Goal: Use online tool/utility: Utilize a website feature to perform a specific function

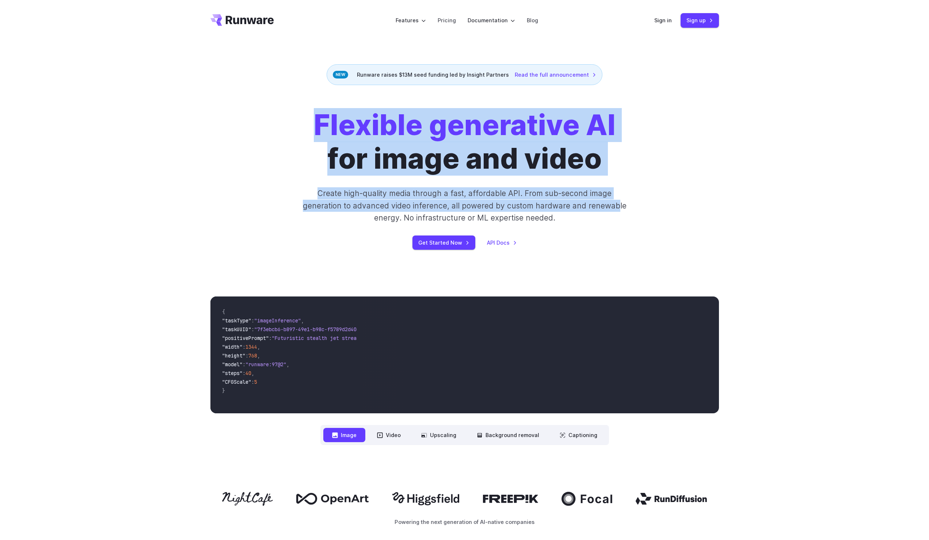
drag, startPoint x: 314, startPoint y: 121, endPoint x: 260, endPoint y: 104, distance: 56.6
click at [261, 104] on div "Flexible generative AI for image and video Create high-quality media through a …" at bounding box center [464, 179] width 929 height 188
click at [260, 104] on div "Flexible generative AI for image and video Create high-quality media through a …" at bounding box center [464, 179] width 929 height 188
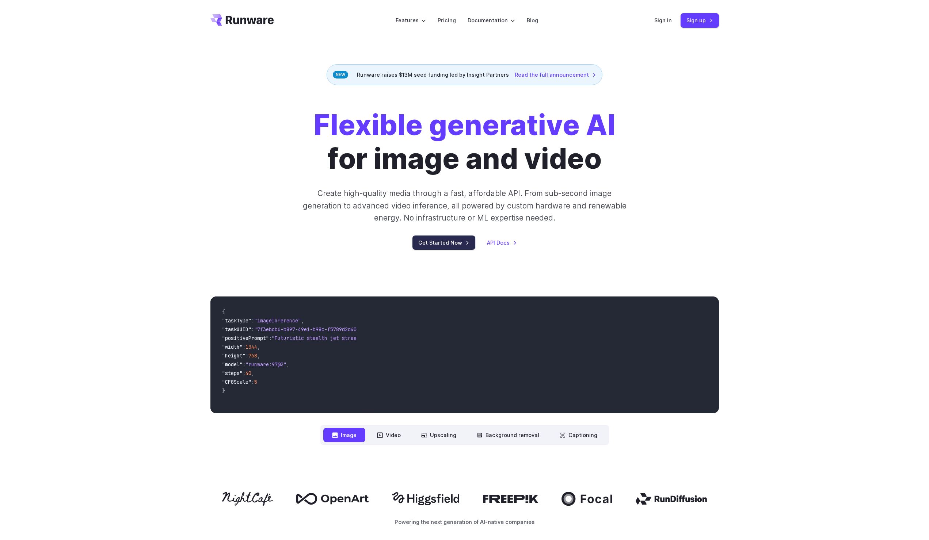
click at [441, 243] on link "Get Started Now" at bounding box center [443, 243] width 63 height 14
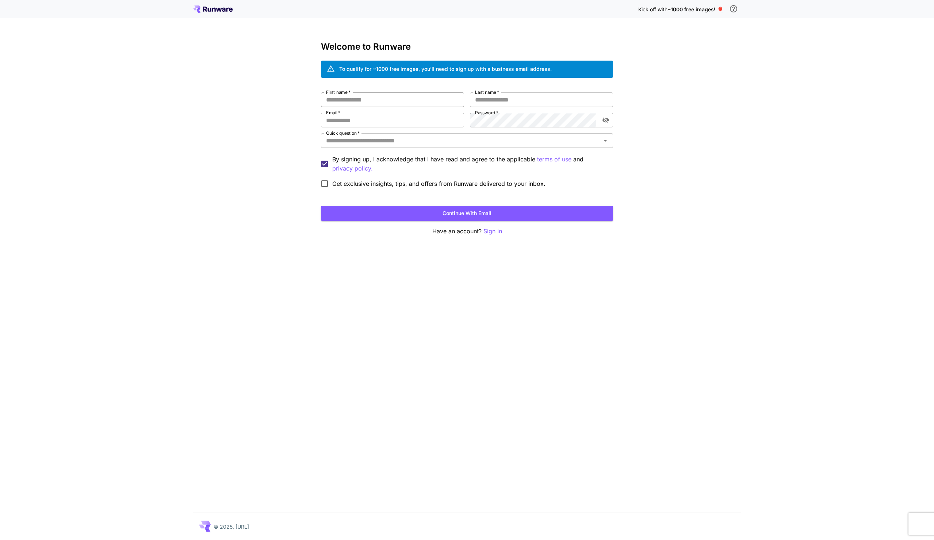
click at [353, 99] on input "First name   *" at bounding box center [392, 99] width 143 height 15
click at [385, 94] on input "First name   *" at bounding box center [392, 99] width 143 height 15
type input "*"
type input "******"
type input "***"
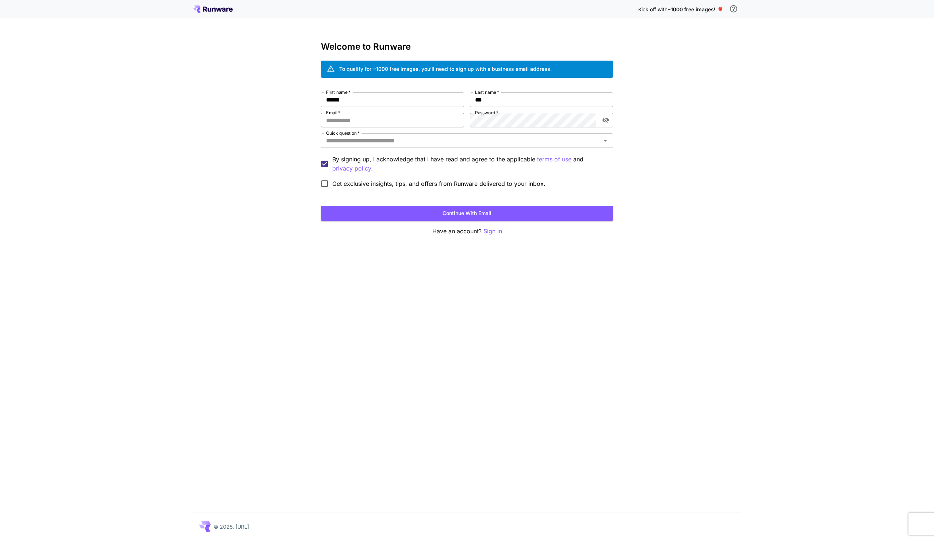
click at [358, 123] on input "Email   *" at bounding box center [392, 120] width 143 height 15
type input "*"
type input "**********"
type input "*"
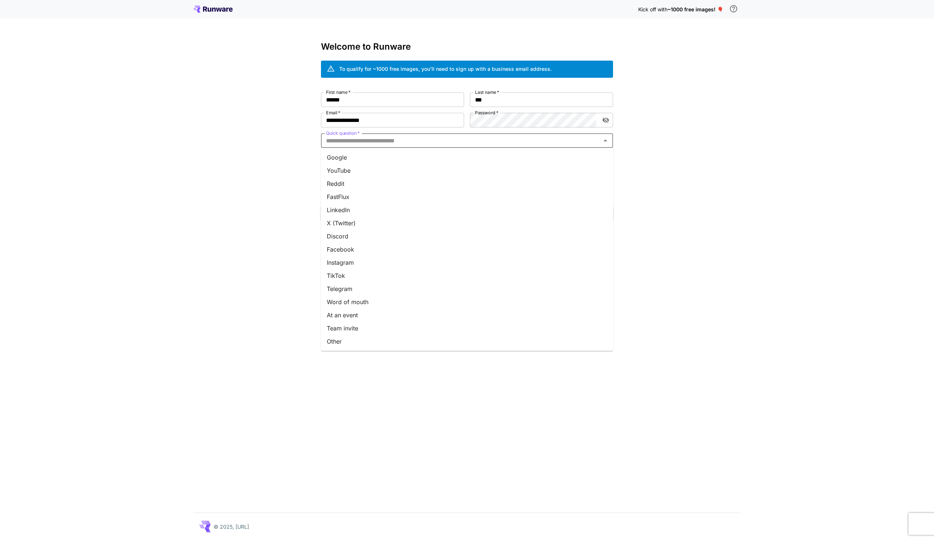
type input "*"
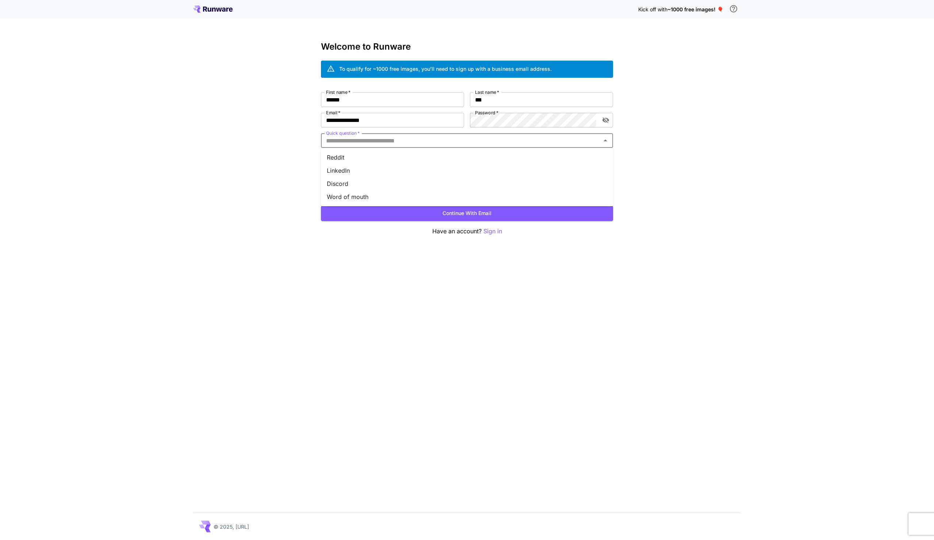
type input "*"
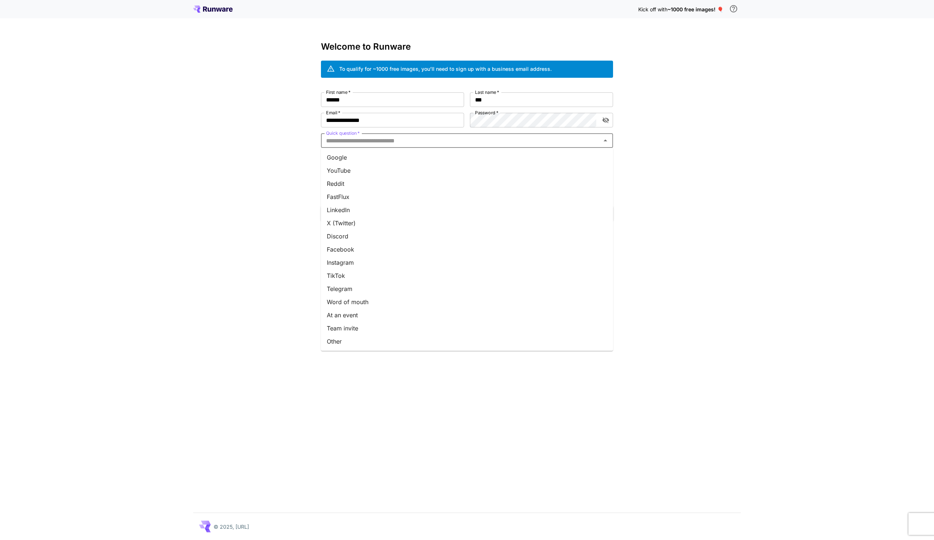
type input "*"
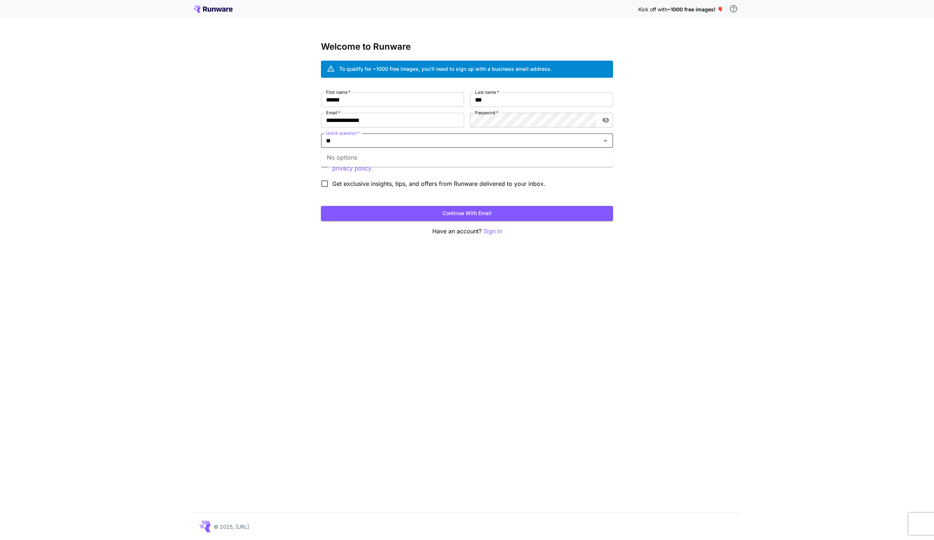
type input "*"
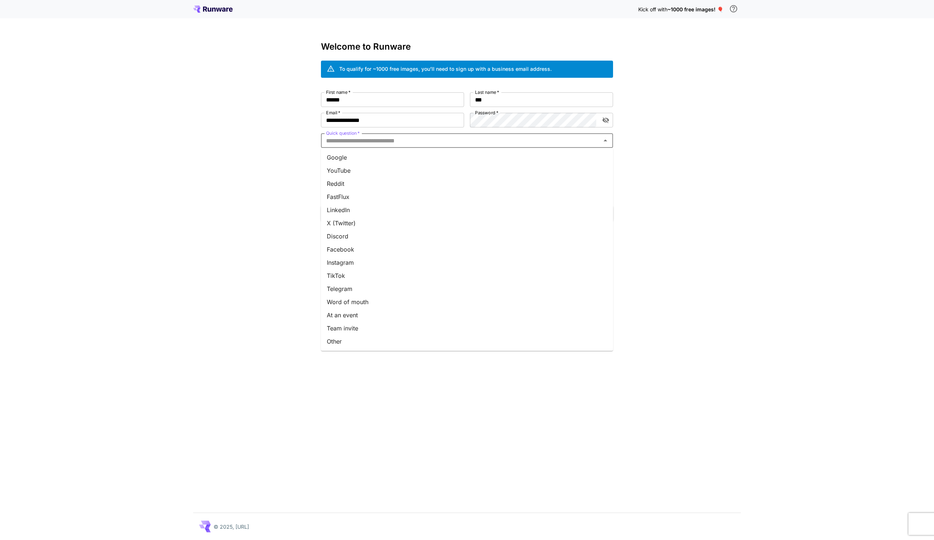
type input "*"
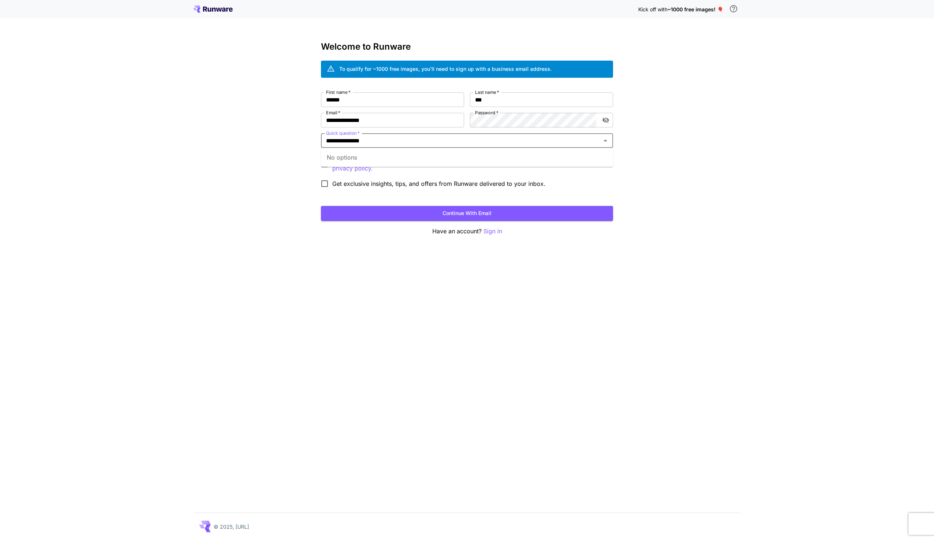
type input "**********"
click at [257, 218] on div "**********" at bounding box center [467, 270] width 934 height 540
click at [405, 213] on button "Continue with email" at bounding box center [467, 213] width 292 height 15
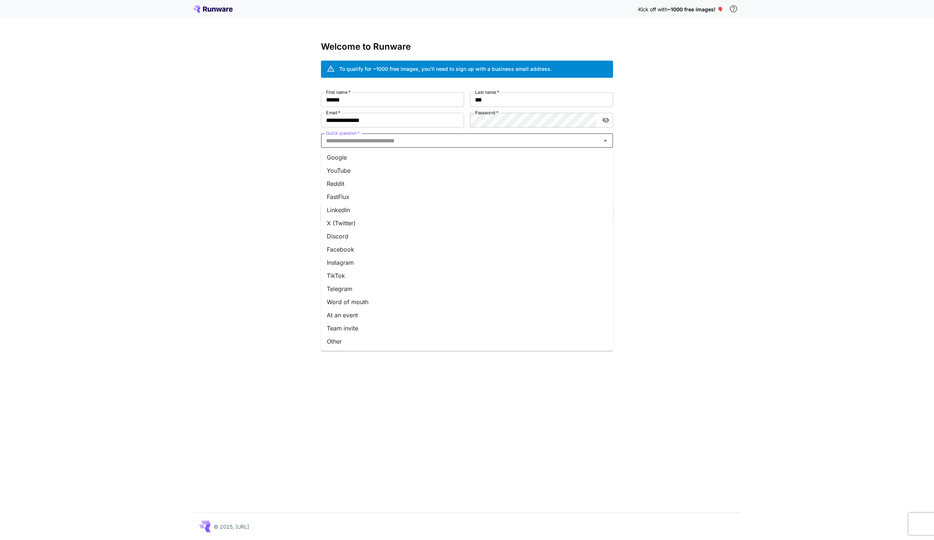
click at [380, 144] on input "Quick question   *" at bounding box center [461, 140] width 276 height 10
click at [362, 156] on li "Google" at bounding box center [467, 157] width 292 height 13
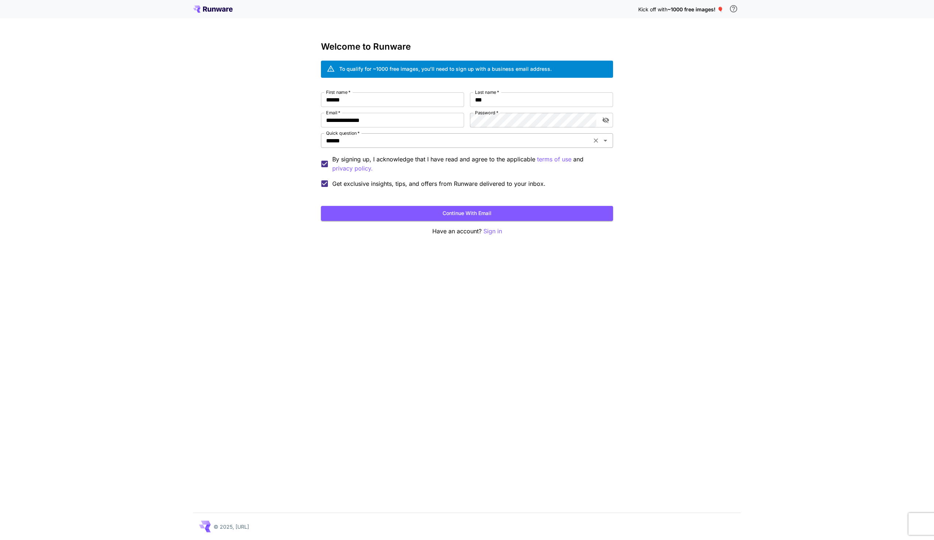
click at [360, 142] on input "******" at bounding box center [456, 140] width 266 height 10
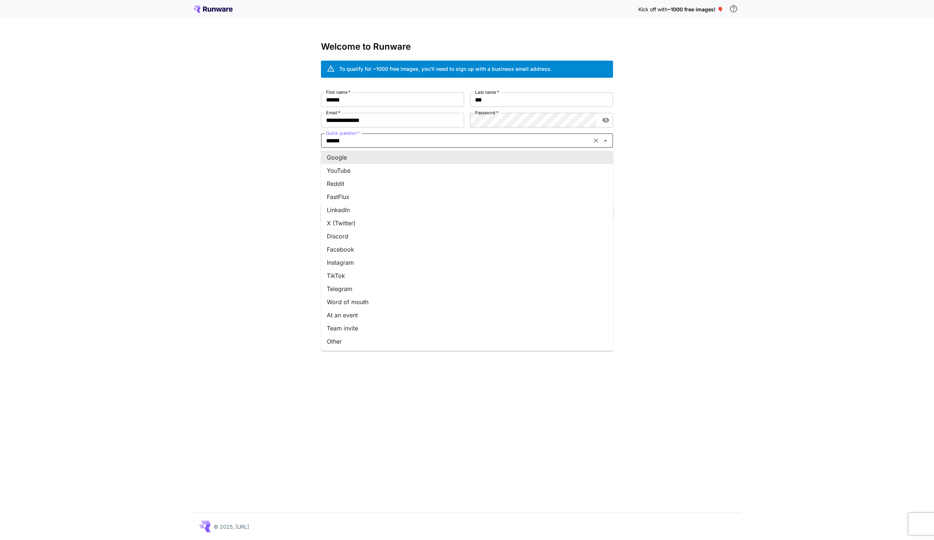
click at [360, 158] on li "Google" at bounding box center [467, 157] width 292 height 13
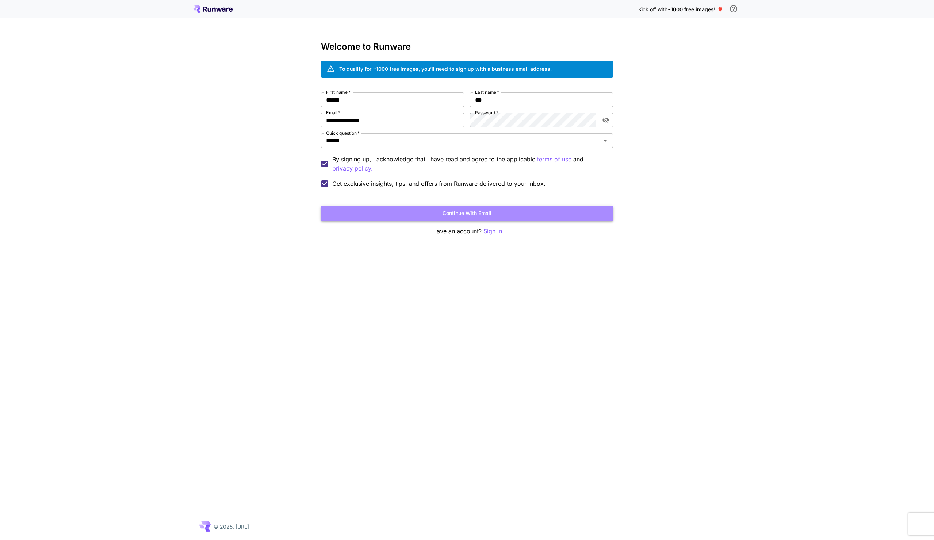
click at [370, 211] on button "Continue with email" at bounding box center [467, 213] width 292 height 15
click button "Continue with email" at bounding box center [467, 213] width 292 height 15
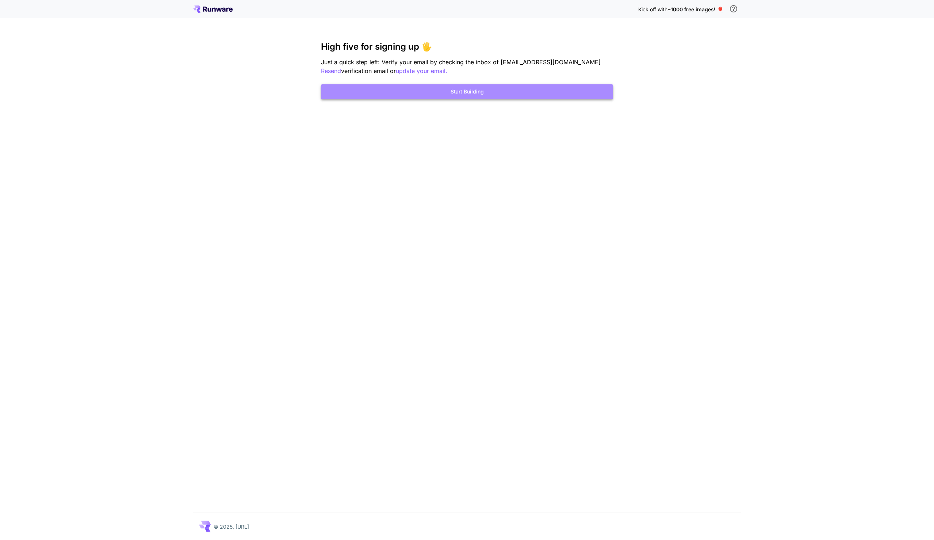
click at [470, 93] on button "Start Building" at bounding box center [467, 91] width 292 height 15
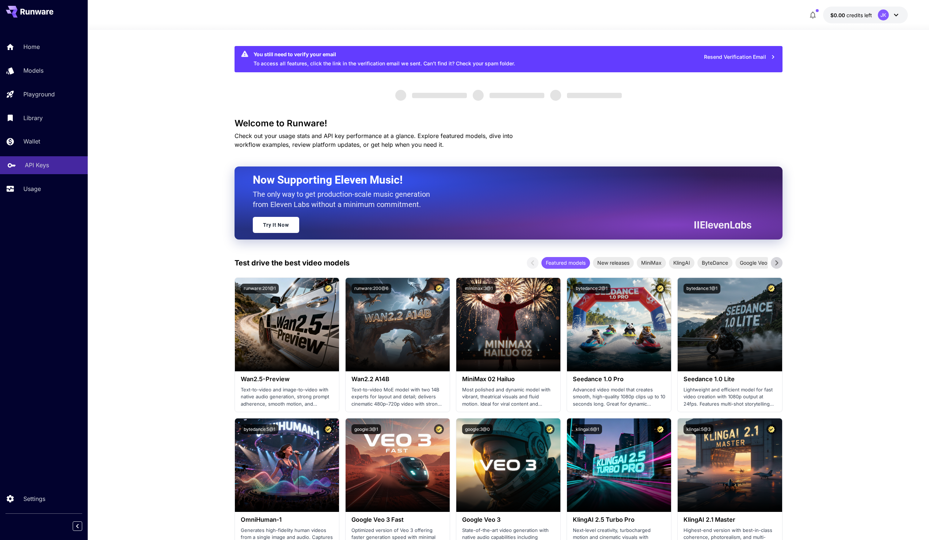
click at [49, 160] on link "API Keys" at bounding box center [44, 165] width 88 height 18
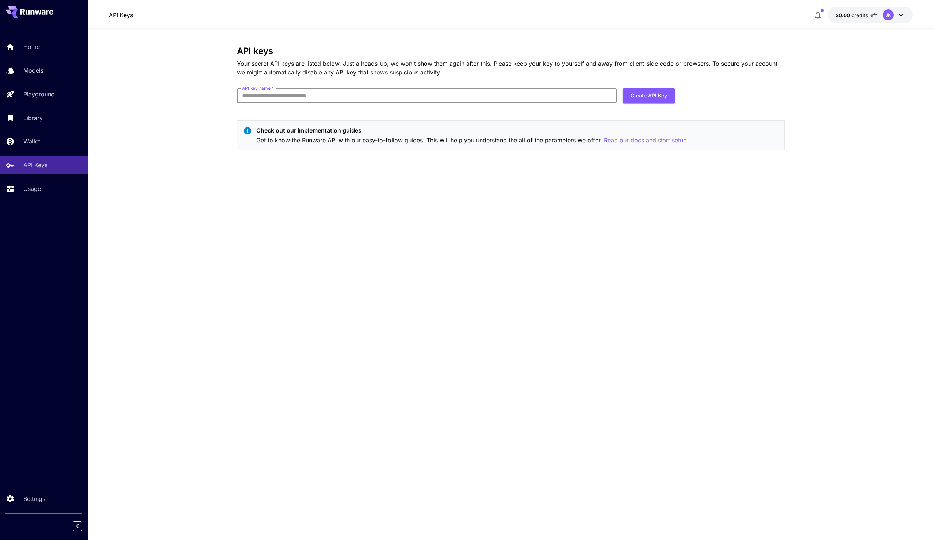
click at [313, 91] on input "API key name   *" at bounding box center [427, 95] width 380 height 15
click at [48, 141] on div "Wallet" at bounding box center [53, 141] width 57 height 9
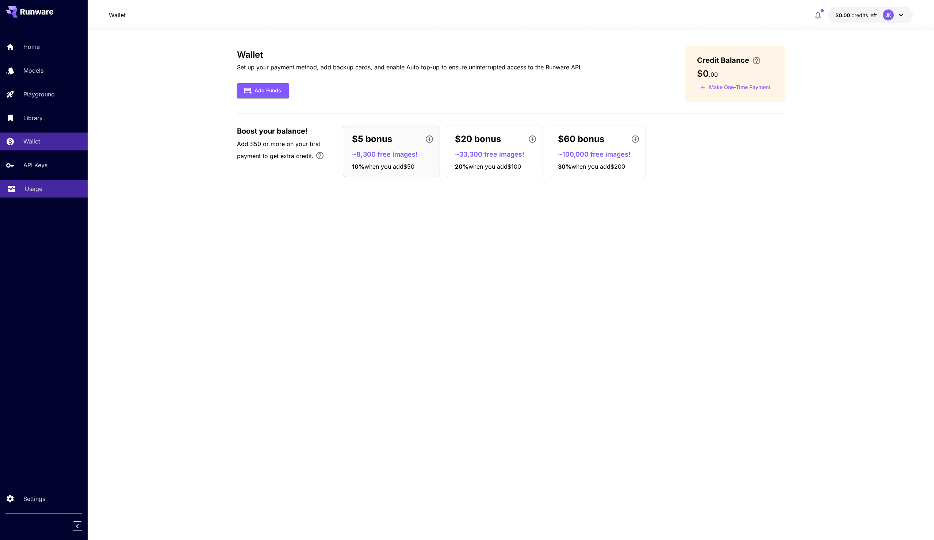
click at [35, 190] on p "Usage" at bounding box center [34, 188] width 18 height 9
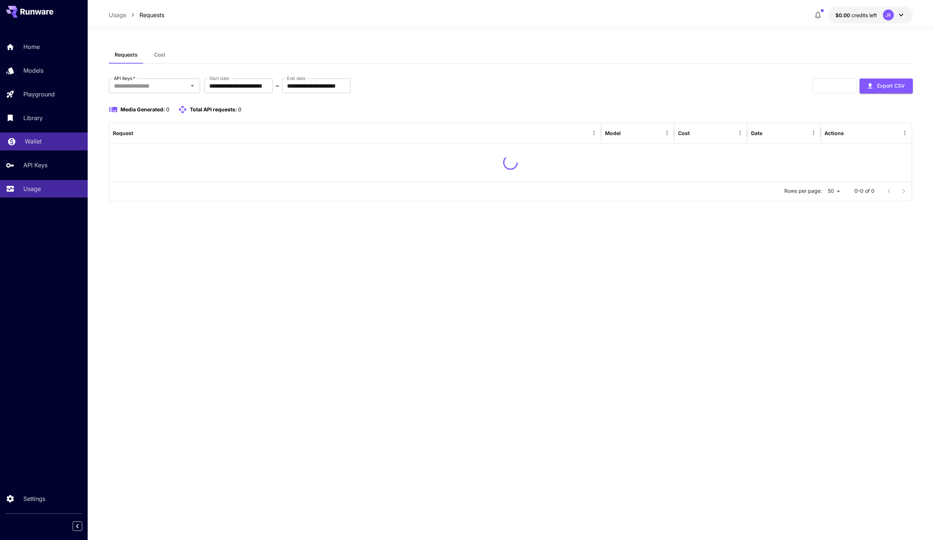
click at [41, 149] on link "Wallet" at bounding box center [44, 142] width 88 height 18
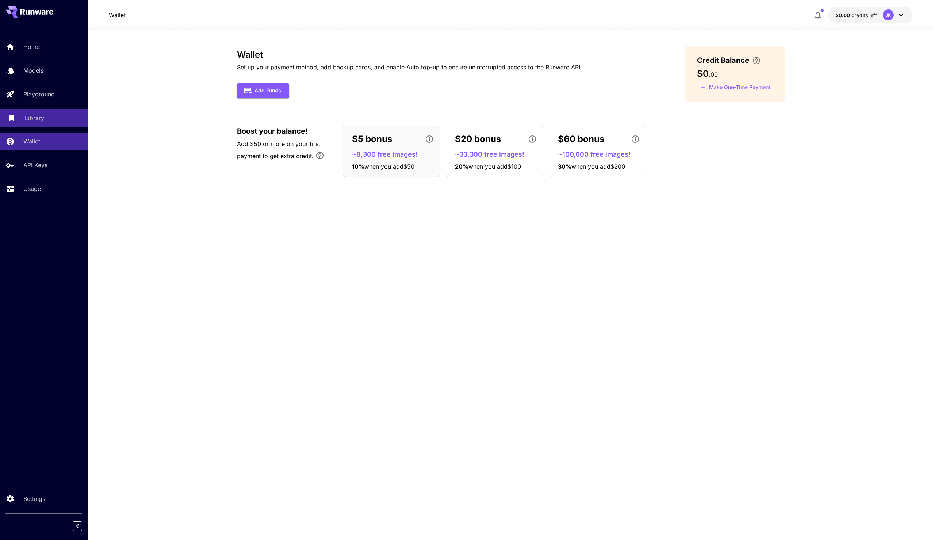
click at [49, 116] on div "Library" at bounding box center [53, 118] width 57 height 9
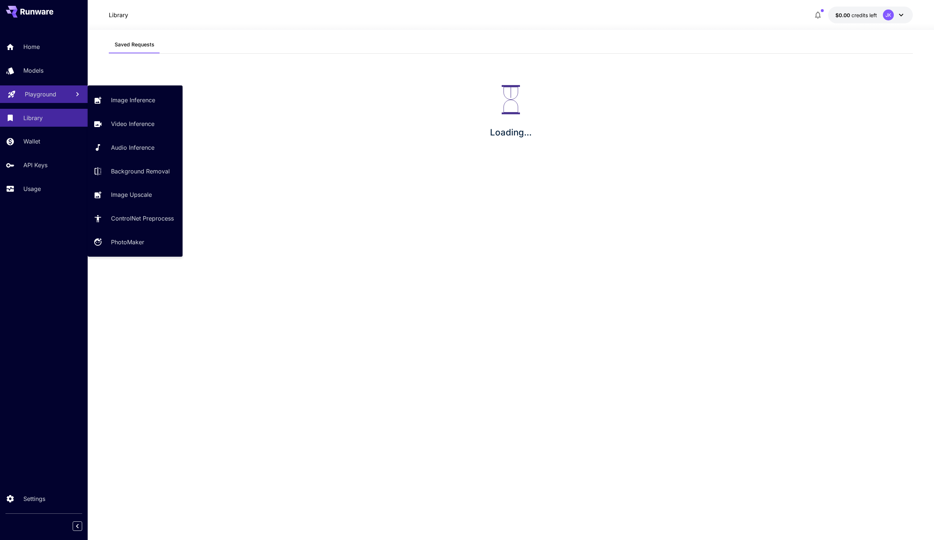
click at [52, 95] on p "Playground" at bounding box center [40, 94] width 31 height 9
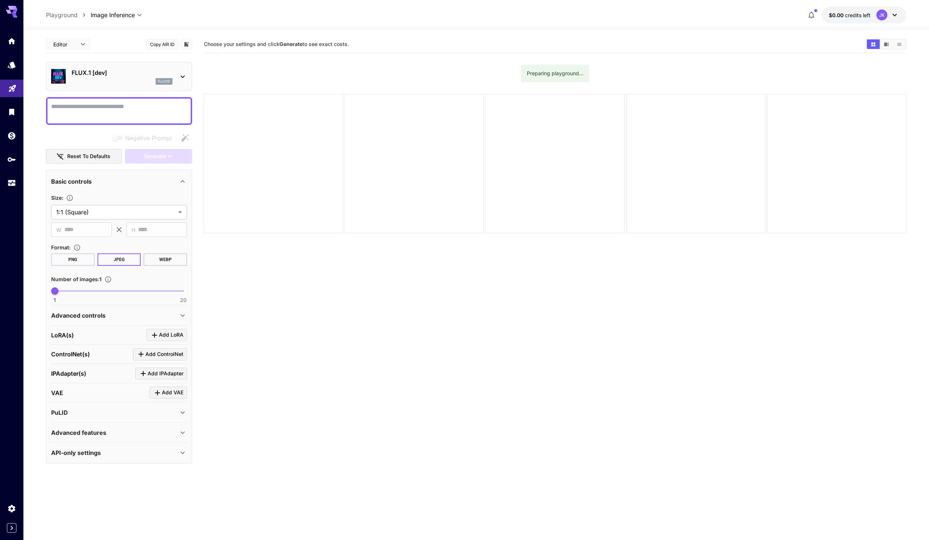
click at [289, 297] on section "Choose your settings and click Generate to see exact costs. Preparing playgroun…" at bounding box center [555, 306] width 702 height 540
click at [8, 63] on icon "Models" at bounding box center [12, 62] width 9 height 9
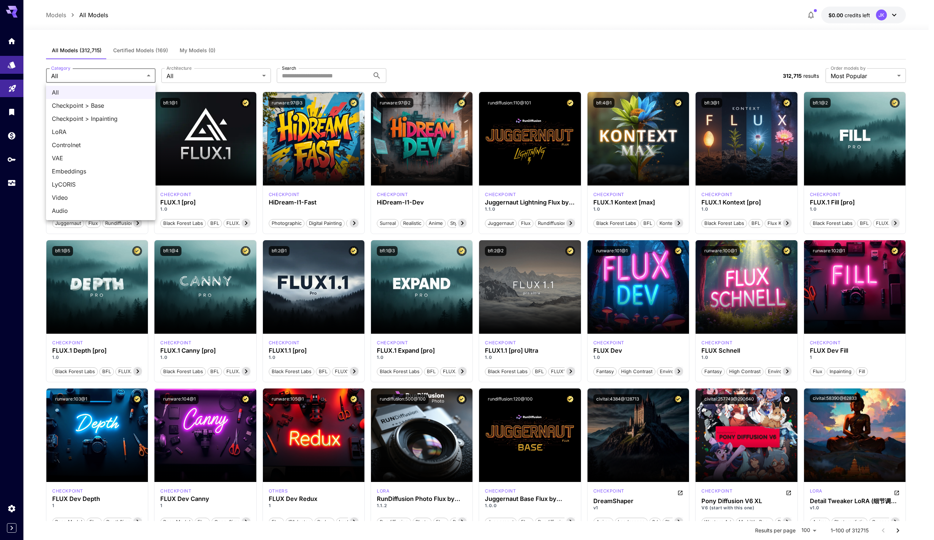
click at [180, 76] on div at bounding box center [467, 270] width 934 height 540
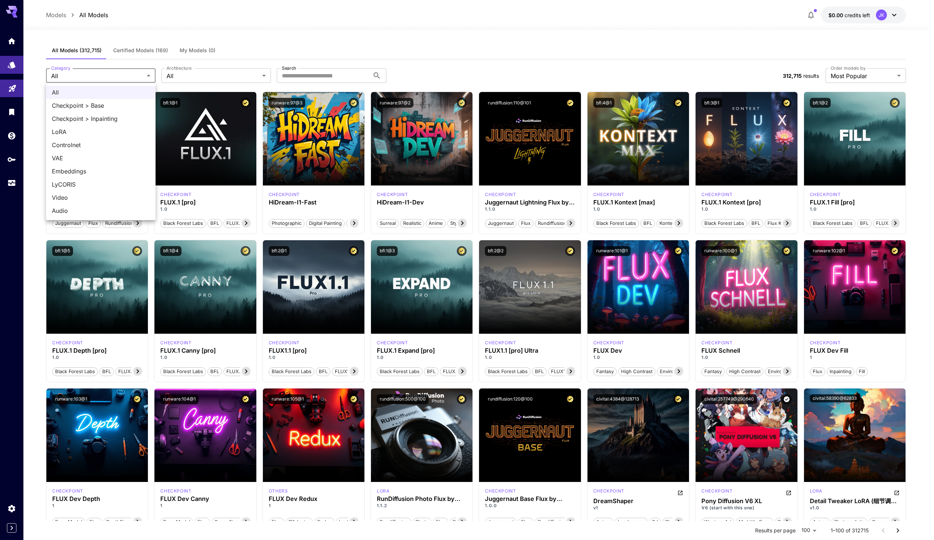
click at [70, 192] on li "Video" at bounding box center [101, 197] width 110 height 13
type input "*****"
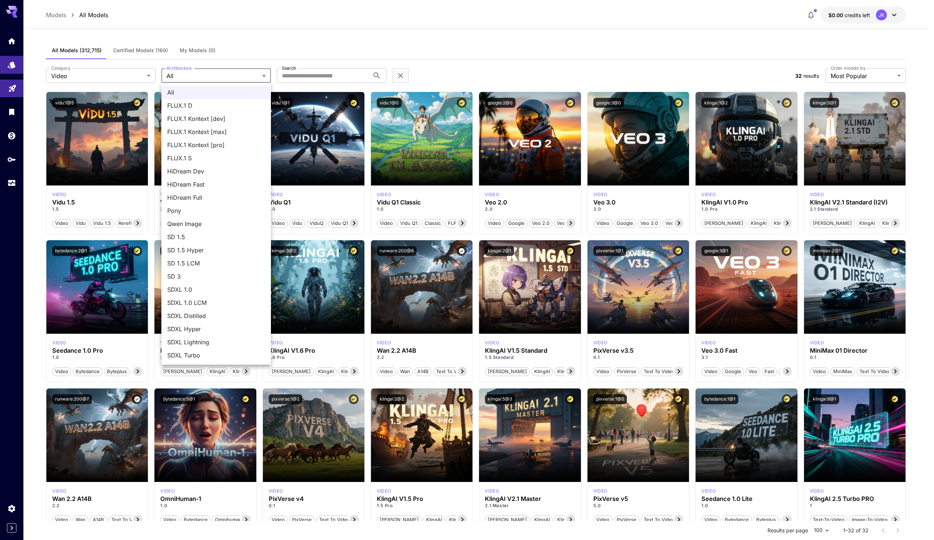
click at [205, 73] on div at bounding box center [467, 270] width 934 height 540
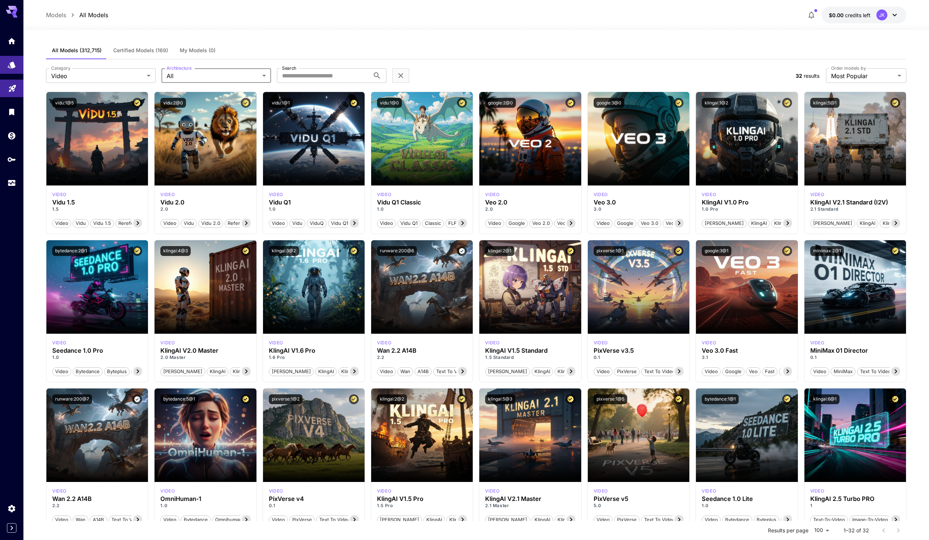
click at [205, 73] on div "All FLUX.1 D FLUX.1 Kontext [dev] FLUX.1 Kontext [max] FLUX.1 Kontext [pro] FLU…" at bounding box center [464, 270] width 929 height 540
click at [205, 78] on body "**********" at bounding box center [467, 360] width 934 height 720
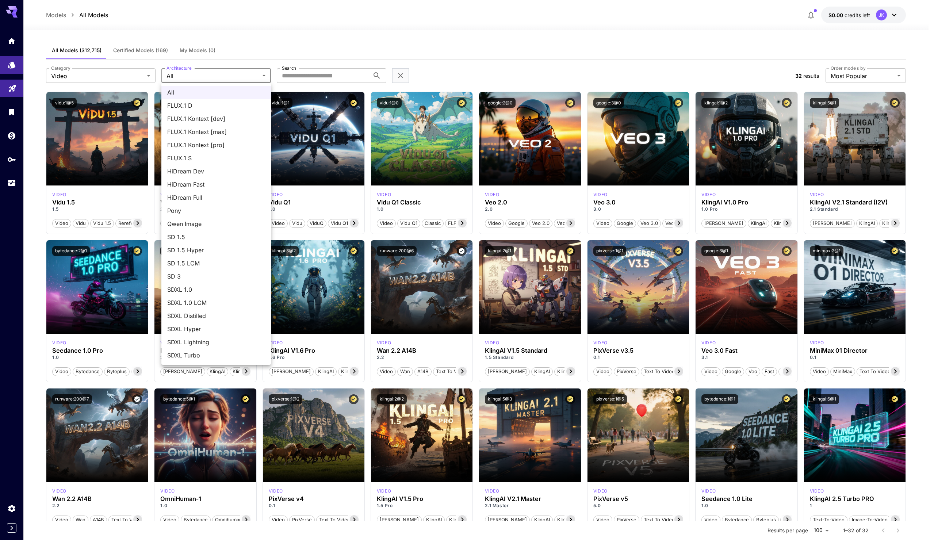
drag, startPoint x: 199, startPoint y: 286, endPoint x: 200, endPoint y: 272, distance: 13.9
click at [200, 272] on ul "All FLUX.1 D FLUX.1 Kontext [dev] FLUX.1 Kontext [max] FLUX.1 Kontext [pro] FLU…" at bounding box center [216, 224] width 110 height 282
click at [200, 272] on span "SD 3" at bounding box center [216, 276] width 98 height 9
type input "***"
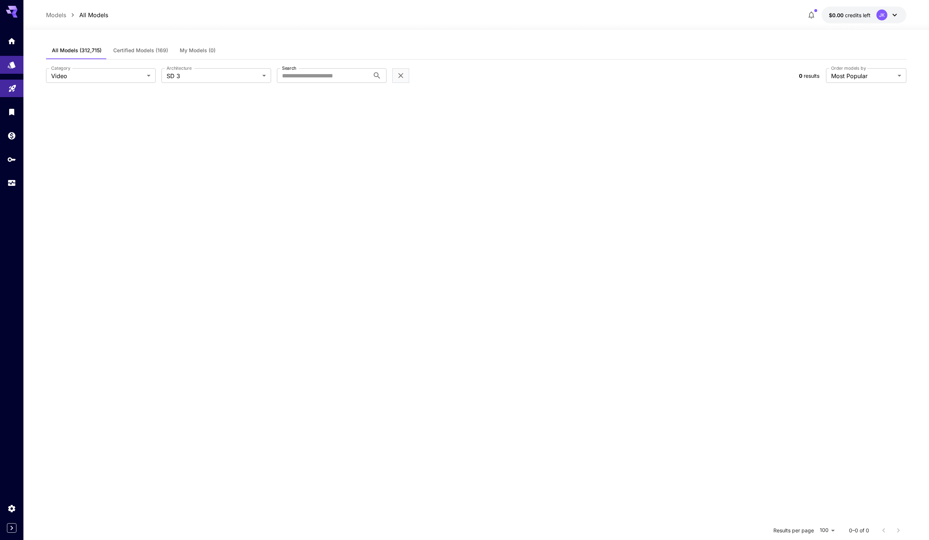
drag, startPoint x: 201, startPoint y: 160, endPoint x: 201, endPoint y: 149, distance: 11.0
click at [202, 159] on section at bounding box center [476, 362] width 860 height 540
click at [110, 74] on body "**********" at bounding box center [467, 336] width 934 height 673
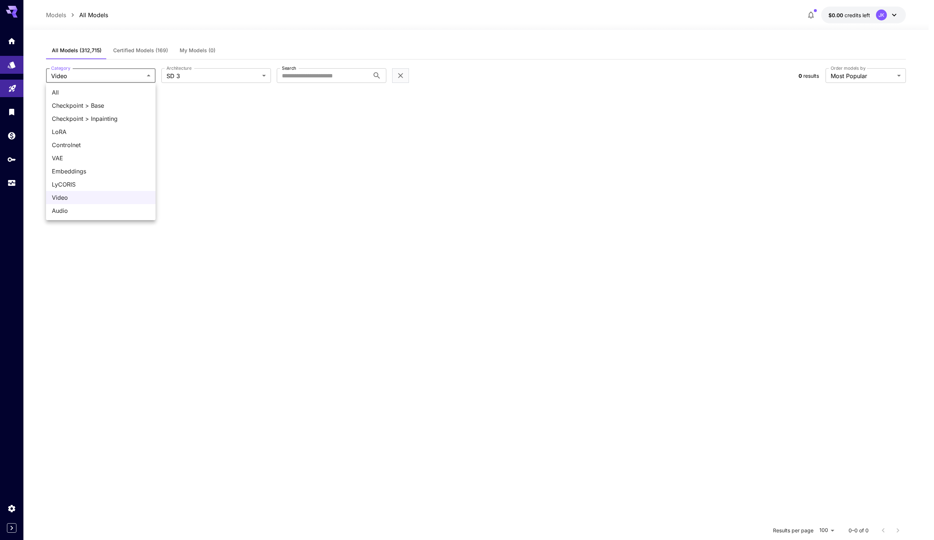
click at [110, 74] on div at bounding box center [467, 270] width 934 height 540
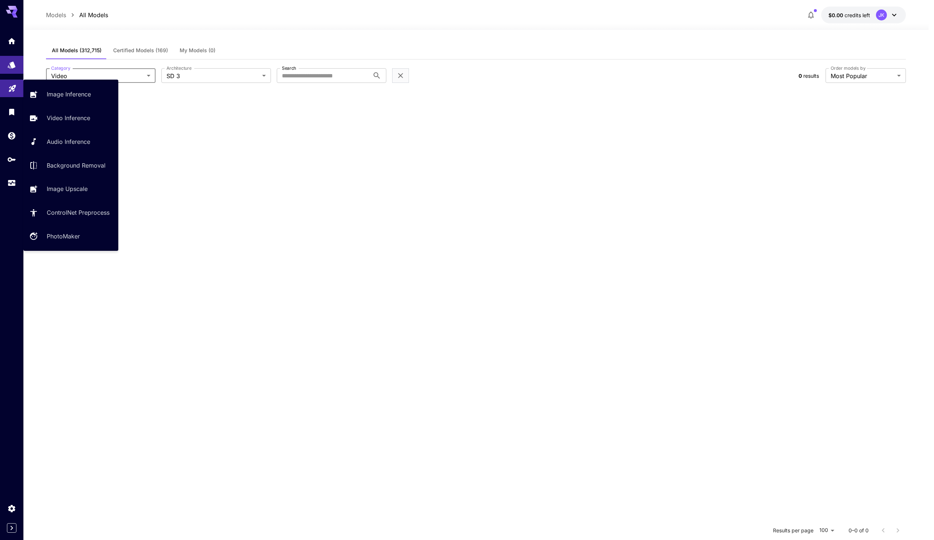
click at [4, 84] on link at bounding box center [11, 89] width 23 height 18
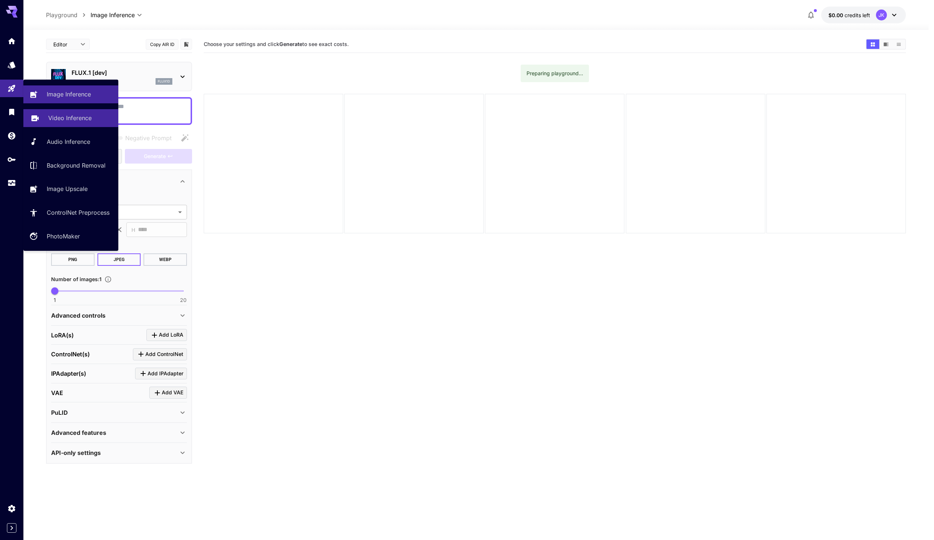
click at [41, 112] on link "Video Inference" at bounding box center [70, 118] width 95 height 18
type input "**********"
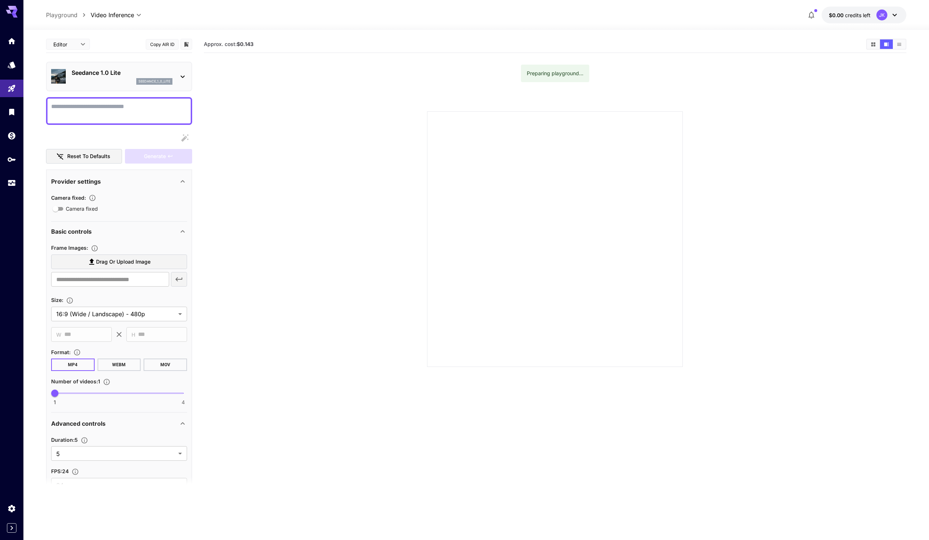
click at [427, 248] on div at bounding box center [555, 239] width 256 height 256
click at [116, 105] on textarea "Camera fixed" at bounding box center [119, 111] width 136 height 18
click at [138, 74] on p "Seedance 1.0 Lite" at bounding box center [122, 72] width 101 height 9
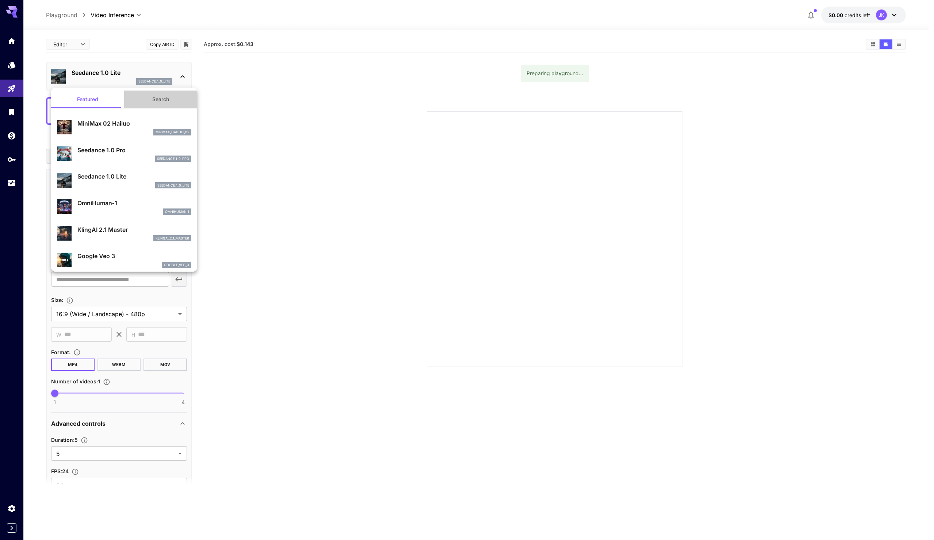
click at [162, 101] on button "Search" at bounding box center [160, 100] width 73 height 18
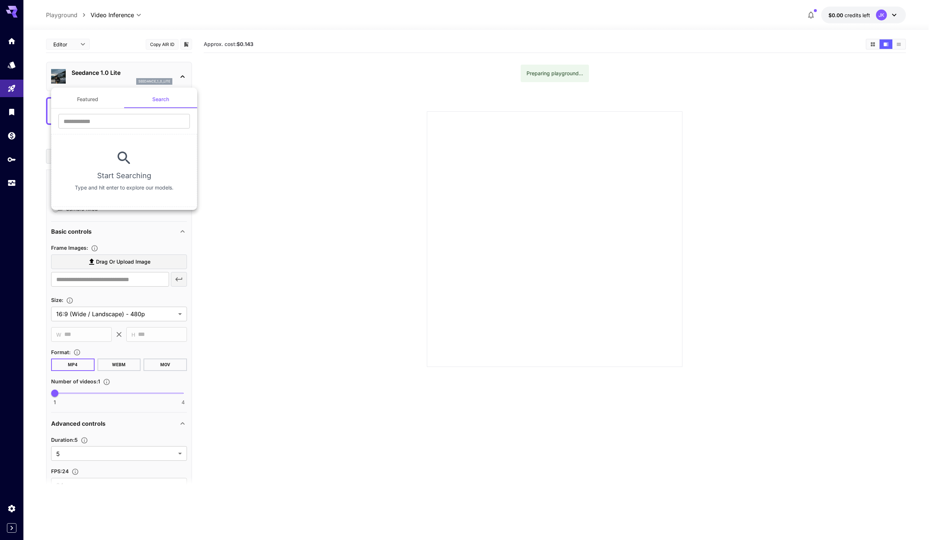
click at [156, 113] on section "​ Start Searching Type and hit enter to explore our models." at bounding box center [124, 157] width 146 height 99
click at [150, 121] on input "text" at bounding box center [123, 121] width 131 height 15
type input "*"
type input "***"
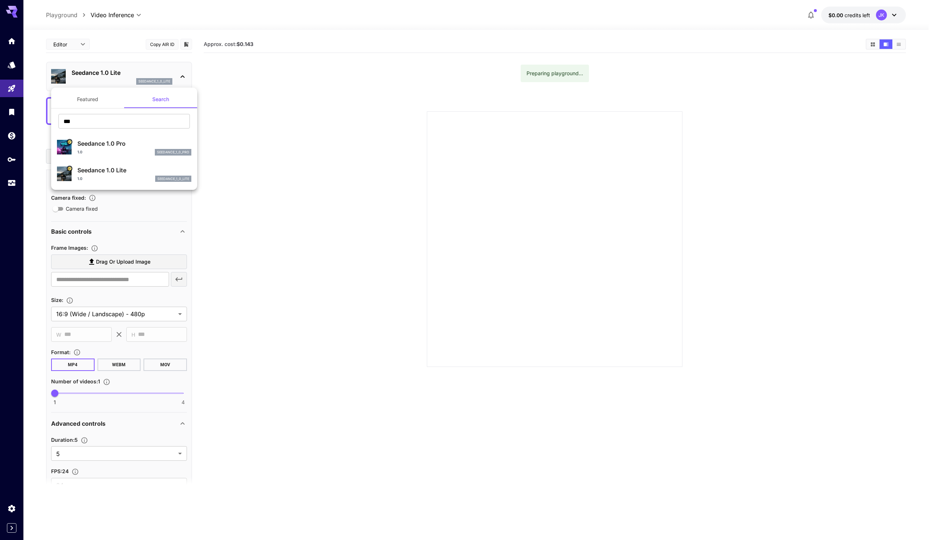
click at [284, 252] on div at bounding box center [467, 270] width 934 height 540
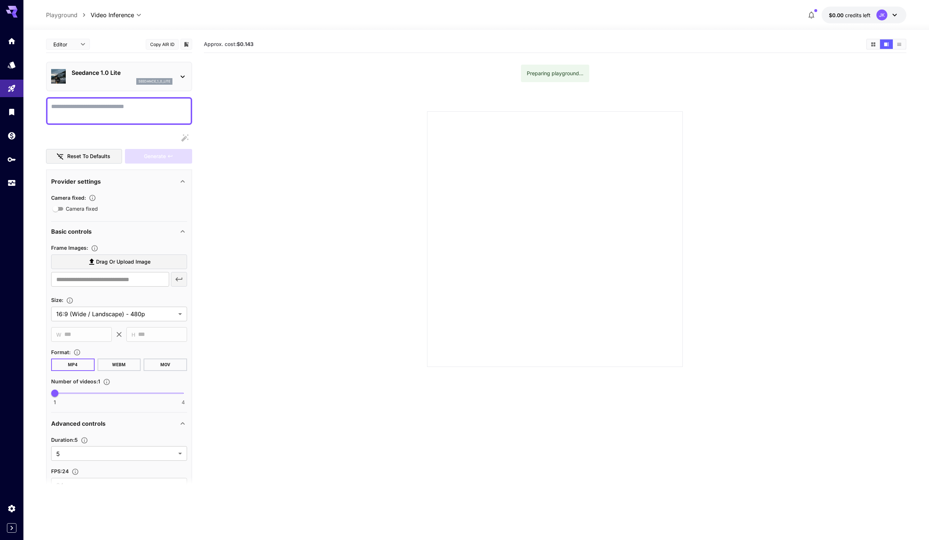
click at [151, 73] on p "Seedance 1.0 Lite" at bounding box center [122, 72] width 101 height 9
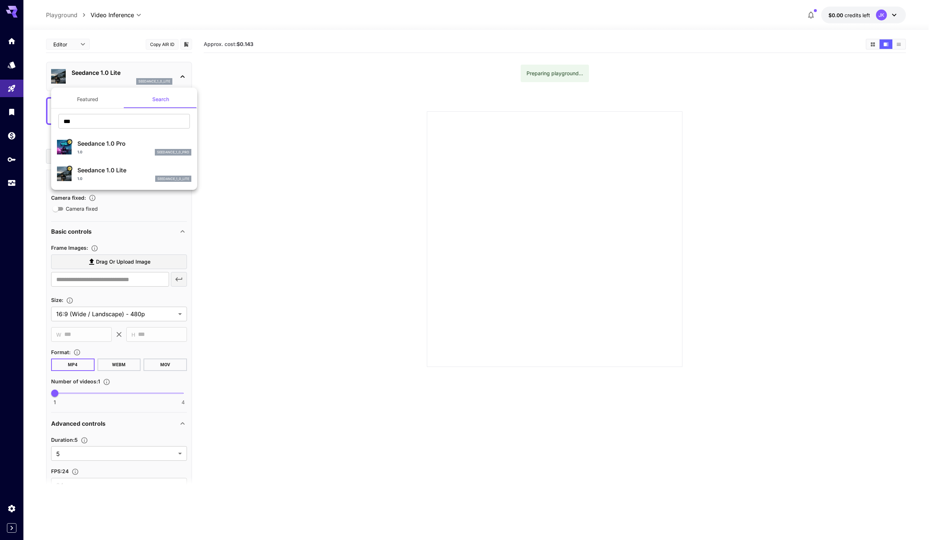
click at [151, 73] on div at bounding box center [467, 270] width 934 height 540
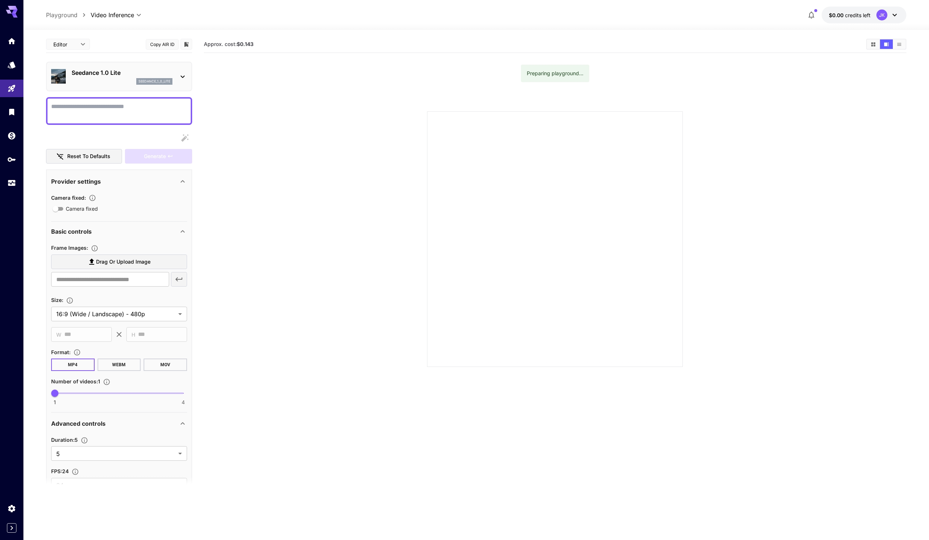
click at [98, 79] on div "seedance_1_0_lite" at bounding box center [122, 81] width 101 height 7
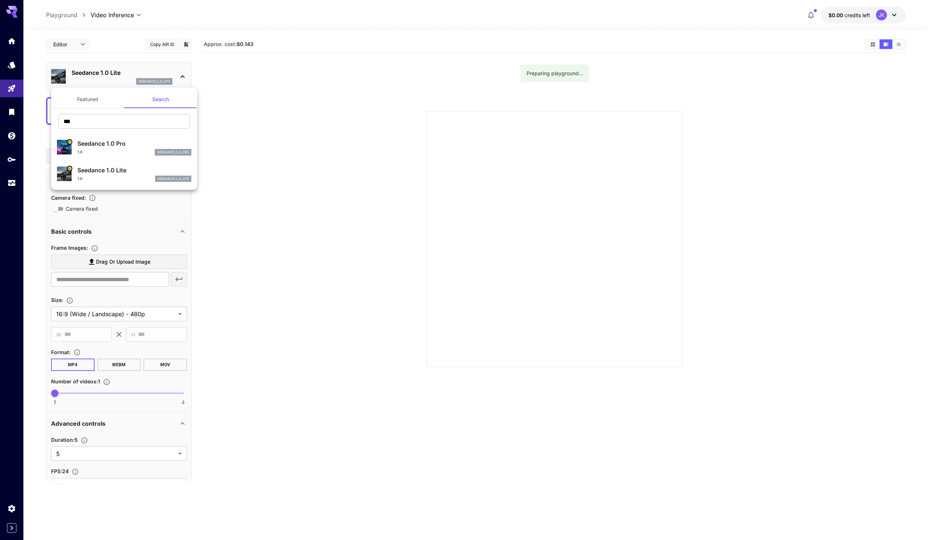
click at [37, 97] on div at bounding box center [467, 270] width 934 height 540
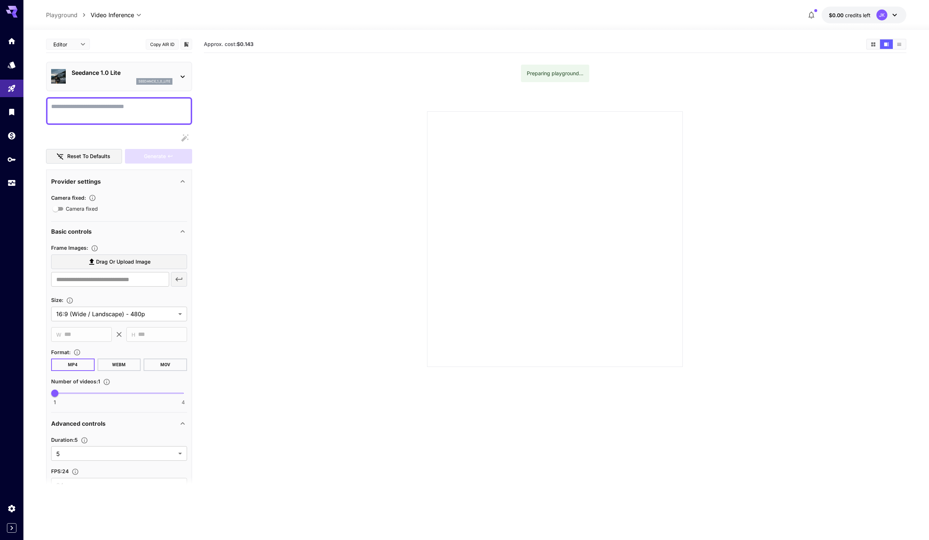
drag, startPoint x: 456, startPoint y: 59, endPoint x: 660, endPoint y: 92, distance: 206.8
click at [645, 88] on section "Approx. cost: $0.143 Preparing playground..." at bounding box center [555, 306] width 702 height 540
click at [660, 92] on section "Approx. cost: $0.143 Preparing playground..." at bounding box center [555, 306] width 702 height 540
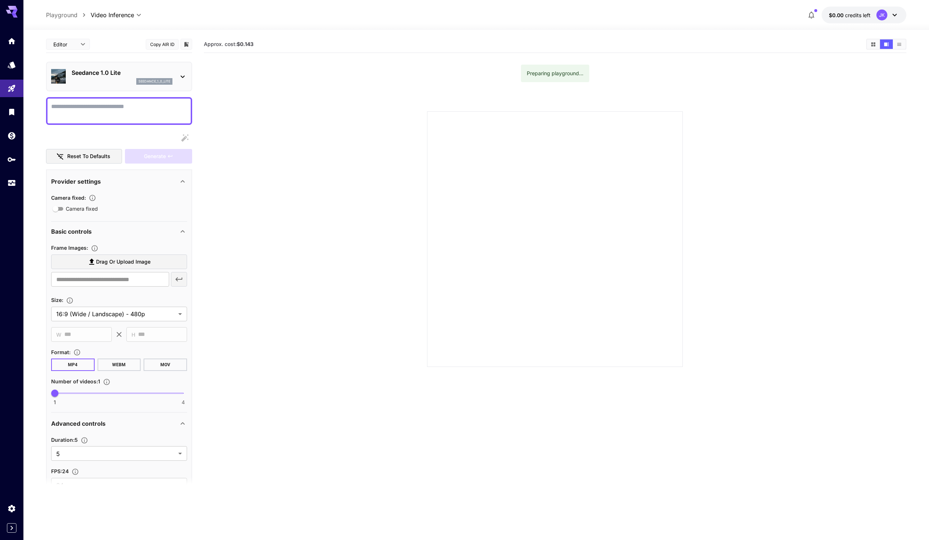
click at [660, 92] on section "Approx. cost: $0.143 Preparing playground..." at bounding box center [555, 306] width 702 height 540
click at [863, 17] on span "credits left" at bounding box center [858, 15] width 26 height 6
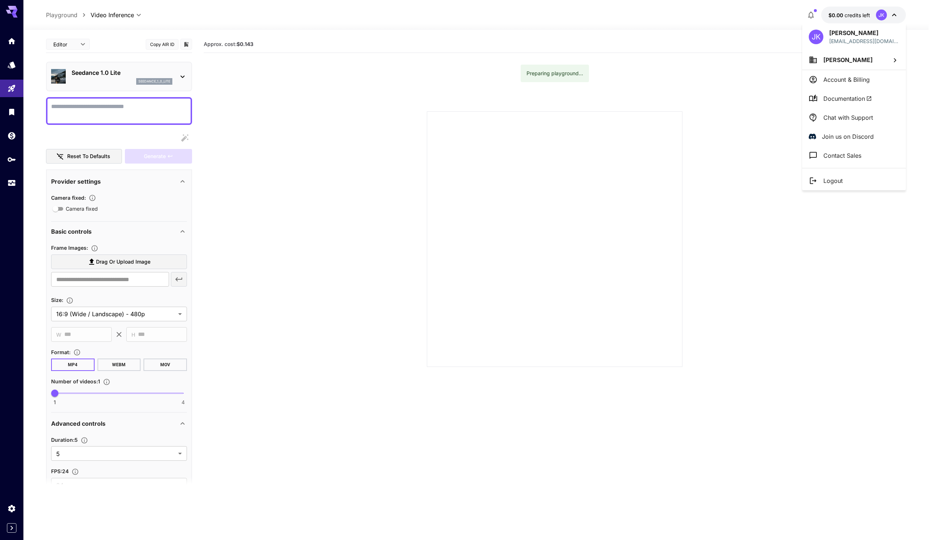
click at [778, 64] on div at bounding box center [467, 270] width 934 height 540
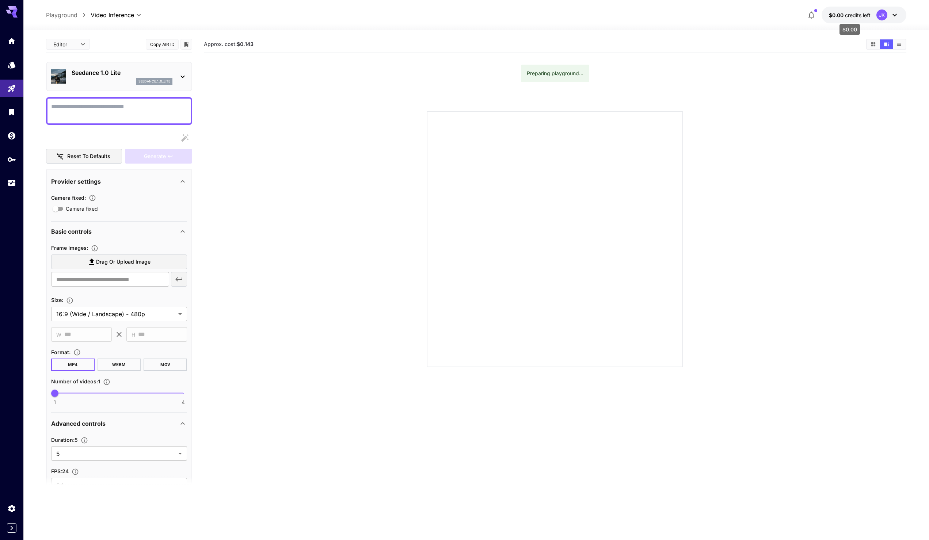
click at [847, 15] on span "credits left" at bounding box center [858, 15] width 26 height 6
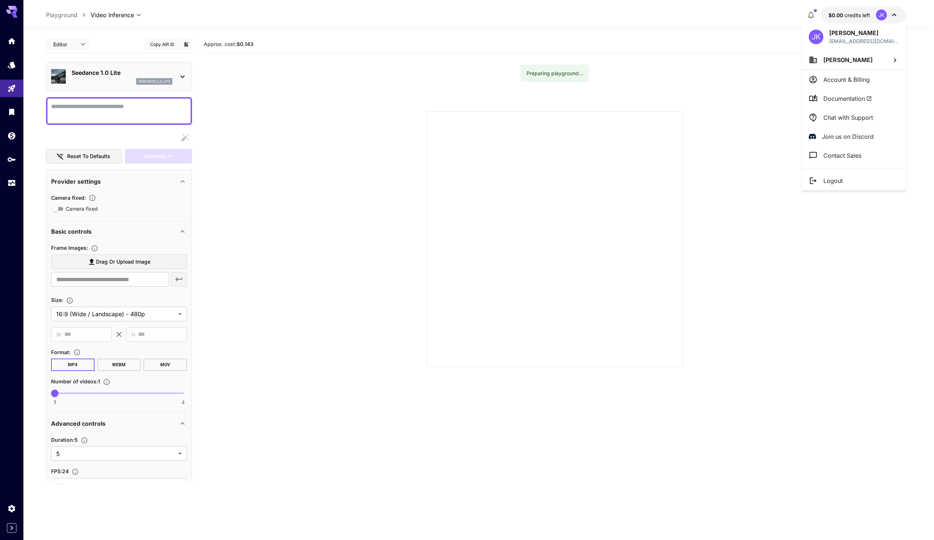
click at [236, 138] on div at bounding box center [467, 270] width 934 height 540
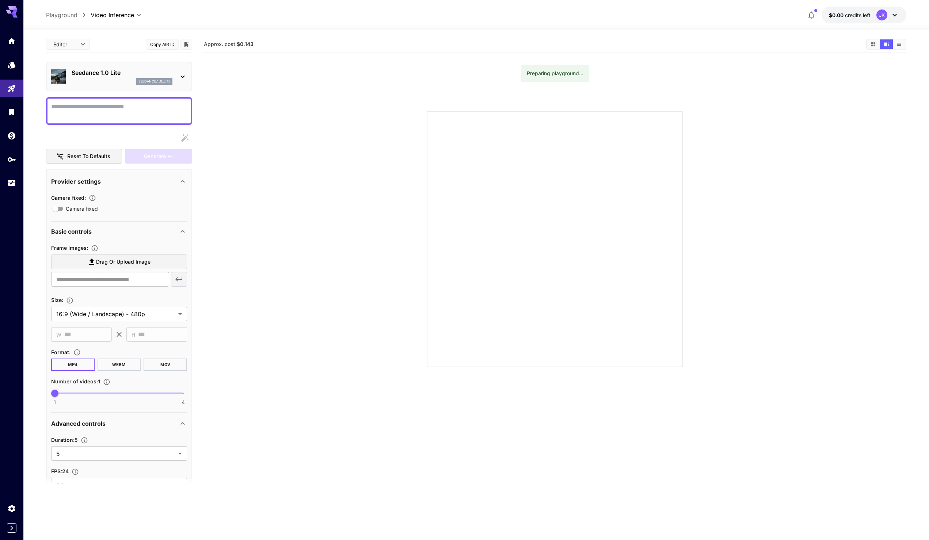
click at [140, 88] on div "Seedance 1.0 Lite seedance_1_0_lite" at bounding box center [119, 77] width 146 height 30
click at [133, 82] on div "seedance_1_0_lite" at bounding box center [122, 81] width 101 height 7
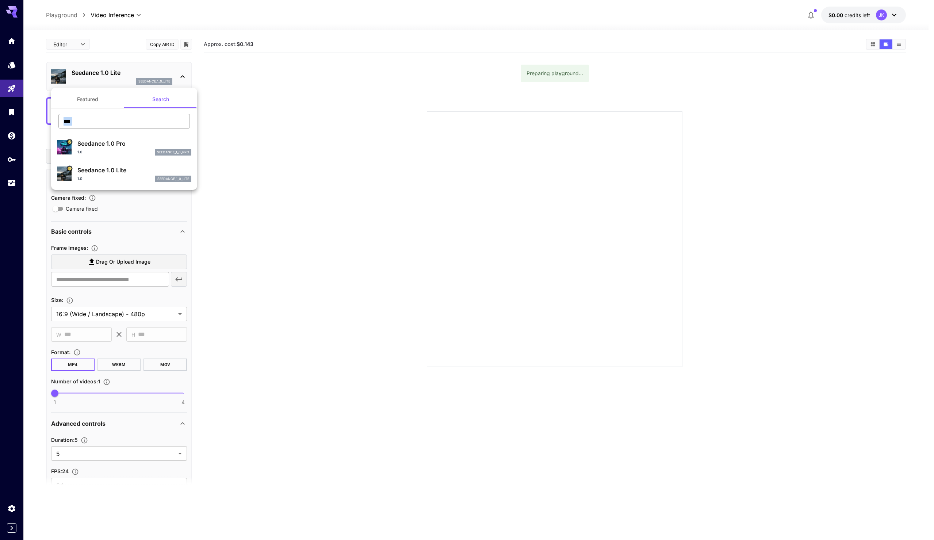
click at [113, 127] on div "*** ​" at bounding box center [124, 124] width 146 height 20
click at [111, 125] on input "***" at bounding box center [123, 121] width 131 height 15
type input "*"
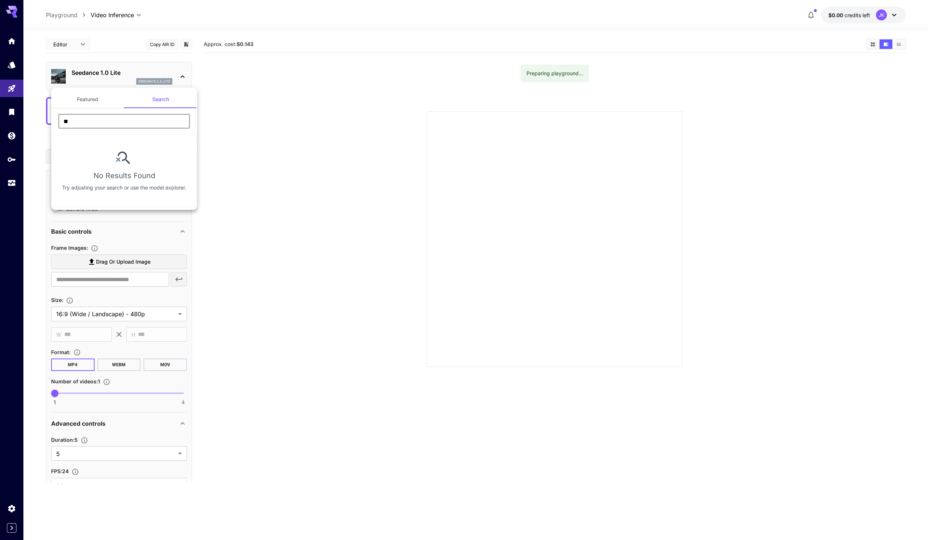
type input "**"
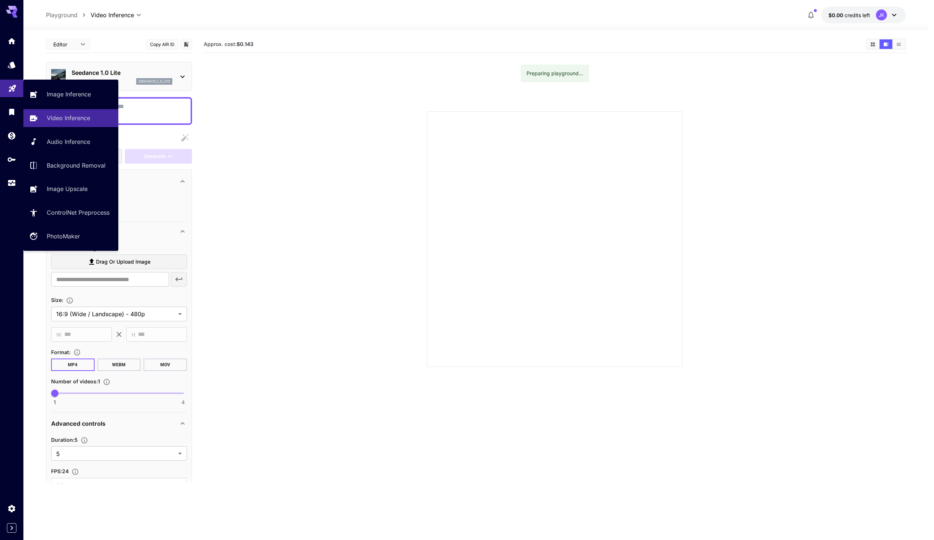
click at [9, 90] on icon "Playground" at bounding box center [12, 86] width 7 height 7
type input "**********"
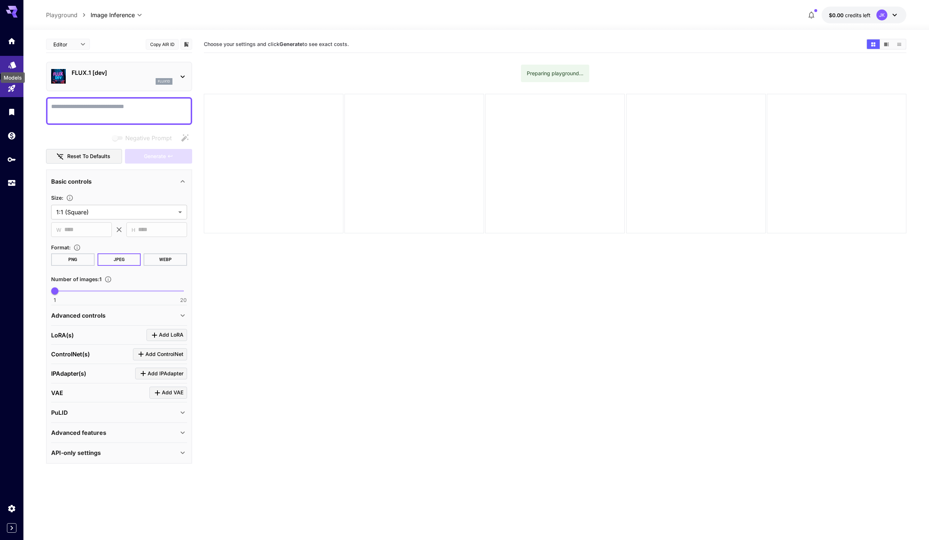
click at [12, 61] on icon "Models" at bounding box center [12, 62] width 8 height 7
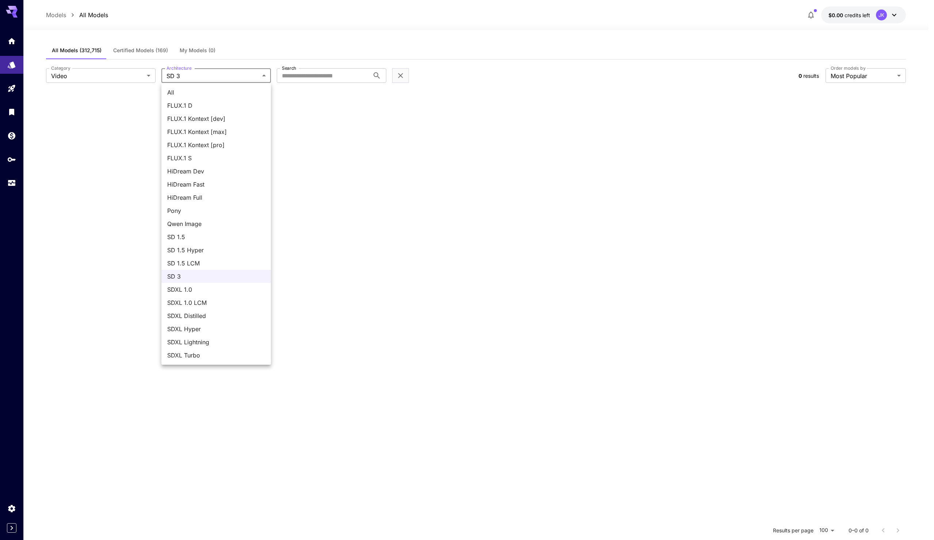
click at [197, 73] on body "**********" at bounding box center [467, 336] width 934 height 673
click at [214, 79] on div at bounding box center [467, 270] width 934 height 540
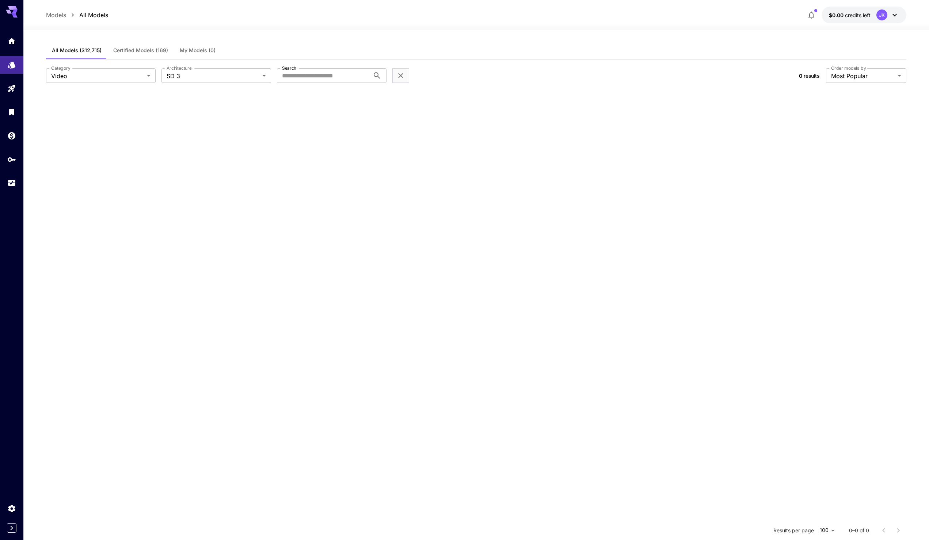
click at [214, 75] on div "All FLUX.1 D FLUX.1 Kontext [dev] FLUX.1 Kontext [max] FLUX.1 Kontext [pro] FLU…" at bounding box center [464, 270] width 929 height 540
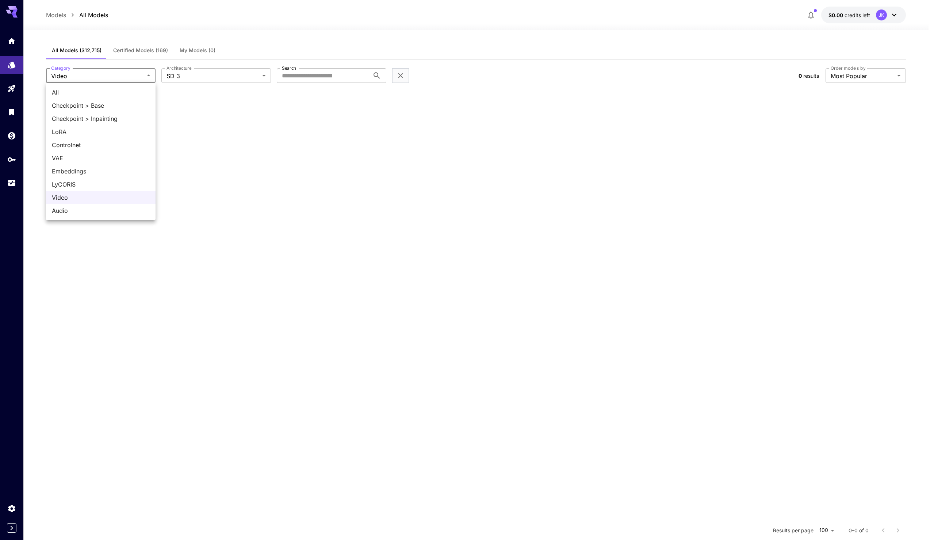
click at [145, 82] on body "**********" at bounding box center [467, 336] width 934 height 673
click at [125, 95] on span "All" at bounding box center [101, 92] width 98 height 9
type input "***"
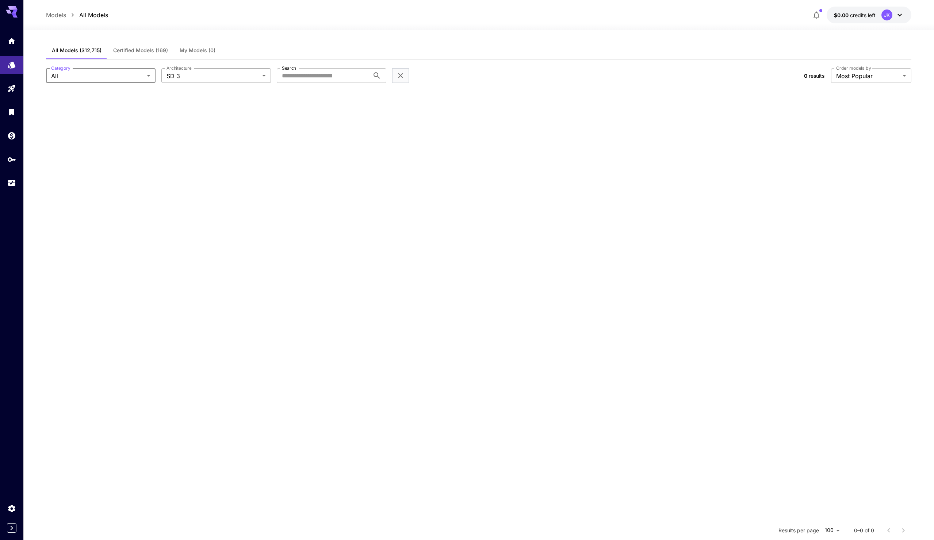
click at [209, 79] on body "**********" at bounding box center [467, 336] width 934 height 673
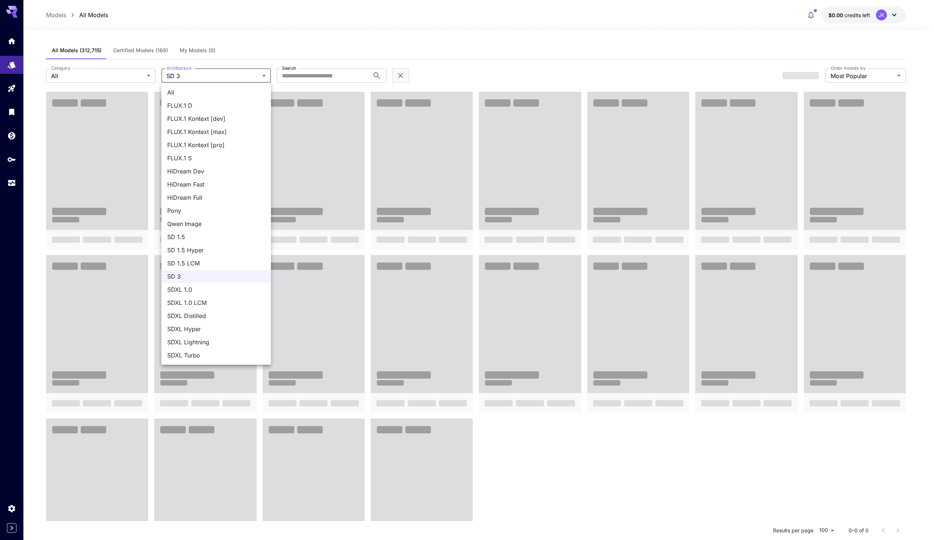
click at [207, 78] on div at bounding box center [467, 270] width 934 height 540
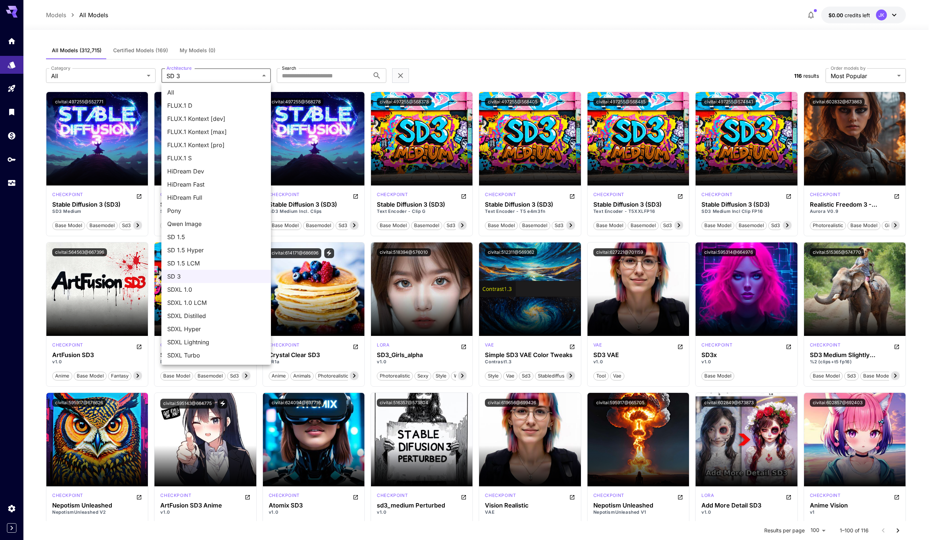
click at [182, 274] on span "SD 3" at bounding box center [216, 276] width 98 height 9
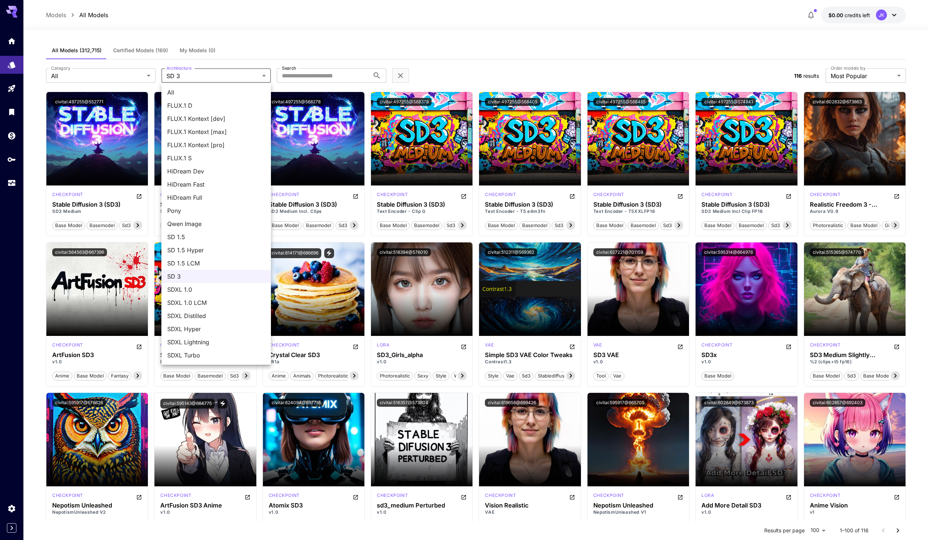
drag, startPoint x: 213, startPoint y: 260, endPoint x: 205, endPoint y: 242, distance: 19.6
click at [205, 243] on ul "All FLUX.1 D FLUX.1 Kontext [dev] FLUX.1 Kontext [max] FLUX.1 Kontext [pro] FLU…" at bounding box center [216, 224] width 110 height 282
click at [205, 242] on li "SD 1.5" at bounding box center [216, 236] width 110 height 13
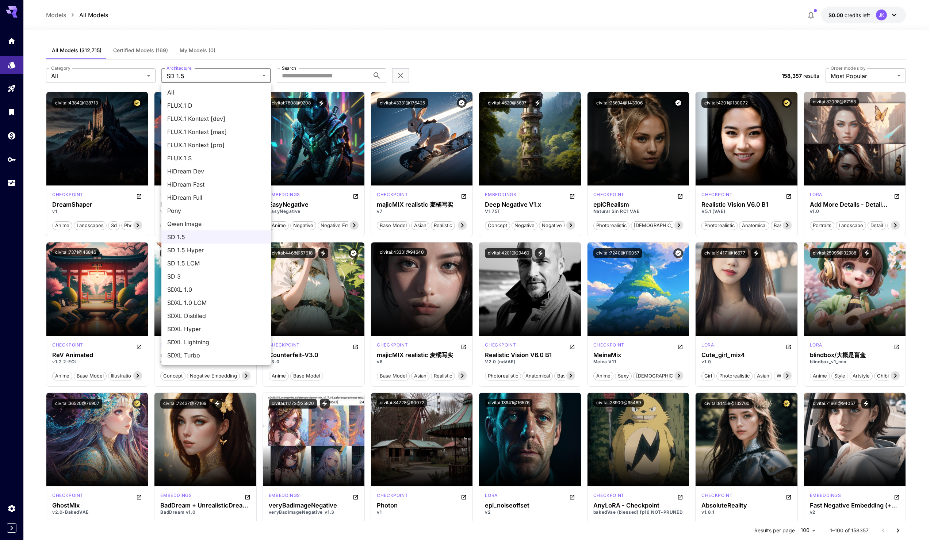
click at [225, 291] on span "SDXL 1.0" at bounding box center [216, 289] width 98 height 9
type input "****"
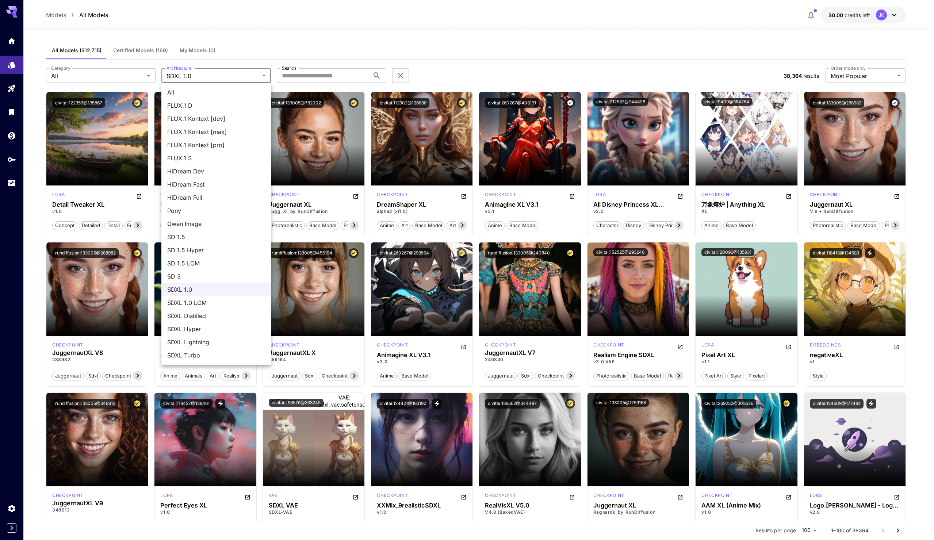
click at [618, 156] on div at bounding box center [467, 270] width 934 height 540
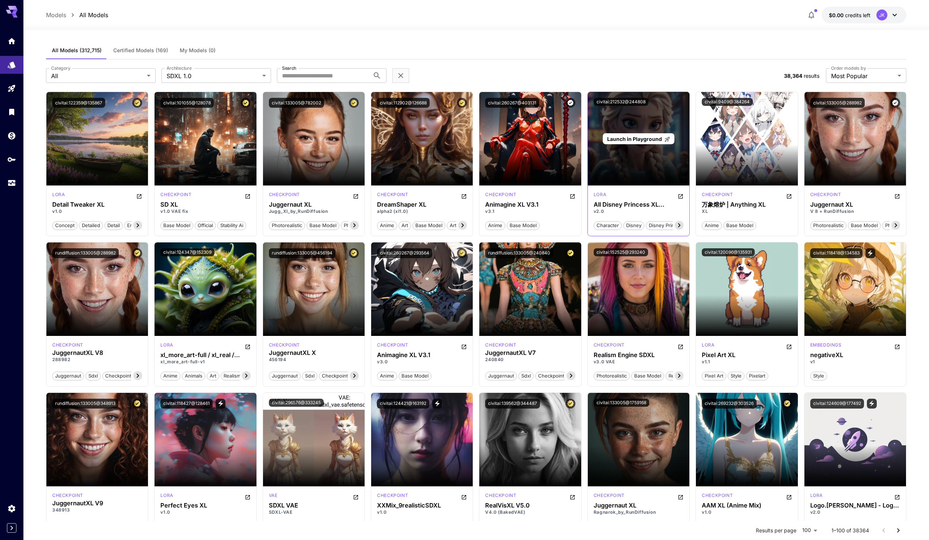
click at [606, 169] on div "Launch in Playground" at bounding box center [639, 138] width 102 height 93
click at [626, 138] on span "Launch in Playground" at bounding box center [634, 139] width 55 height 6
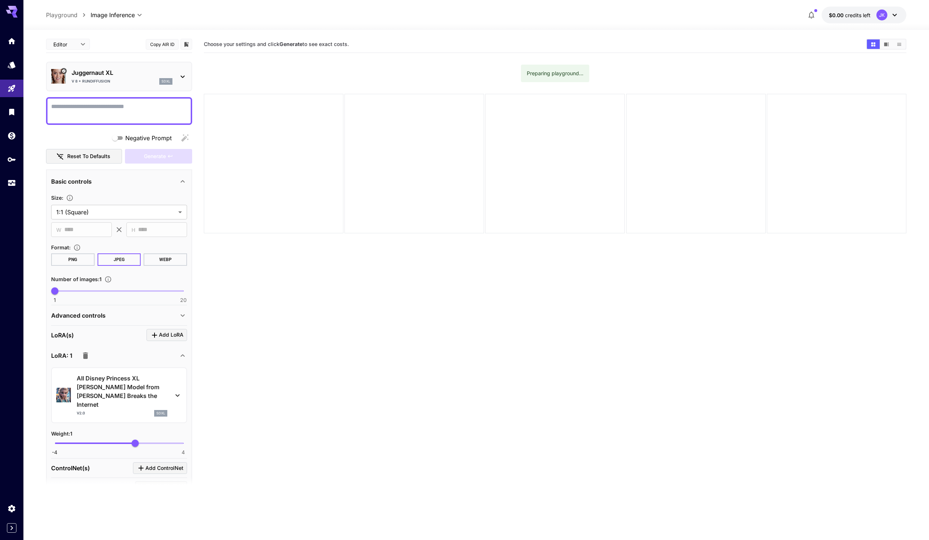
click at [550, 77] on div "Preparing playground..." at bounding box center [555, 73] width 57 height 13
click at [551, 77] on div "Preparing playground..." at bounding box center [555, 73] width 57 height 13
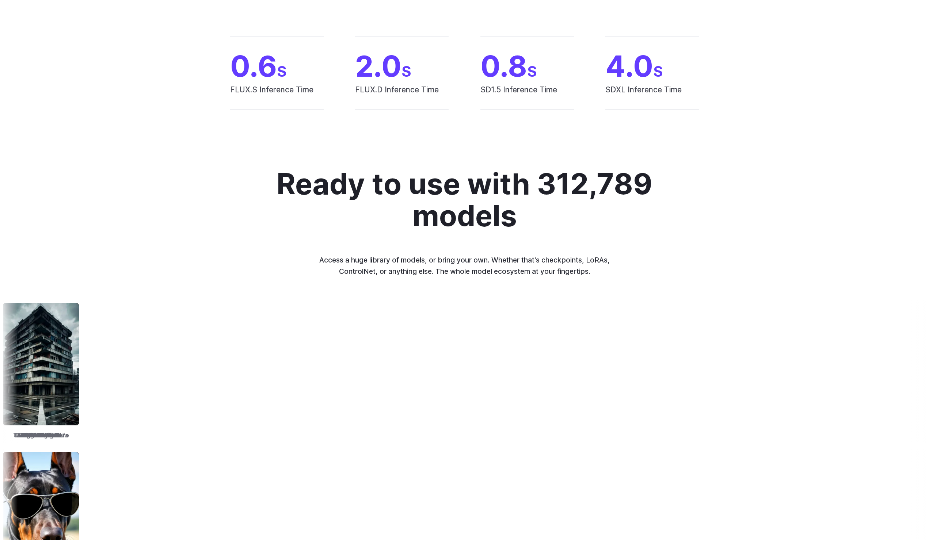
scroll to position [487, 0]
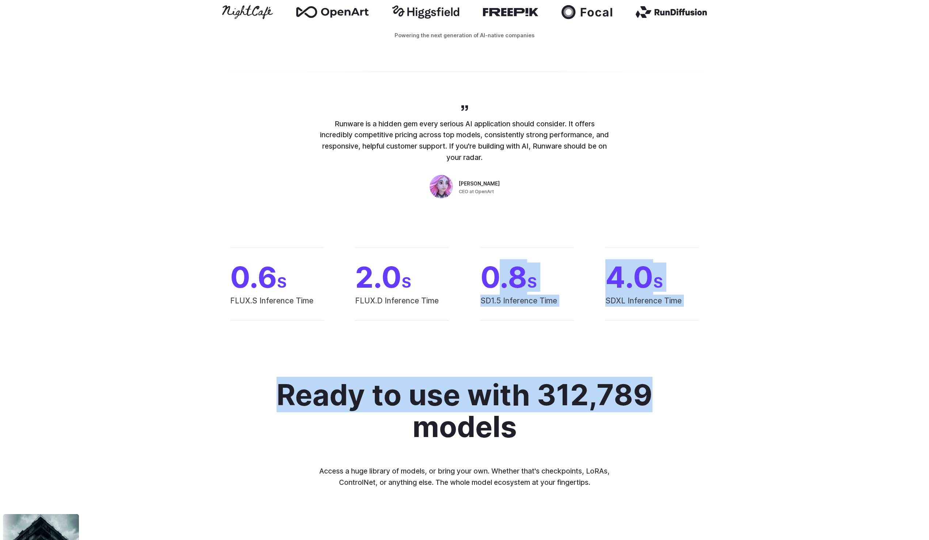
drag, startPoint x: 734, startPoint y: 366, endPoint x: 753, endPoint y: 409, distance: 47.1
drag, startPoint x: 354, startPoint y: 338, endPoint x: 87, endPoint y: 368, distance: 268.7
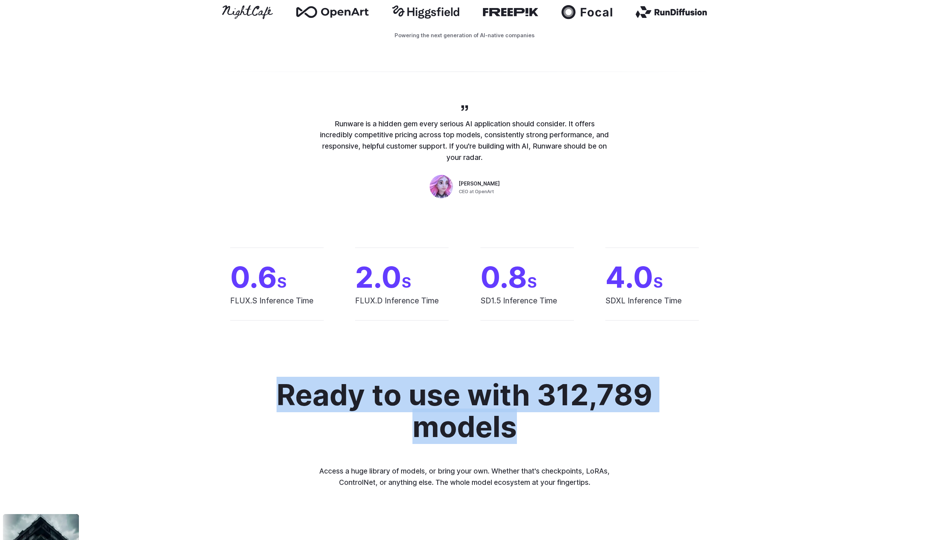
drag, startPoint x: 174, startPoint y: 394, endPoint x: 563, endPoint y: 447, distance: 392.9
click at [563, 447] on div "Ready to use with 312,789 models Access a huge library of models, or bring your…" at bounding box center [464, 433] width 499 height 109
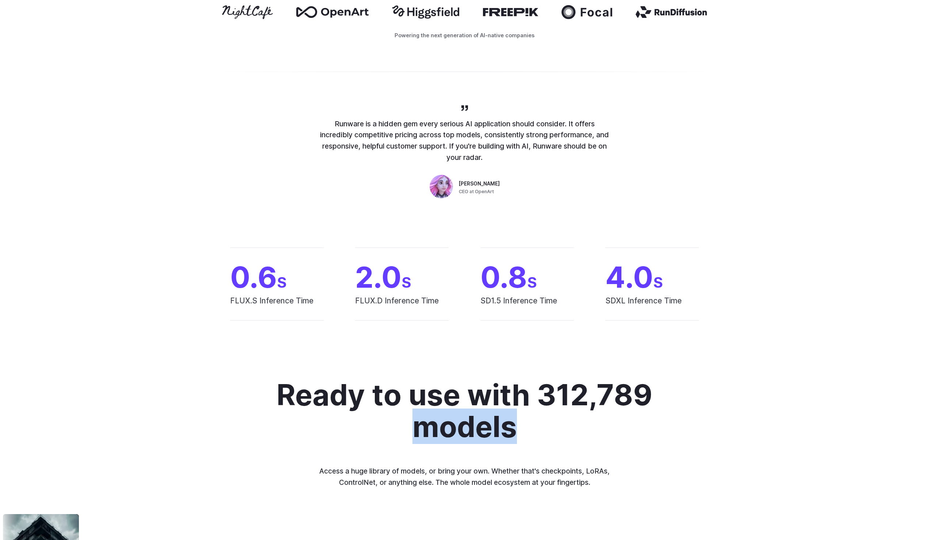
drag, startPoint x: 561, startPoint y: 447, endPoint x: 252, endPoint y: 393, distance: 313.2
click at [266, 397] on div "Ready to use with 312,789 models Access a huge library of models, or bring your…" at bounding box center [464, 433] width 499 height 109
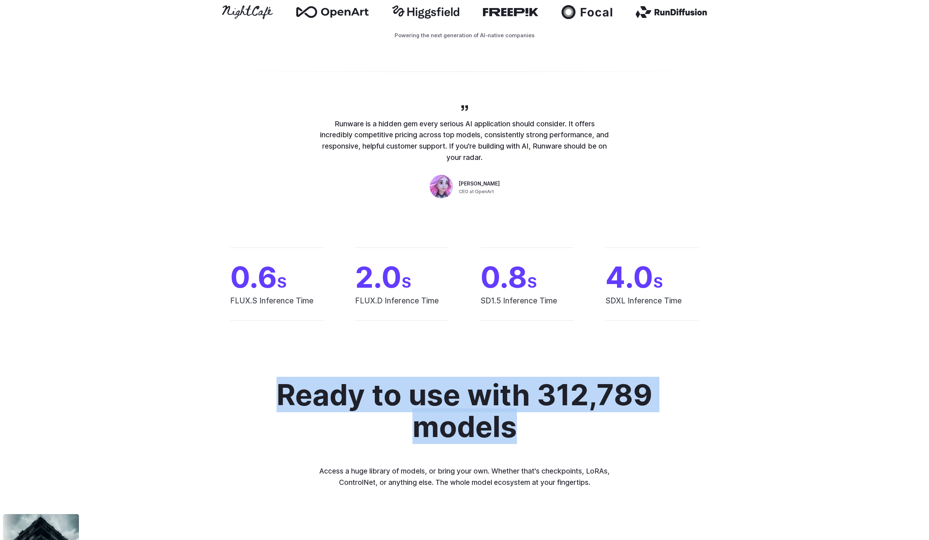
click at [309, 396] on h2 "Ready to use with 312,789 models" at bounding box center [465, 410] width 390 height 63
click at [485, 431] on h2 "Ready to use with 312,789 models" at bounding box center [465, 410] width 390 height 63
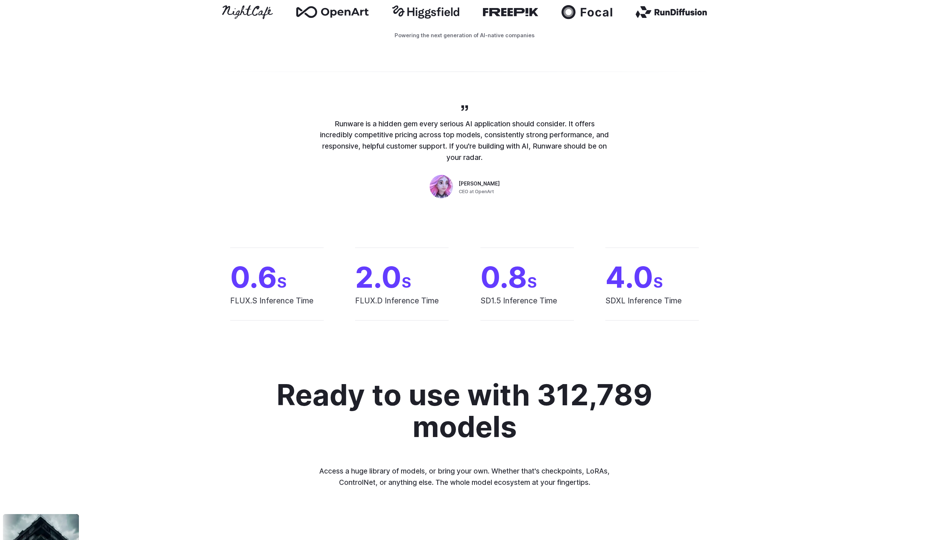
click at [486, 270] on span "0.8 S" at bounding box center [526, 277] width 93 height 29
click at [601, 279] on div "0.6 S FLUX.S Inference Time 2.0 S FLUX.D Inference Time 0.8 S SD1.5 Inference T…" at bounding box center [464, 284] width 508 height 73
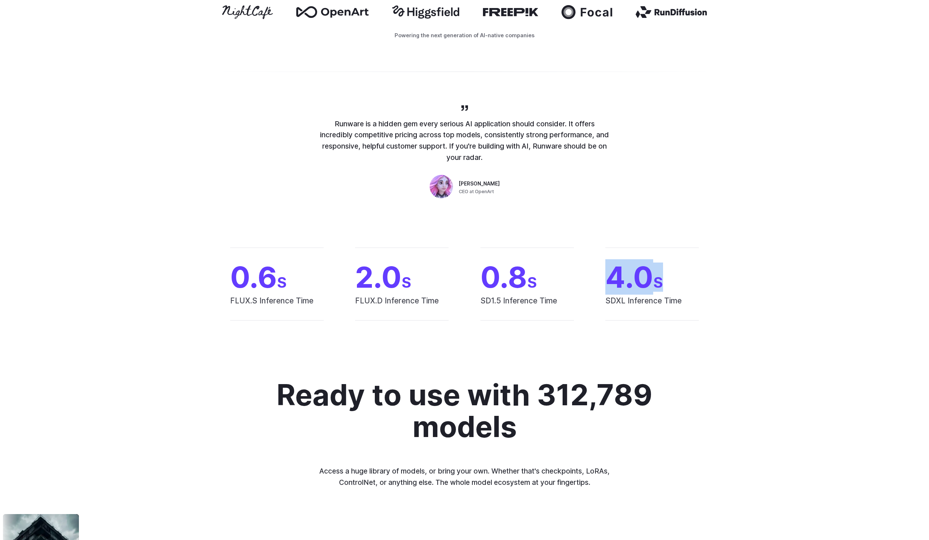
click at [601, 279] on div "0.6 S FLUX.S Inference Time 2.0 S FLUX.D Inference Time 0.8 S SD1.5 Inference T…" at bounding box center [464, 284] width 508 height 73
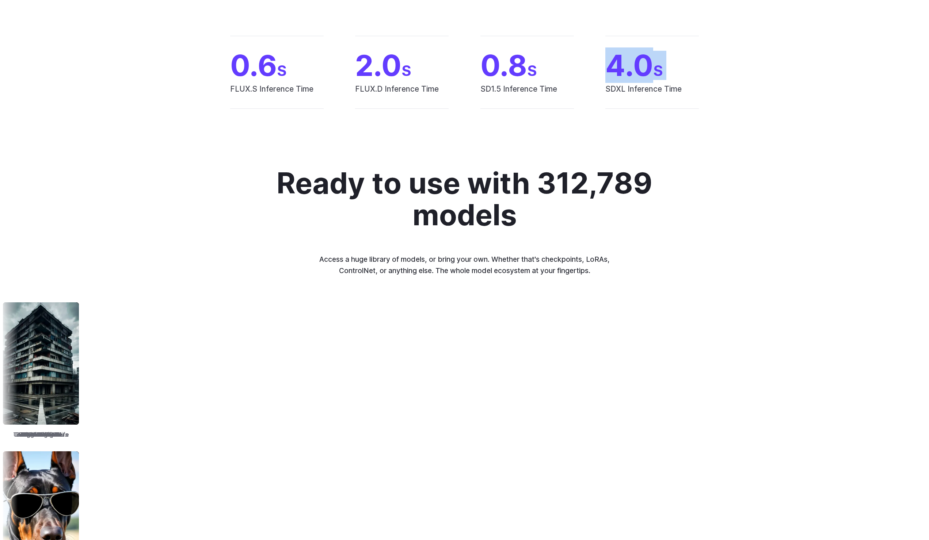
scroll to position [730, 0]
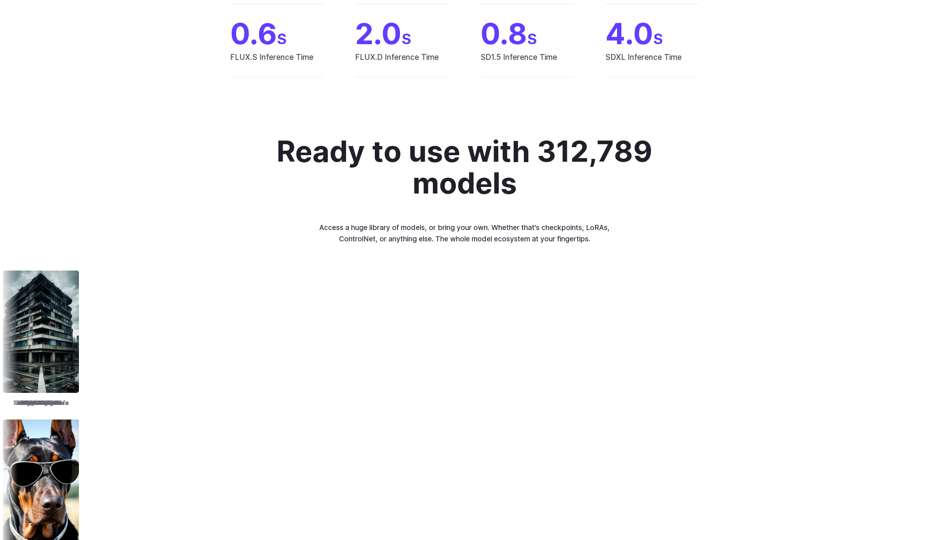
click at [215, 108] on div "Ready to use with 312,789 models Access a huge library of models, or bring your…" at bounding box center [464, 374] width 929 height 548
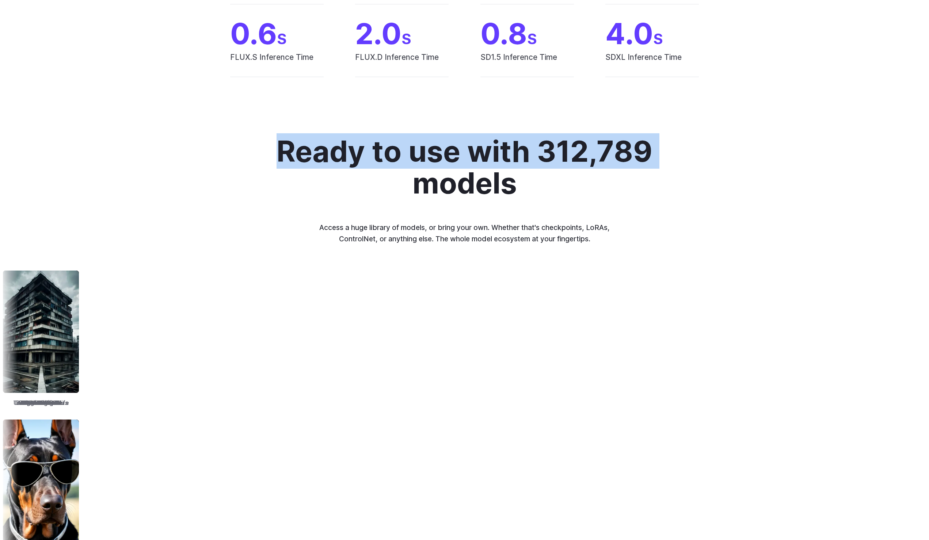
drag, startPoint x: 259, startPoint y: 191, endPoint x: 252, endPoint y: 223, distance: 33.2
click at [252, 223] on div "Ready to use with 312,789 models Access a huge library of models, or bring your…" at bounding box center [464, 374] width 929 height 548
click at [252, 223] on div "Ready to use with 312,789 models Access a huge library of models, or bring your…" at bounding box center [464, 189] width 499 height 109
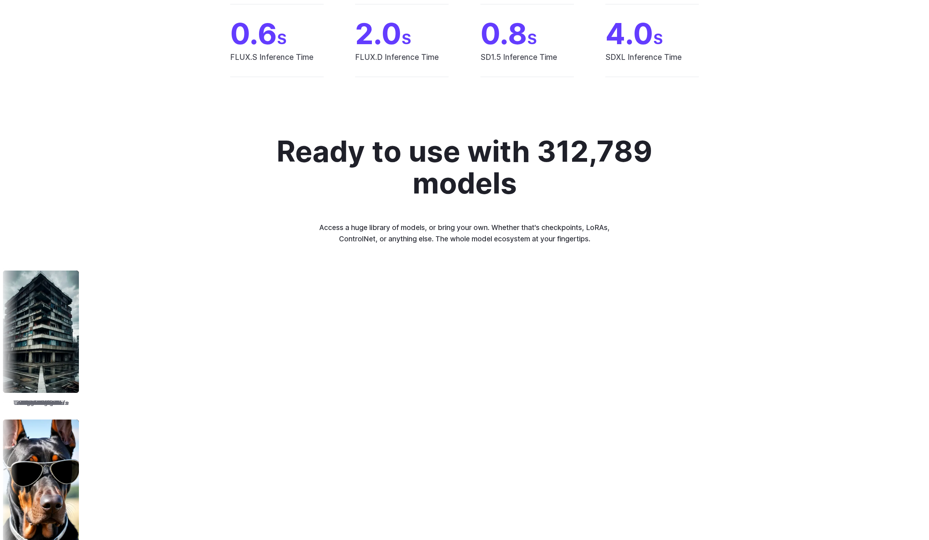
click at [724, 350] on img at bounding box center [762, 332] width 76 height 122
drag, startPoint x: 424, startPoint y: 386, endPoint x: 440, endPoint y: 418, distance: 35.6
click at [808, 386] on img at bounding box center [846, 332] width 76 height 122
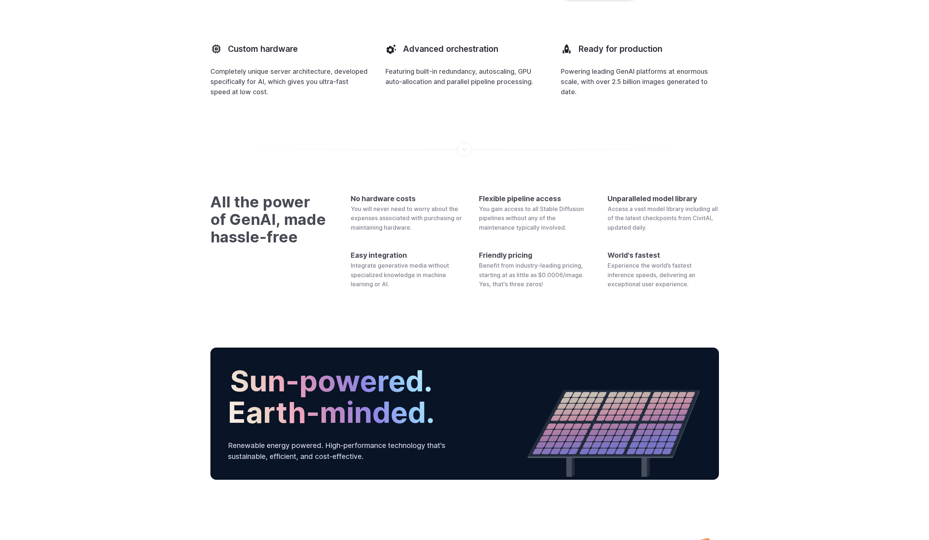
scroll to position [2637, 0]
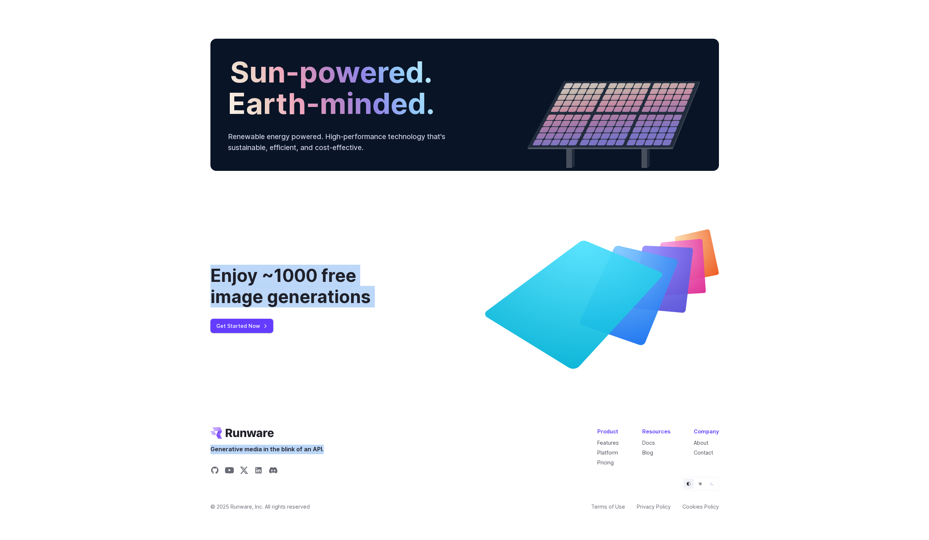
drag, startPoint x: 396, startPoint y: 400, endPoint x: 158, endPoint y: 275, distance: 269.0
click at [158, 274] on div "Enjoy ~1000 free image generations Get Started Now" at bounding box center [464, 299] width 929 height 210
drag, startPoint x: 158, startPoint y: 274, endPoint x: 828, endPoint y: 459, distance: 695.2
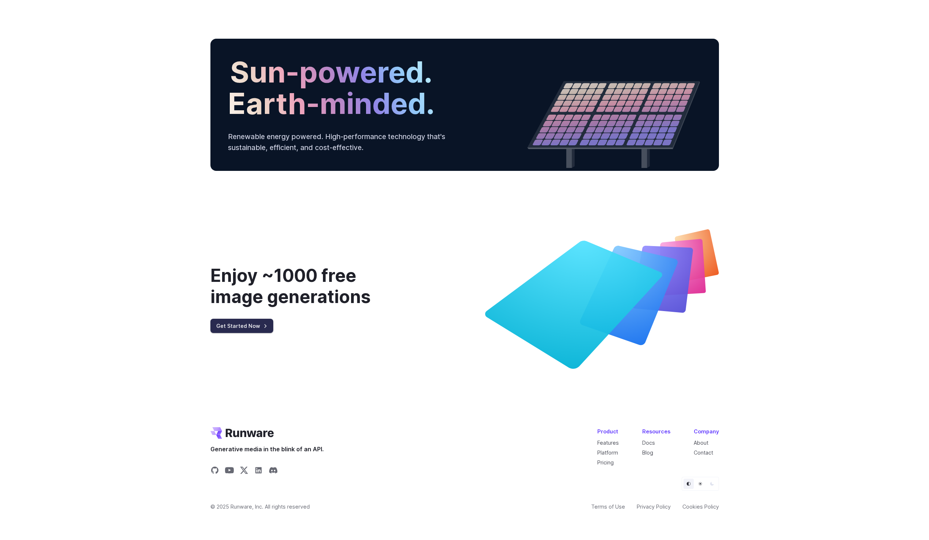
click at [237, 324] on link "Get Started Now" at bounding box center [241, 326] width 63 height 14
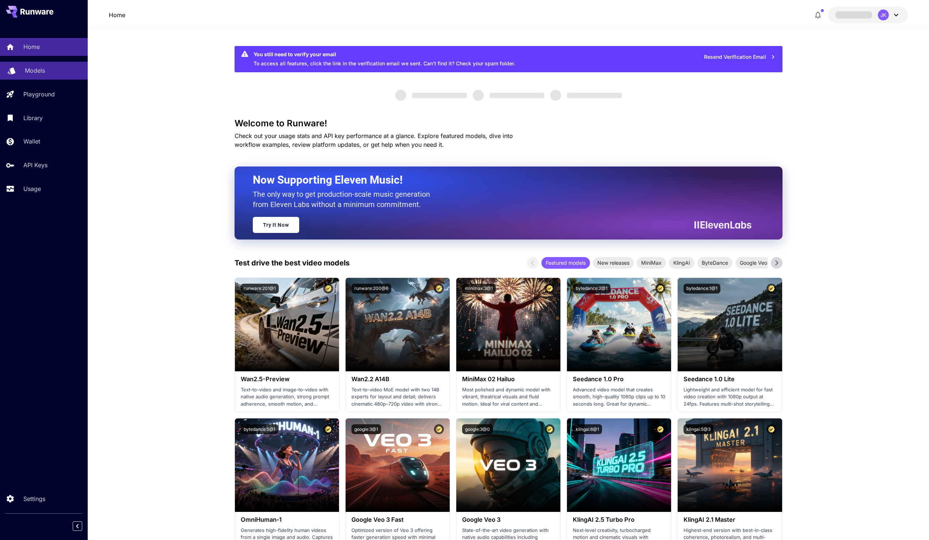
click at [40, 73] on p "Models" at bounding box center [35, 70] width 20 height 9
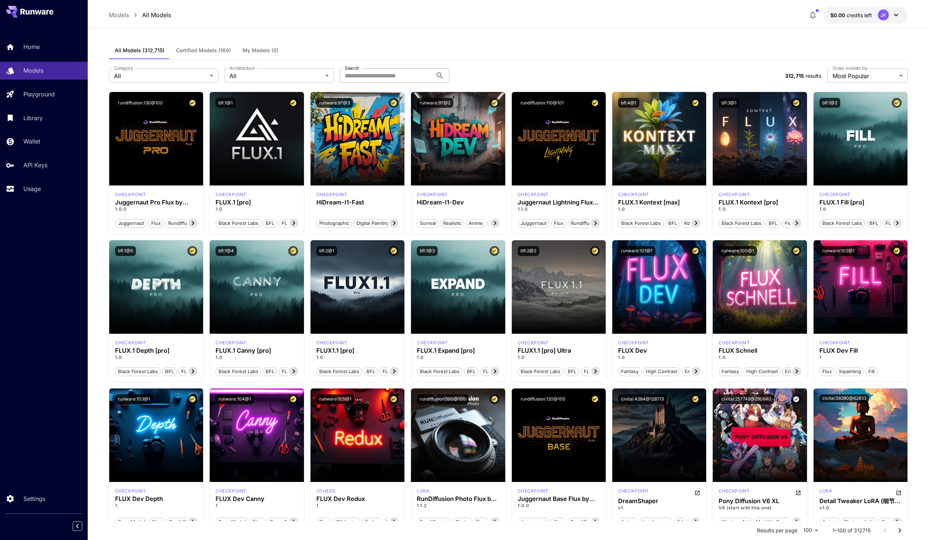
click at [385, 72] on input "Search" at bounding box center [386, 75] width 93 height 15
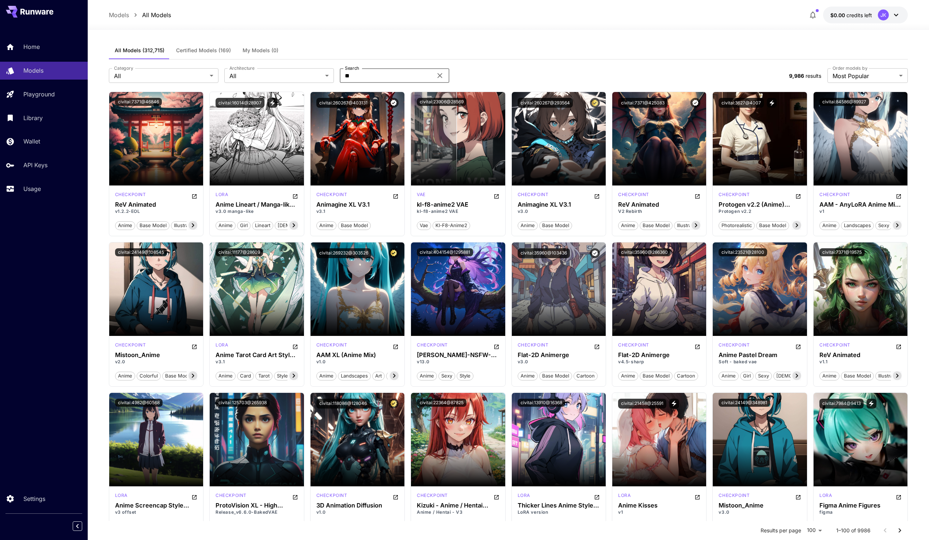
type input "*"
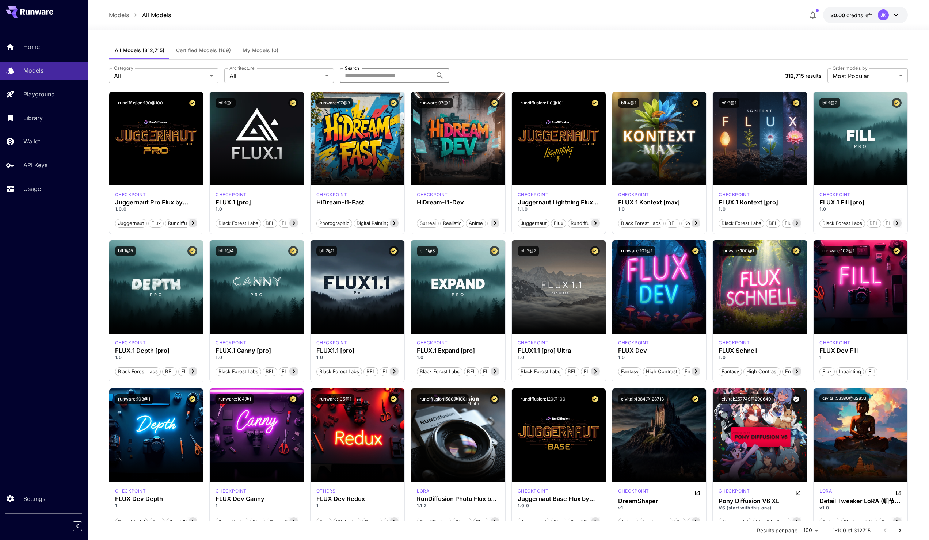
drag, startPoint x: 397, startPoint y: 72, endPoint x: 394, endPoint y: 75, distance: 4.1
click at [396, 72] on input "Search" at bounding box center [386, 75] width 93 height 15
type input "******"
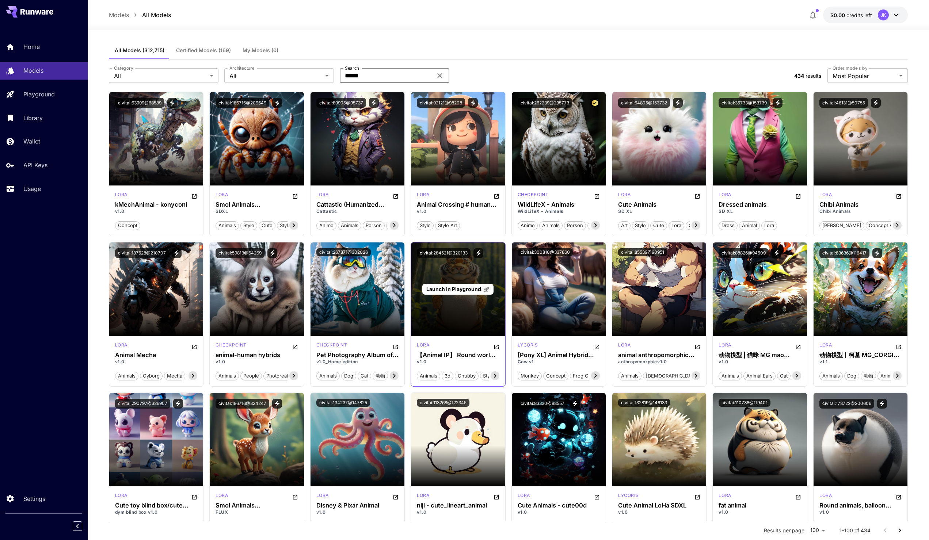
click at [477, 288] on span "Launch in Playground" at bounding box center [453, 289] width 55 height 6
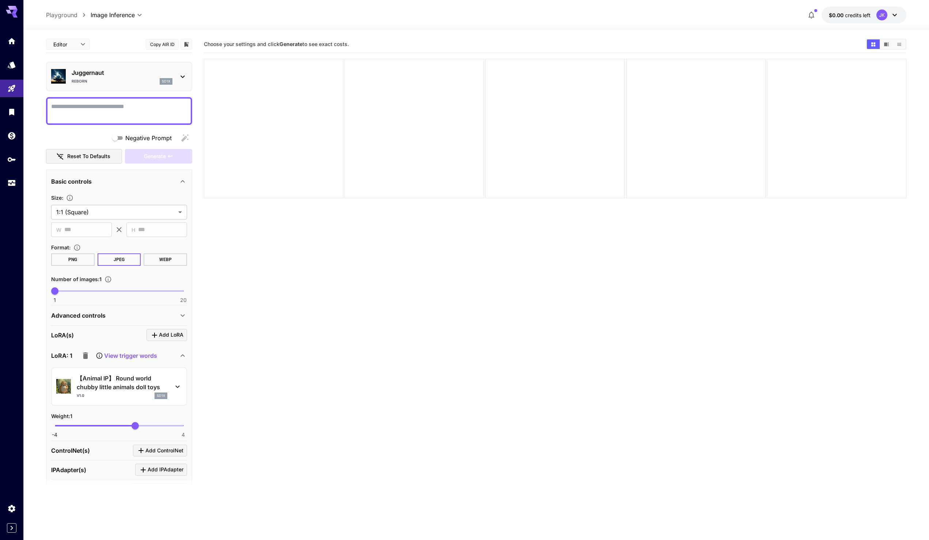
click at [475, 286] on section "Choose your settings and click Generate to see exact costs." at bounding box center [555, 306] width 702 height 540
click at [442, 109] on div at bounding box center [414, 129] width 140 height 140
click at [368, 149] on div at bounding box center [414, 129] width 140 height 140
click at [11, 65] on icon "Models" at bounding box center [12, 62] width 9 height 9
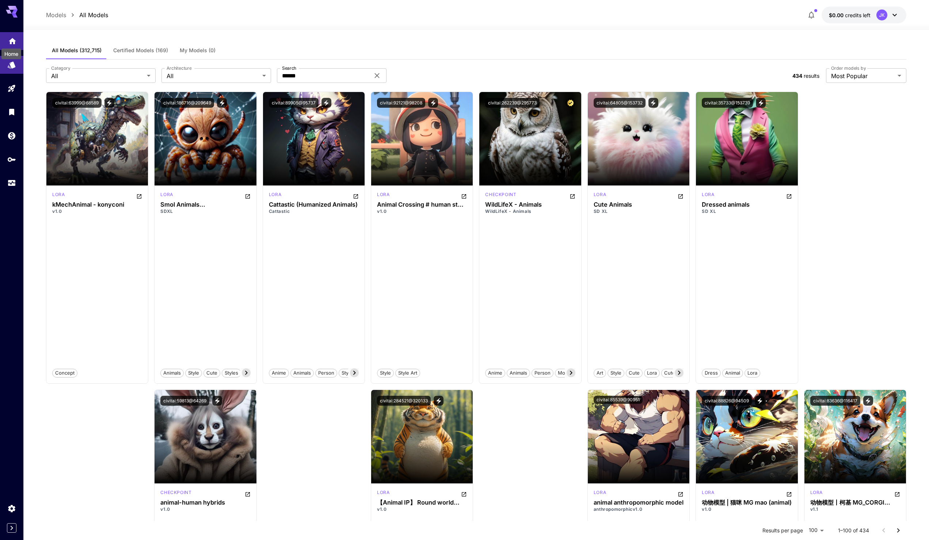
click at [16, 43] on icon "Home" at bounding box center [12, 39] width 9 height 9
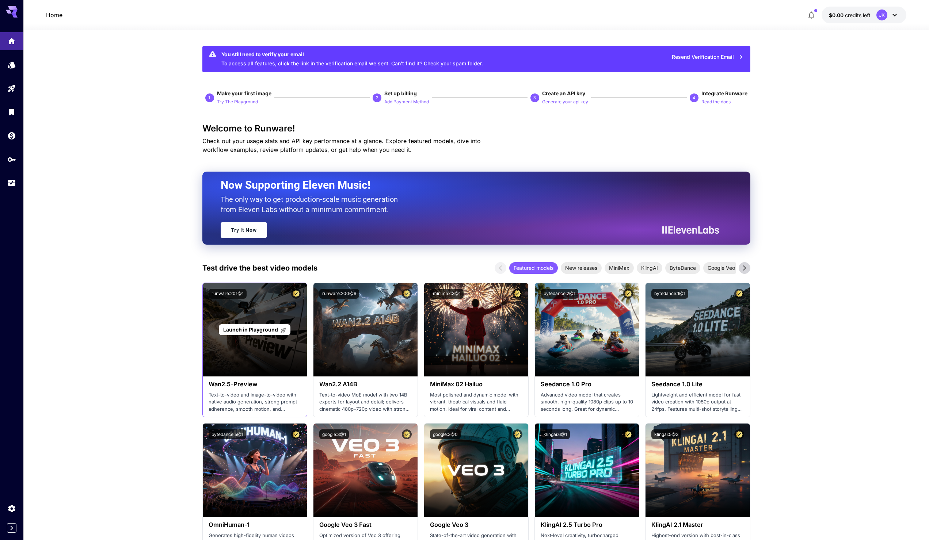
click at [238, 354] on div "Launch in Playground" at bounding box center [255, 329] width 104 height 93
click at [247, 336] on div "Launch in Playground" at bounding box center [255, 329] width 104 height 93
click at [248, 331] on span "Launch in Playground" at bounding box center [250, 329] width 55 height 6
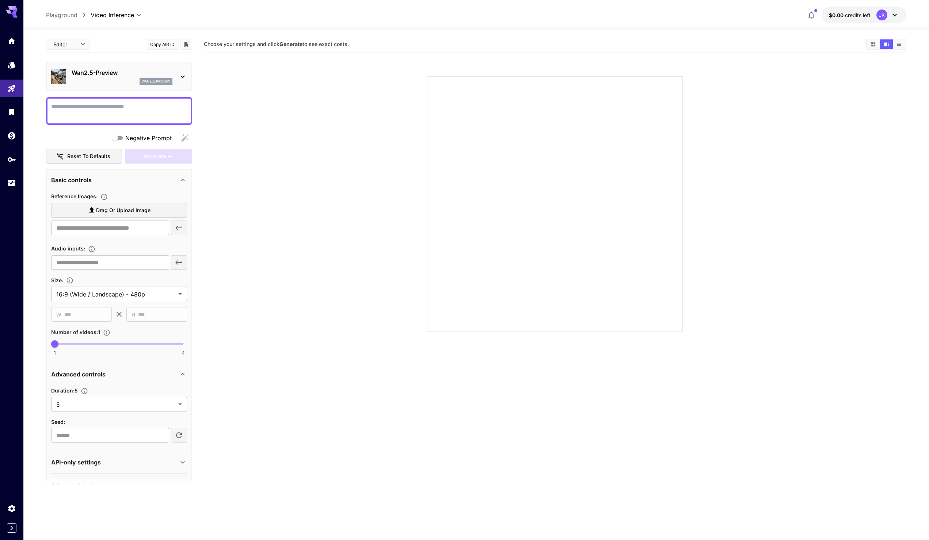
drag, startPoint x: 431, startPoint y: 150, endPoint x: 691, endPoint y: 328, distance: 314.7
click at [688, 326] on section at bounding box center [554, 195] width 557 height 273
click at [691, 328] on section at bounding box center [554, 195] width 557 height 273
click at [264, 183] on section at bounding box center [555, 195] width 702 height 273
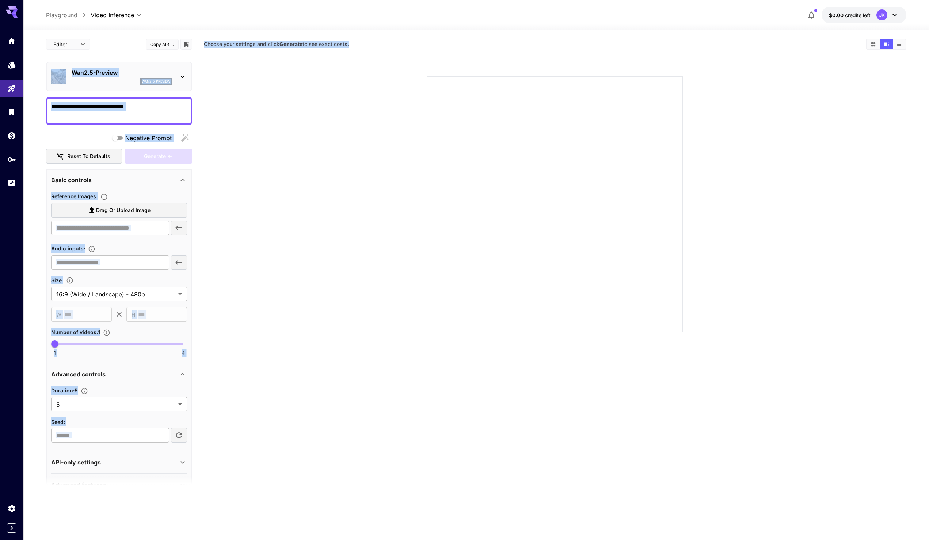
drag, startPoint x: 247, startPoint y: 232, endPoint x: 49, endPoint y: 33, distance: 280.2
click at [54, 34] on div "**********" at bounding box center [476, 314] width 860 height 568
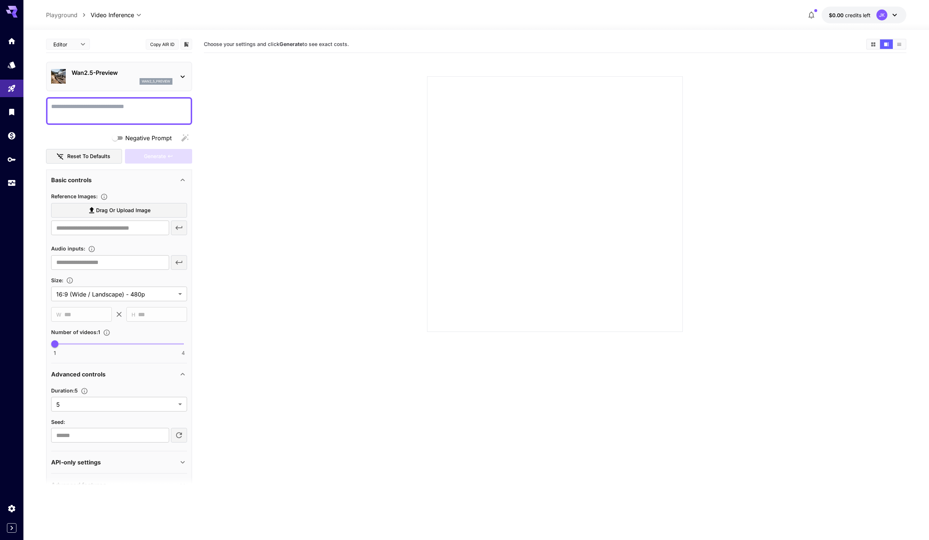
click at [40, 36] on section "**********" at bounding box center [475, 314] width 905 height 568
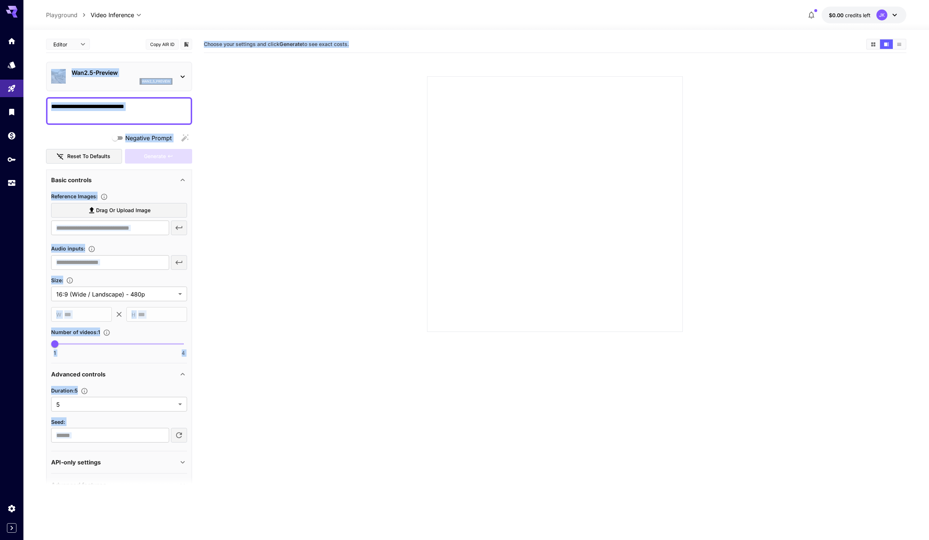
drag, startPoint x: 40, startPoint y: 36, endPoint x: 605, endPoint y: 293, distance: 621.2
click at [596, 287] on section "**********" at bounding box center [475, 314] width 905 height 568
click at [606, 293] on div at bounding box center [555, 204] width 256 height 256
drag, startPoint x: 335, startPoint y: 104, endPoint x: 35, endPoint y: 6, distance: 315.4
click at [35, 6] on div "**********" at bounding box center [475, 299] width 905 height 598
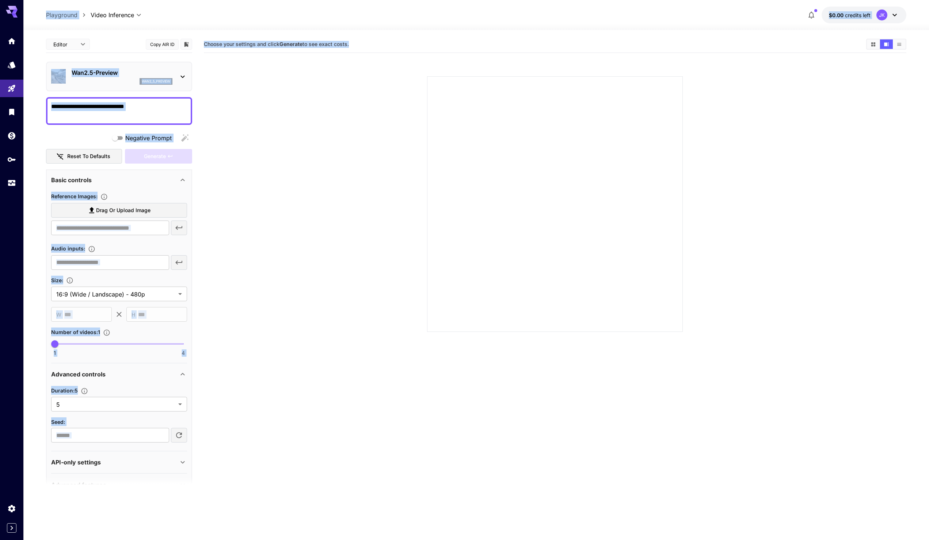
click at [35, 7] on div "**********" at bounding box center [475, 15] width 905 height 30
drag, startPoint x: 35, startPoint y: 7, endPoint x: 267, endPoint y: 213, distance: 311.0
click at [267, 208] on div "**********" at bounding box center [475, 299] width 905 height 598
click at [267, 213] on section at bounding box center [555, 195] width 702 height 273
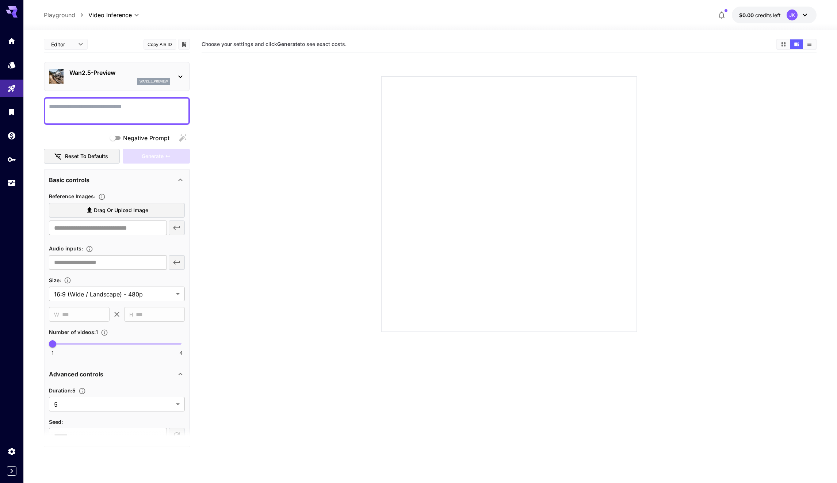
click at [712, 163] on section at bounding box center [509, 195] width 502 height 273
click at [551, 209] on div at bounding box center [509, 204] width 256 height 256
drag, startPoint x: 732, startPoint y: 241, endPoint x: 263, endPoint y: 89, distance: 492.9
click at [263, 89] on section at bounding box center [509, 195] width 502 height 273
drag, startPoint x: 263, startPoint y: 89, endPoint x: 247, endPoint y: 85, distance: 16.8
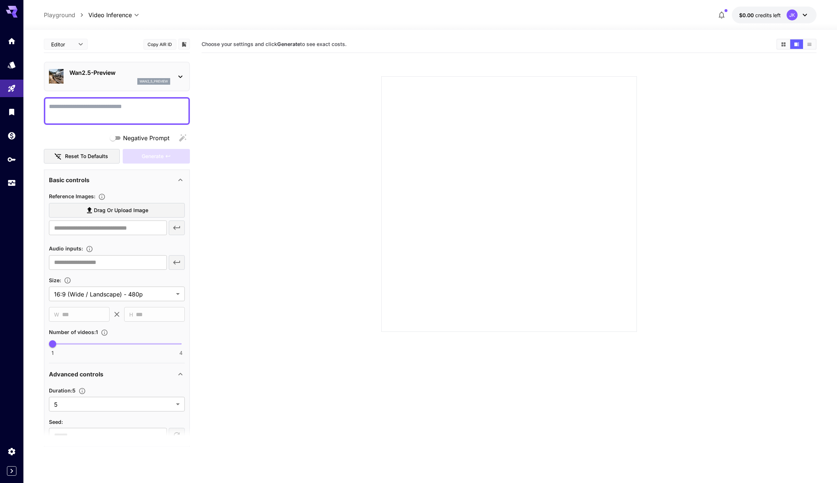
click at [259, 88] on section at bounding box center [509, 195] width 502 height 273
click at [54, 11] on p "Playground" at bounding box center [59, 15] width 31 height 9
type input "**********"
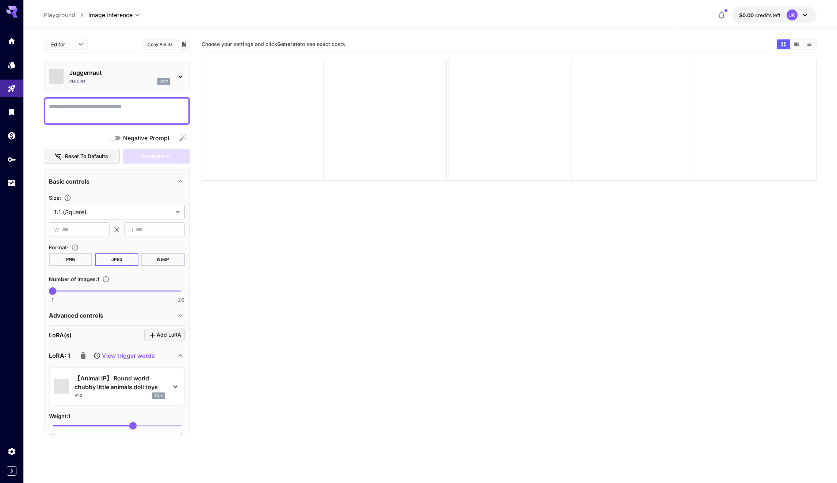
click at [10, 18] on div at bounding box center [11, 107] width 23 height 178
click at [12, 13] on icon at bounding box center [15, 12] width 6 height 4
click at [12, 12] on icon at bounding box center [15, 12] width 6 height 4
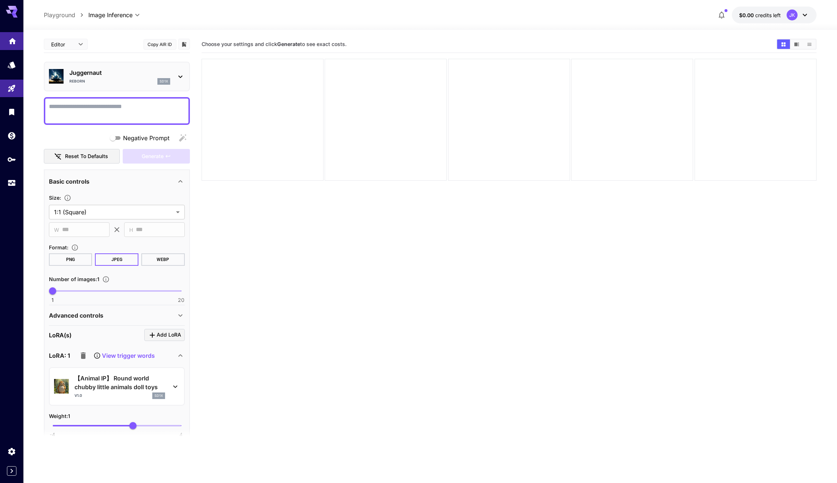
click at [15, 47] on link at bounding box center [11, 41] width 23 height 18
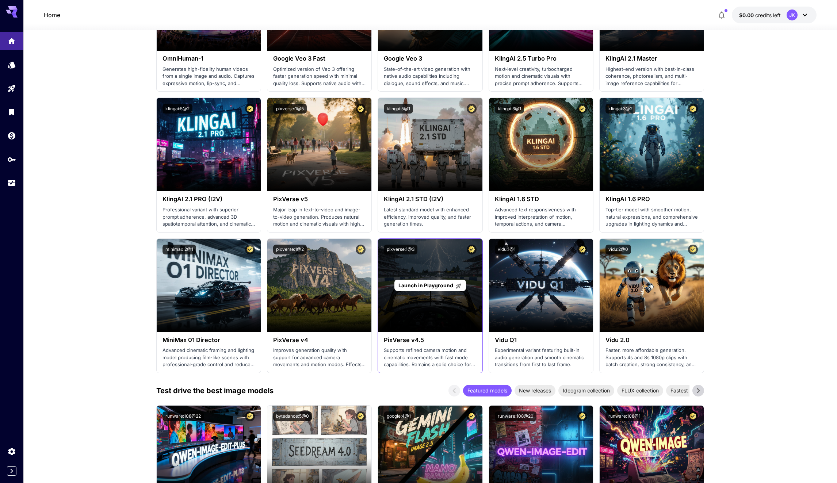
scroll to position [487, 0]
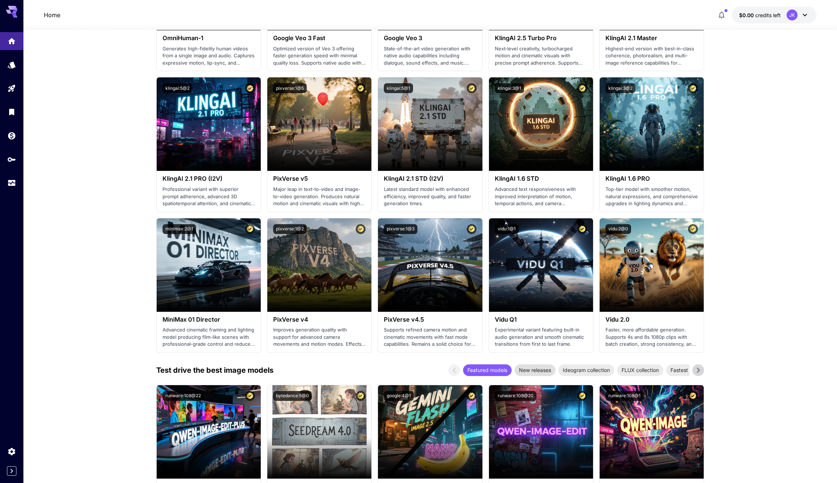
click at [540, 371] on span "New releases" at bounding box center [535, 370] width 41 height 8
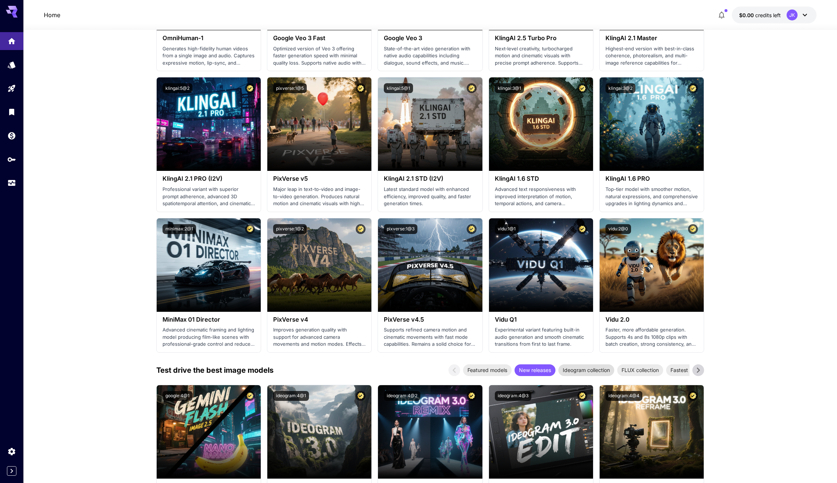
click at [583, 371] on span "Ideogram collection" at bounding box center [586, 370] width 56 height 8
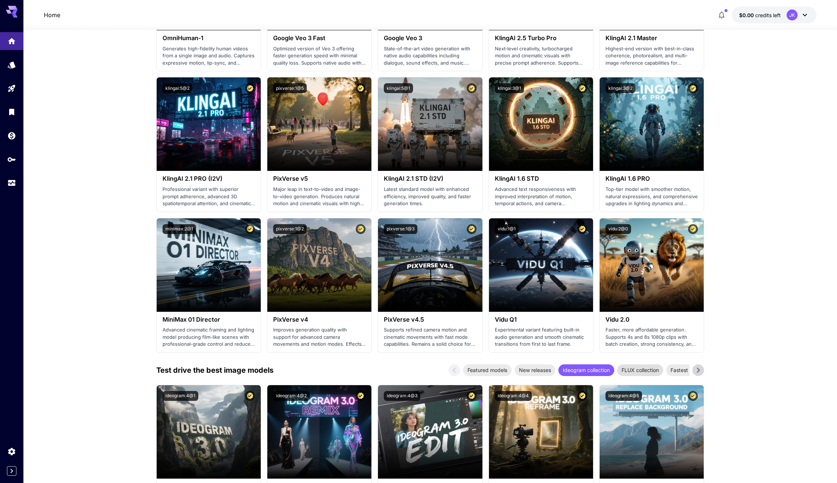
click at [654, 373] on span "FLUX collection" at bounding box center [640, 370] width 46 height 8
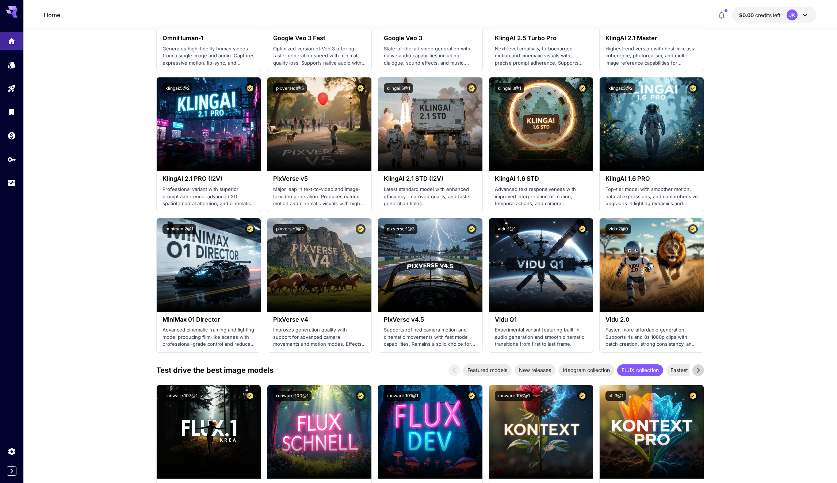
click at [701, 375] on icon at bounding box center [698, 370] width 11 height 11
click at [596, 373] on span "Anime & stylized art" at bounding box center [617, 370] width 57 height 8
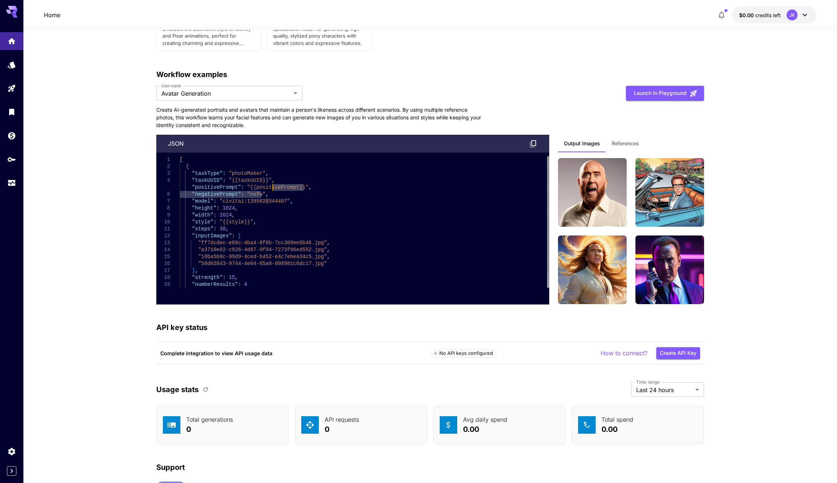
scroll to position [0, 0]
click at [272, 190] on div "[ { "taskType" : "photoMaker" , "taskUUID" : "{{taskUUID}}" , "positivePrompt" …" at bounding box center [365, 229] width 370 height 146
drag, startPoint x: 270, startPoint y: 189, endPoint x: 284, endPoint y: 268, distance: 80.4
click at [284, 267] on div "[ { "taskType" : "photoMaker" , "taskUUID" : "{{taskUUID}}" , "positivePrompt" …" at bounding box center [365, 229] width 370 height 146
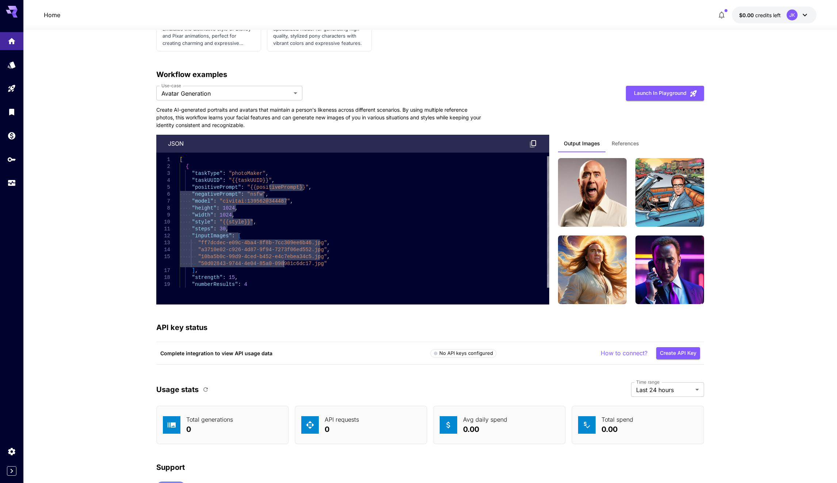
click at [284, 268] on div "[ { "taskType" : "photoMaker" , "taskUUID" : "{{taskUUID}}" , "positivePrompt" …" at bounding box center [365, 229] width 370 height 146
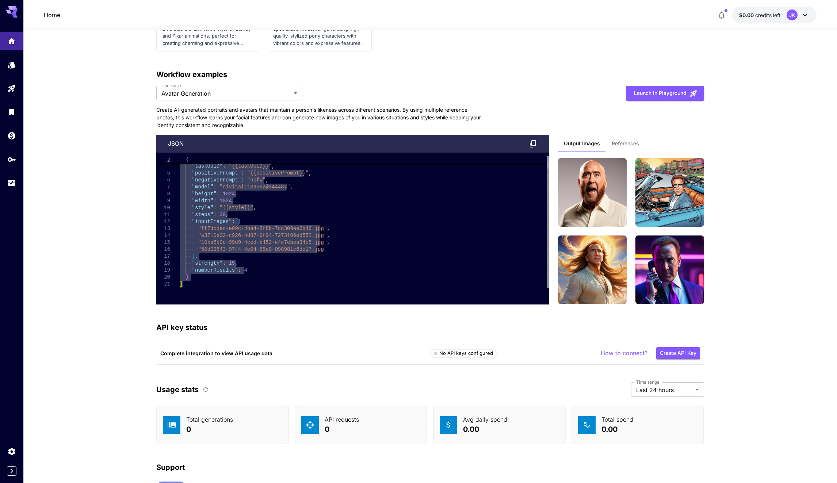
drag, startPoint x: 270, startPoint y: 284, endPoint x: 169, endPoint y: 157, distance: 162.6
click at [180, 157] on div ""taskType" : "photoMaker" , "taskUUID" : "{{taskUUID}}" , "positivePrompt" : "{…" at bounding box center [365, 215] width 370 height 146
click at [222, 238] on div ""taskType" : "photoMaker" , "taskUUID" : "{{taskUUID}}" , "positivePrompt" : "{…" at bounding box center [365, 215] width 370 height 146
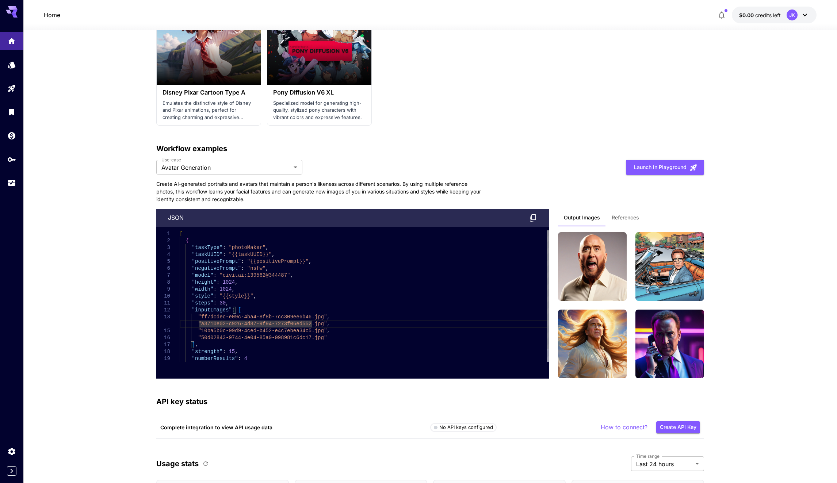
scroll to position [852, 0]
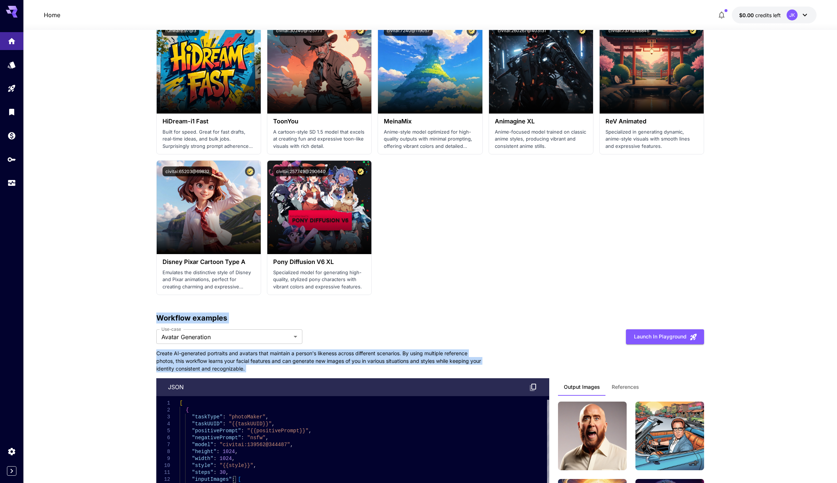
drag, startPoint x: 155, startPoint y: 315, endPoint x: 134, endPoint y: 397, distance: 84.9
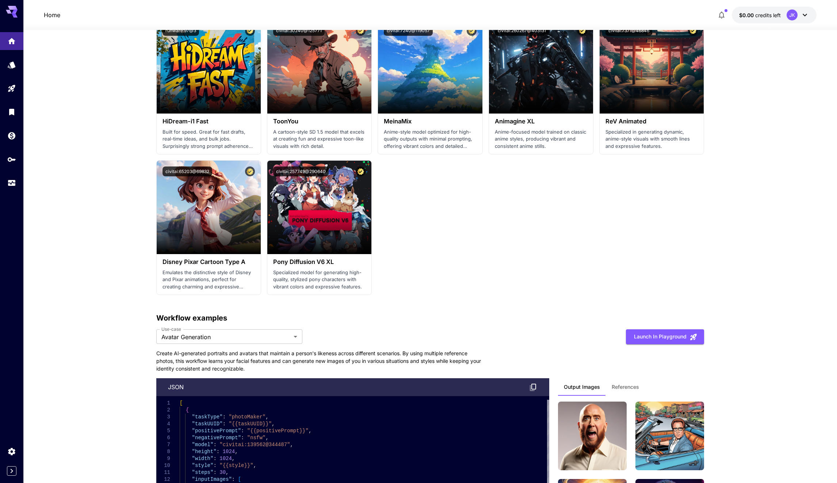
scroll to position [974, 0]
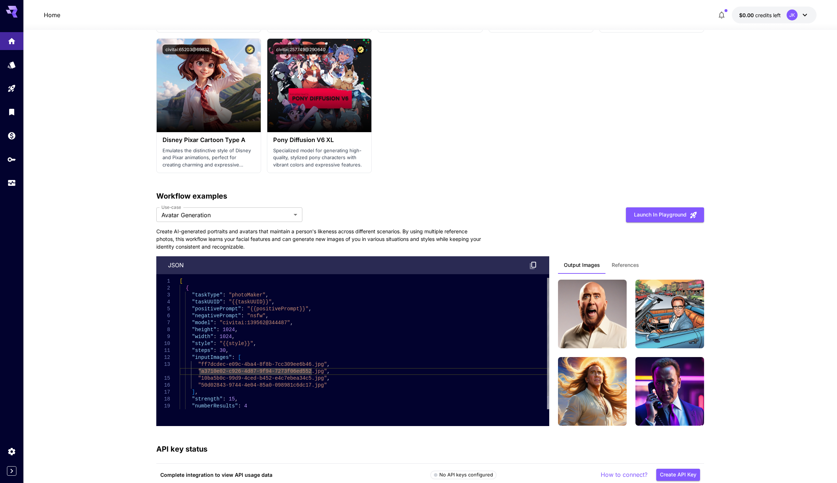
type textarea "**********"
click at [199, 304] on div ""taskType" : "photoMaker" , "taskUUID" : "{{taskUUID}}" , "positivePrompt" : "{…" at bounding box center [365, 351] width 370 height 146
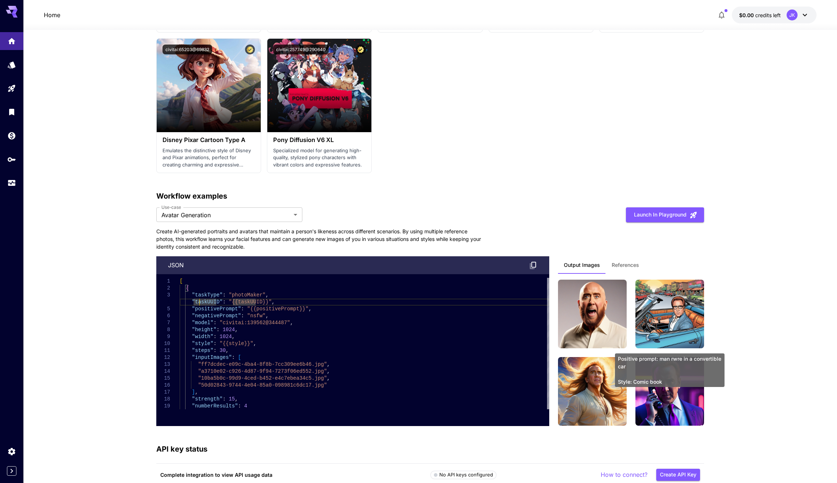
click at [614, 313] on img at bounding box center [592, 314] width 69 height 69
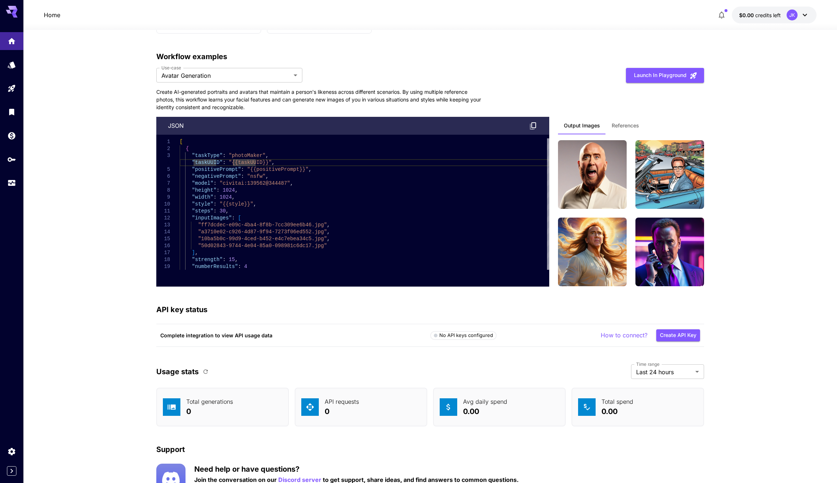
scroll to position [1152, 0]
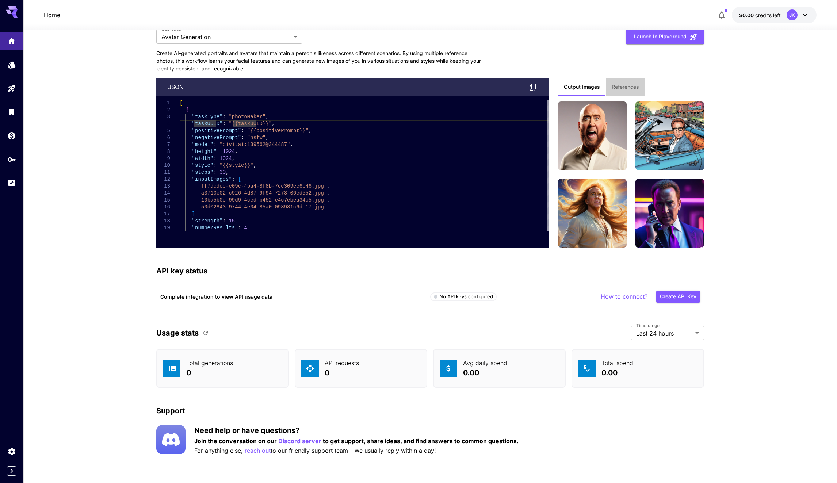
click at [631, 82] on button "References" at bounding box center [625, 87] width 39 height 18
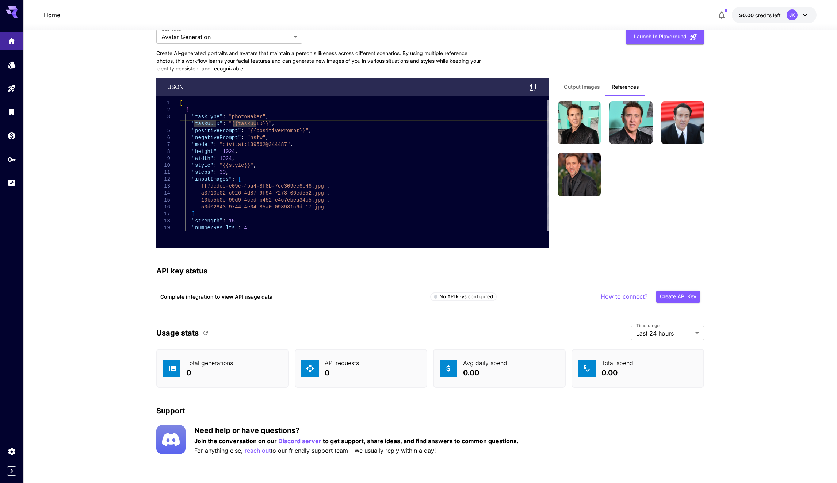
click at [608, 82] on button "References" at bounding box center [625, 87] width 39 height 18
click at [577, 86] on span "Output Images" at bounding box center [582, 87] width 36 height 7
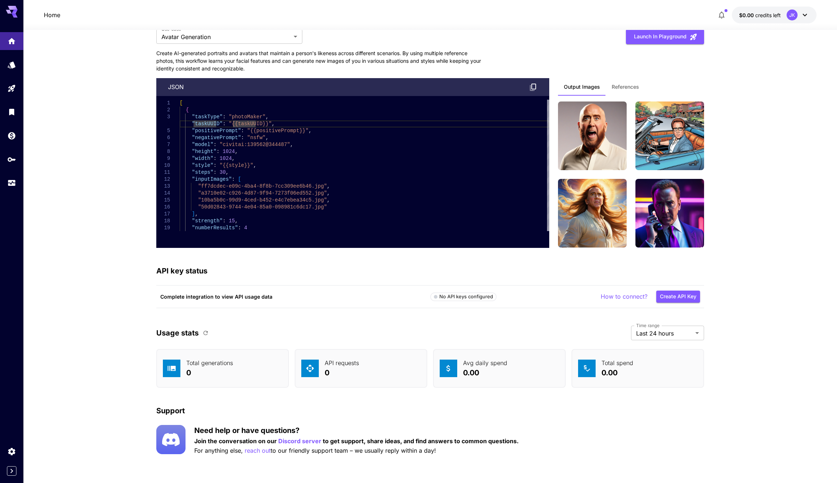
drag, startPoint x: 335, startPoint y: 305, endPoint x: 632, endPoint y: 465, distance: 338.1
click at [199, 364] on p "Total generations" at bounding box center [209, 363] width 47 height 9
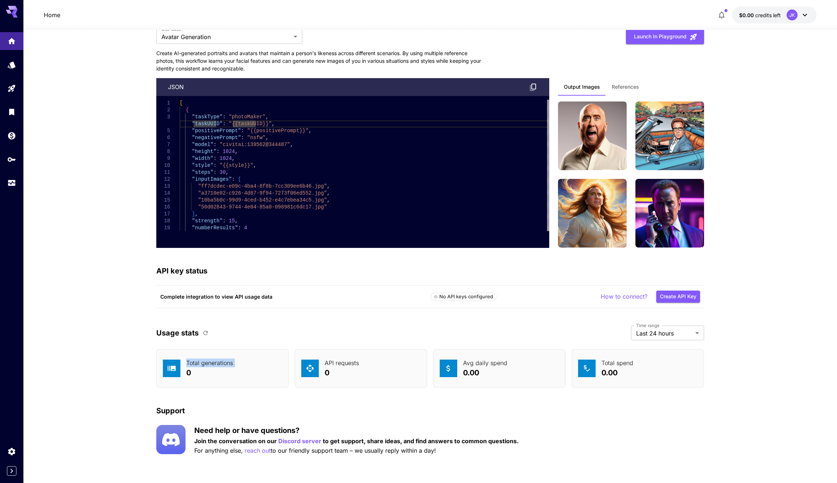
click at [199, 364] on p "Total generations" at bounding box center [209, 363] width 47 height 9
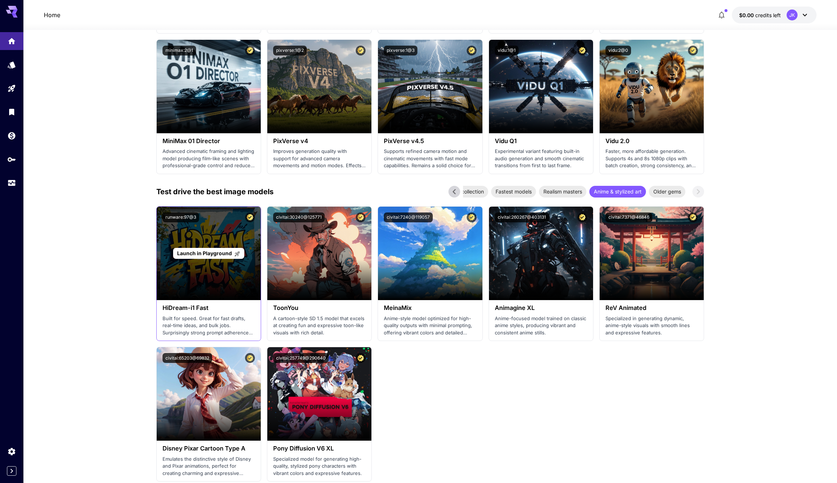
scroll to position [422, 0]
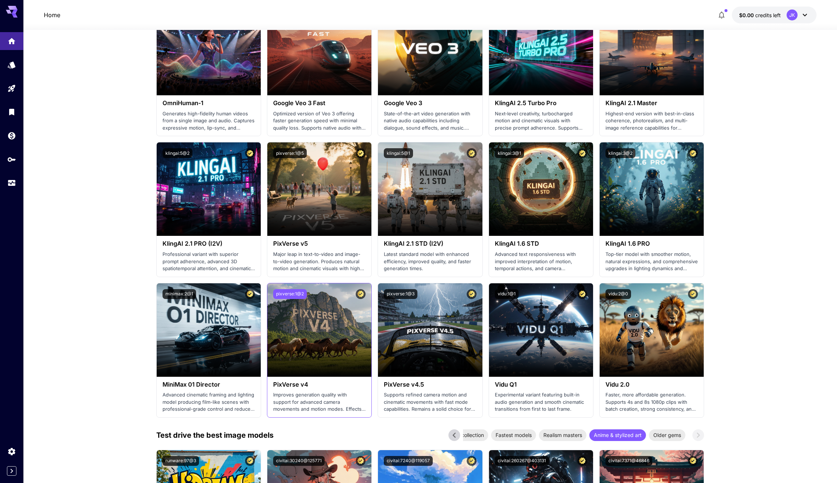
click at [286, 298] on button "pixverse:1@2" at bounding box center [290, 294] width 34 height 10
click at [316, 295] on div "Copied!" at bounding box center [319, 294] width 92 height 10
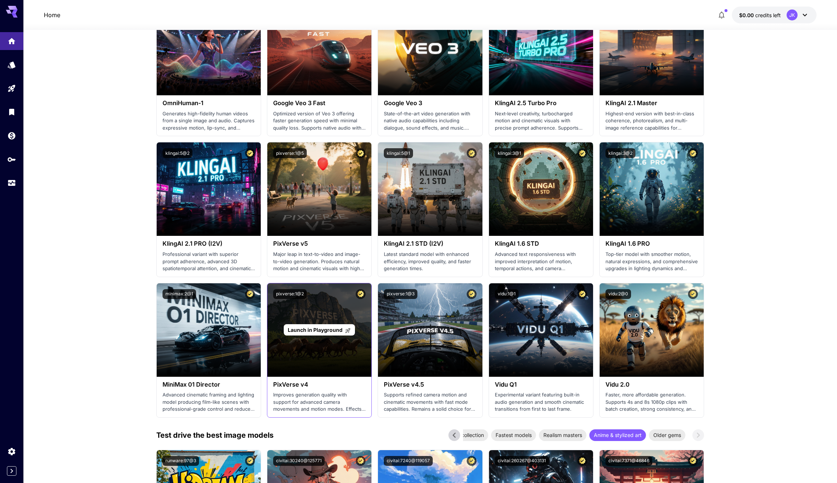
click at [349, 309] on div "Launch in Playground" at bounding box center [319, 329] width 104 height 93
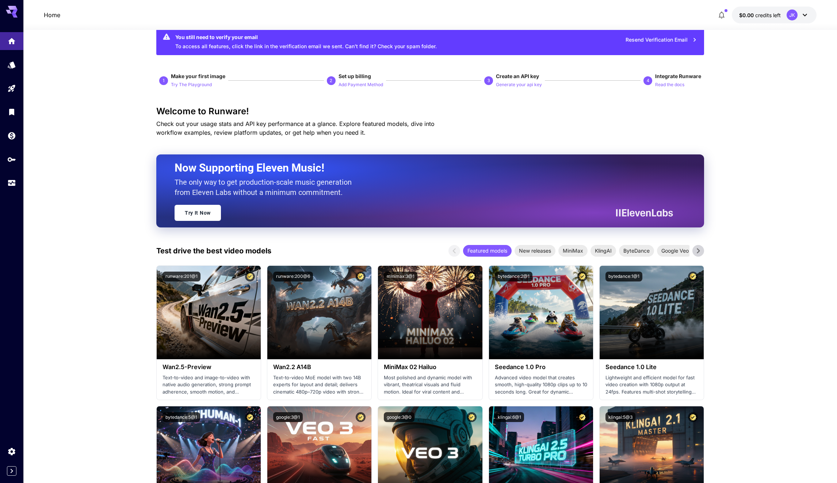
scroll to position [0, 0]
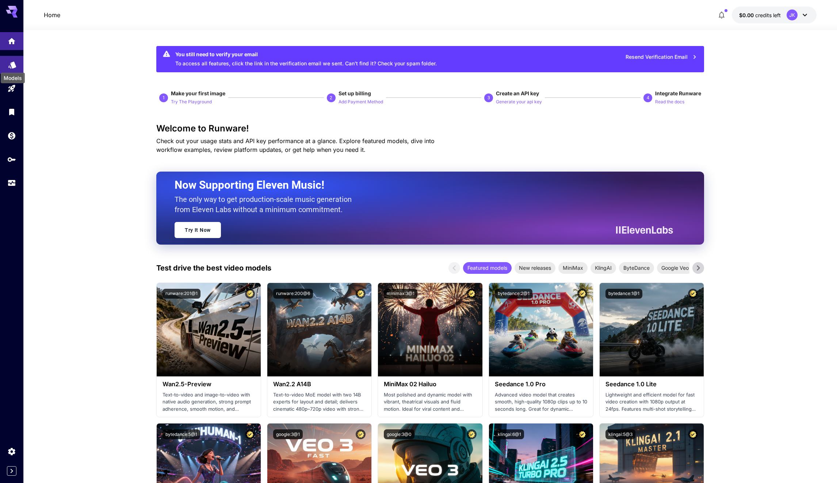
click at [14, 65] on icon "Models" at bounding box center [12, 63] width 8 height 7
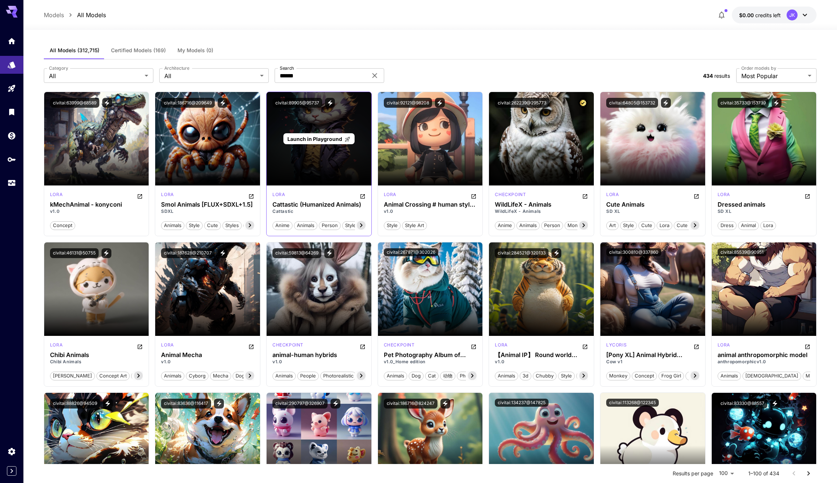
click at [274, 155] on div "Launch in Playground" at bounding box center [319, 138] width 105 height 93
click at [348, 153] on div "Launch in Playground" at bounding box center [319, 138] width 105 height 93
click at [336, 141] on span "Launch in Playground" at bounding box center [314, 139] width 55 height 6
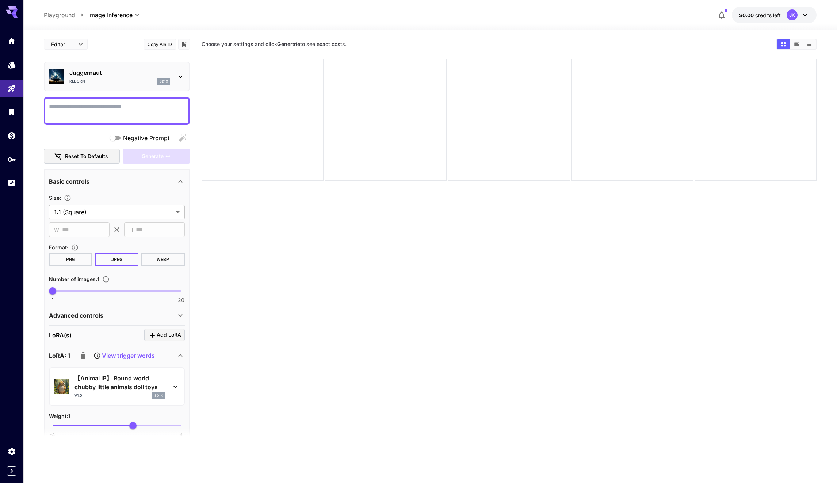
click at [336, 141] on div at bounding box center [386, 120] width 122 height 122
click at [282, 142] on div at bounding box center [263, 120] width 122 height 122
click at [145, 102] on textarea "Negative Prompt" at bounding box center [117, 111] width 136 height 18
click at [157, 83] on div "Reborn sd1x" at bounding box center [119, 81] width 101 height 7
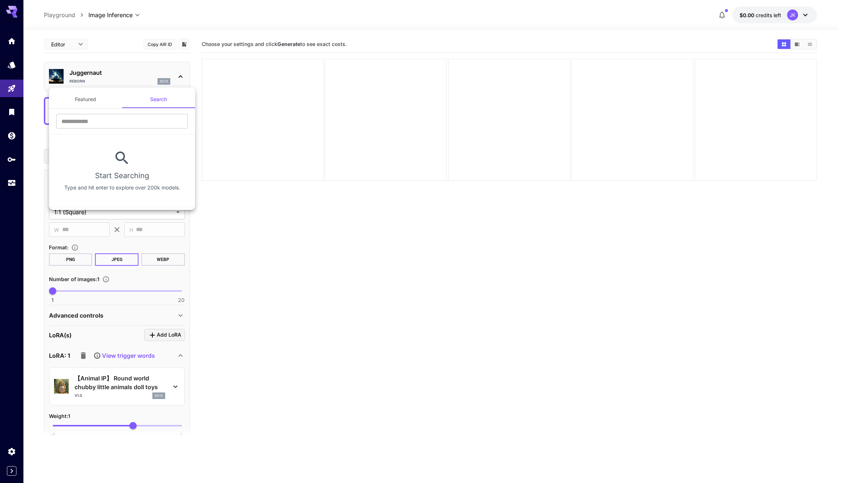
click at [92, 85] on div at bounding box center [421, 241] width 843 height 483
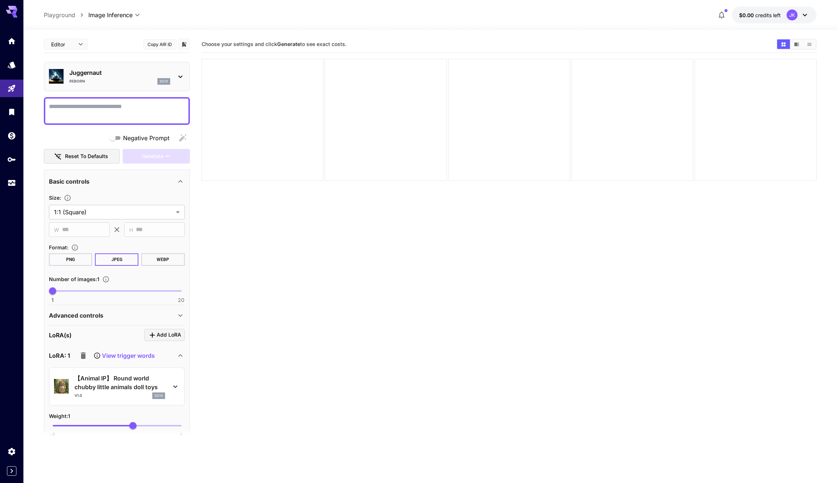
click at [77, 103] on div "Featured Search ​ Start Searching Type and hit enter to explore over 200k model…" at bounding box center [104, 121] width 110 height 65
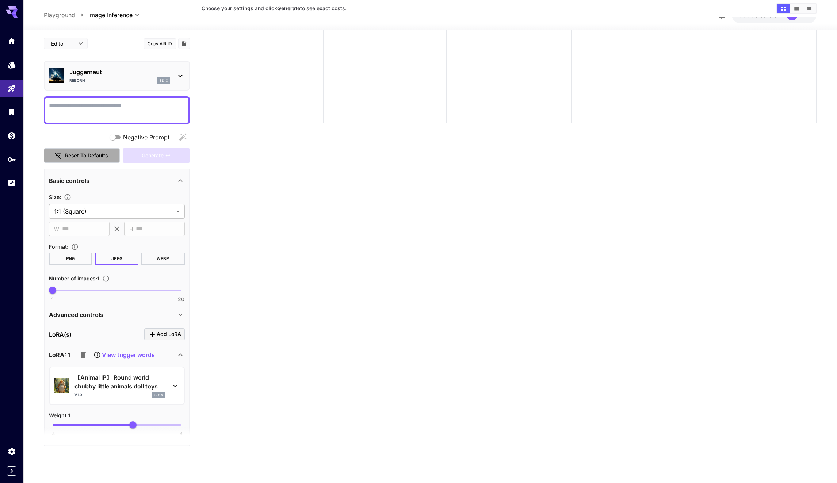
click at [80, 157] on button "Reset to defaults" at bounding box center [82, 155] width 76 height 15
click at [135, 142] on div "Negative Prompt" at bounding box center [117, 137] width 146 height 15
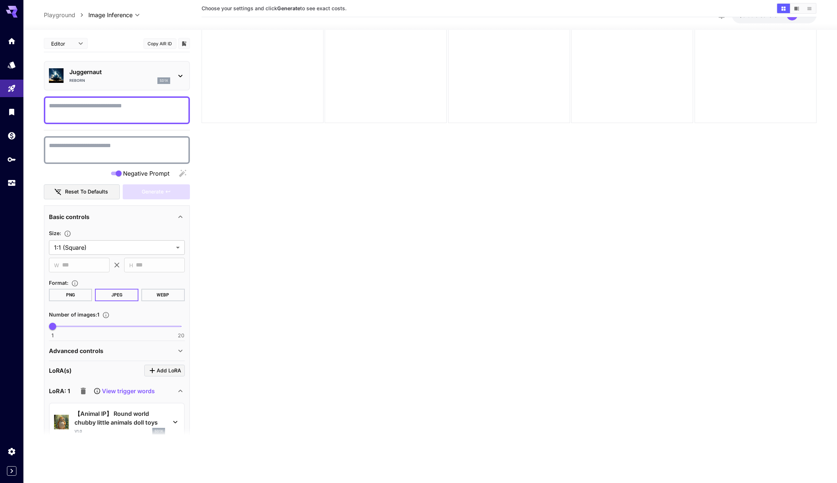
click at [120, 138] on div at bounding box center [117, 150] width 146 height 28
click at [108, 149] on textarea "Negative Prompt" at bounding box center [117, 150] width 136 height 18
click at [115, 112] on textarea "Negative Prompt" at bounding box center [117, 111] width 136 height 18
drag, startPoint x: 333, startPoint y: 203, endPoint x: 335, endPoint y: 180, distance: 23.8
click at [333, 200] on section "Choose your settings and click Generate to see exact costs." at bounding box center [509, 219] width 615 height 483
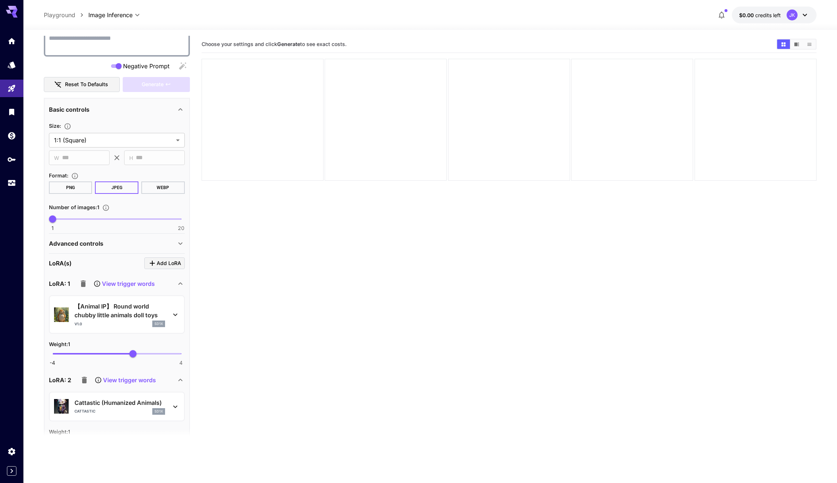
scroll to position [244, 0]
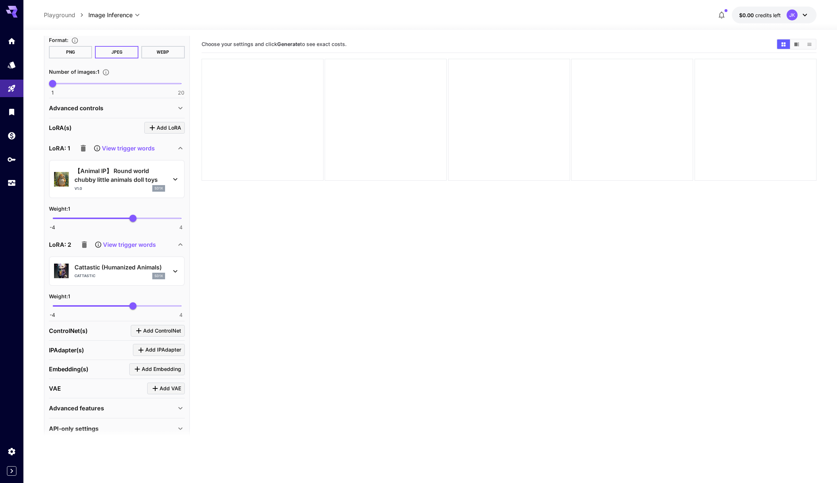
click at [115, 221] on span "-4 4 1" at bounding box center [117, 218] width 129 height 11
type input "*"
drag, startPoint x: 114, startPoint y: 221, endPoint x: 237, endPoint y: 245, distance: 125.6
click at [237, 245] on main "**********" at bounding box center [430, 280] width 773 height 489
type input "*"
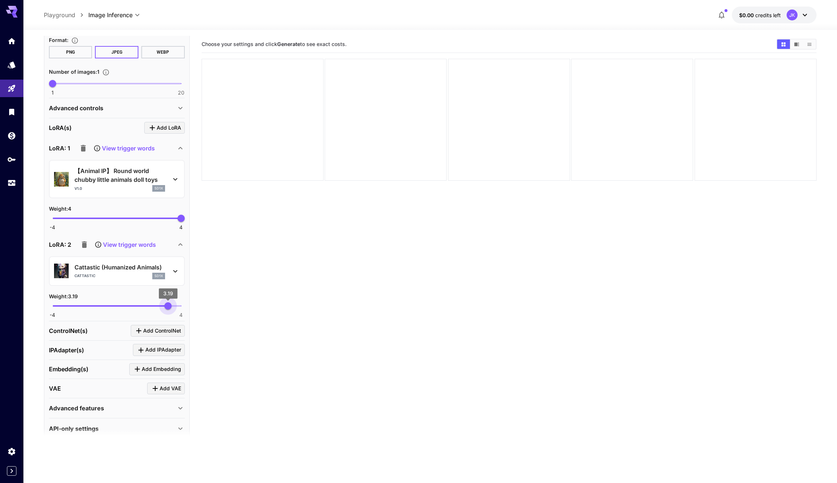
drag, startPoint x: 149, startPoint y: 306, endPoint x: 195, endPoint y: 309, distance: 46.8
click at [195, 309] on main "**********" at bounding box center [430, 280] width 773 height 489
click at [296, 318] on section "Choose your settings and click Generate to see exact costs." at bounding box center [509, 277] width 615 height 483
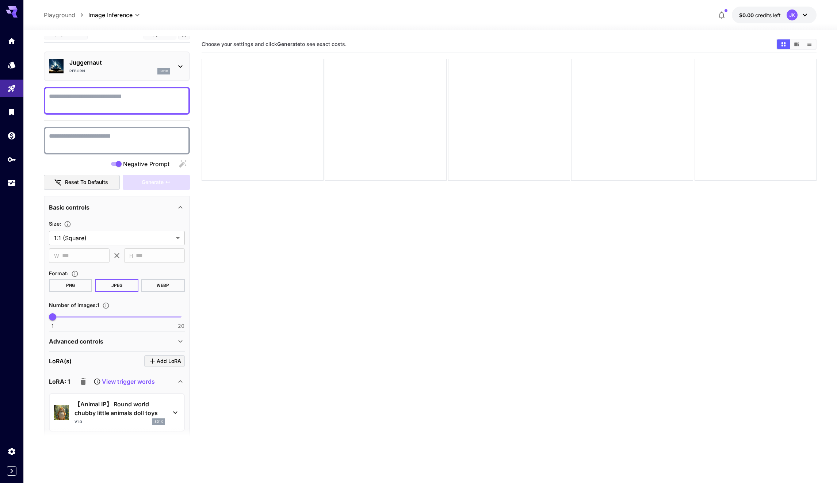
scroll to position [0, 0]
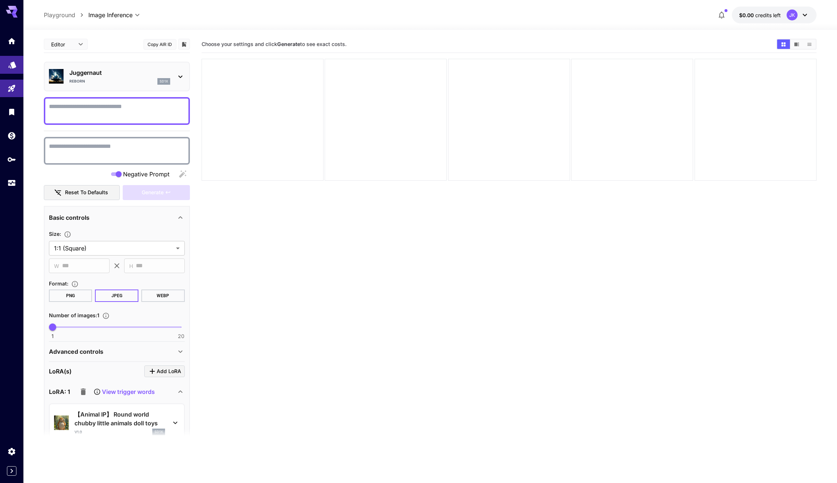
click at [7, 56] on link at bounding box center [11, 65] width 23 height 18
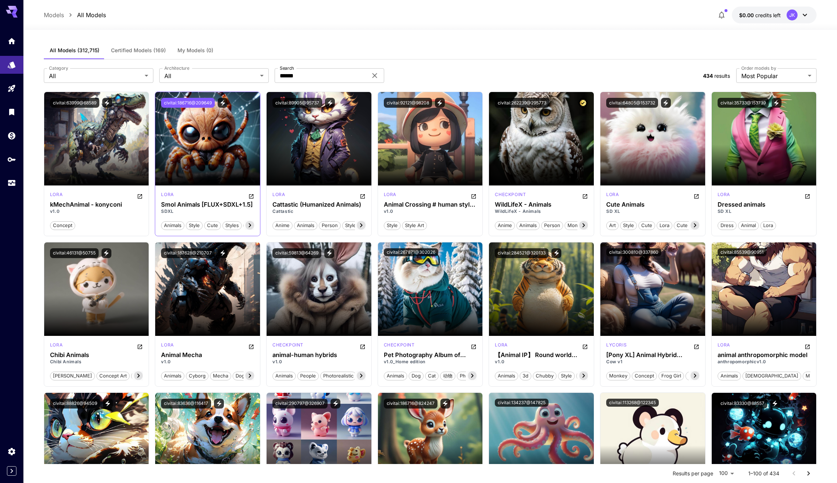
click at [203, 101] on button "civitai:186716@209649" at bounding box center [188, 103] width 54 height 10
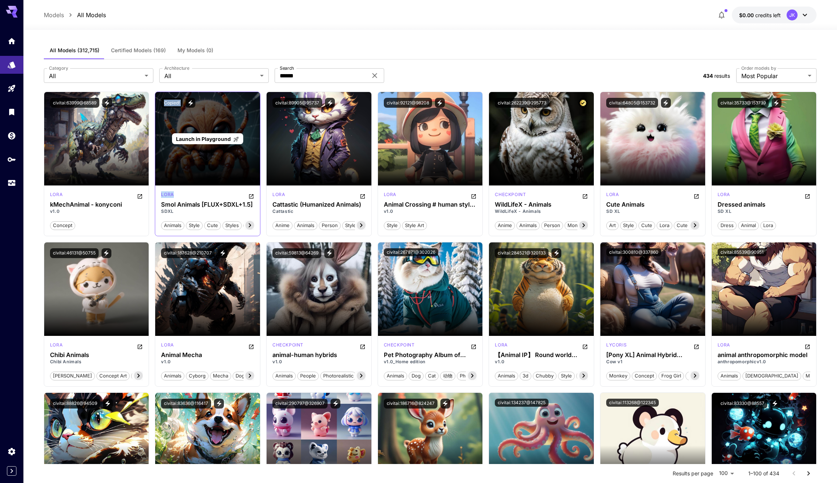
drag, startPoint x: 203, startPoint y: 101, endPoint x: 232, endPoint y: 166, distance: 71.0
click at [232, 166] on main "Launch in Playground Copied!" at bounding box center [207, 138] width 105 height 93
click at [232, 166] on div "Launch in Playground" at bounding box center [207, 138] width 105 height 93
click at [221, 137] on span "Launch in Playground" at bounding box center [203, 139] width 55 height 6
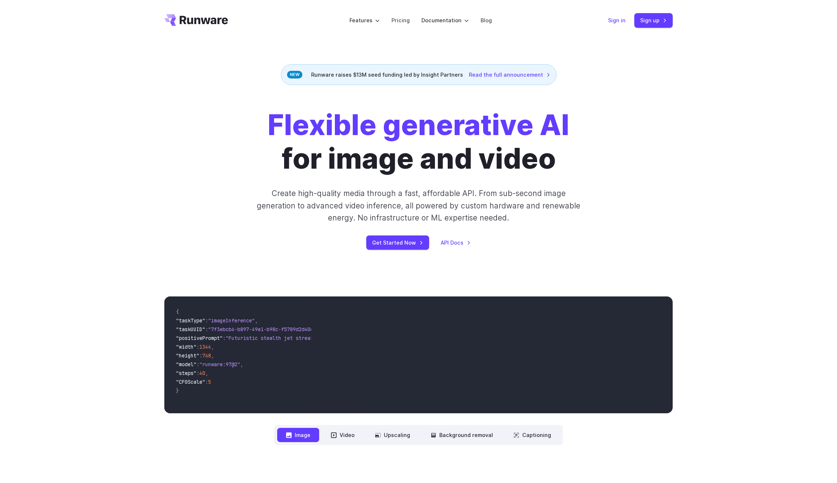
click at [615, 21] on link "Sign in" at bounding box center [617, 20] width 18 height 8
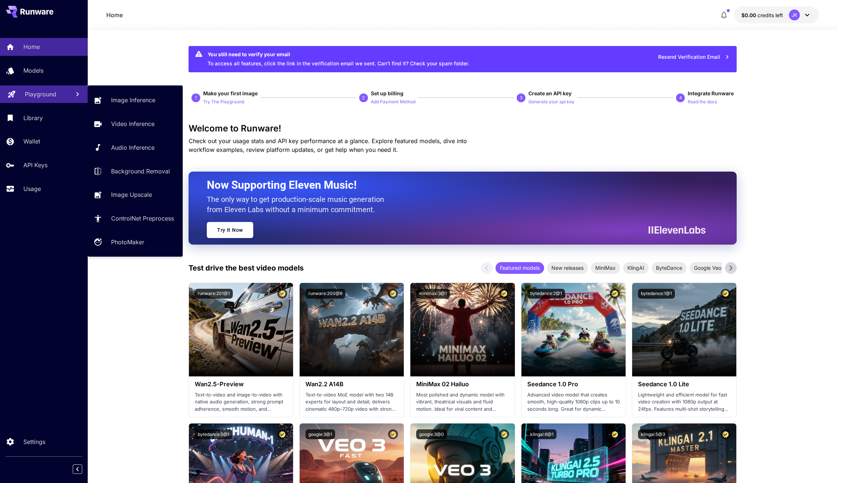
click at [53, 98] on p "Playground" at bounding box center [40, 94] width 31 height 9
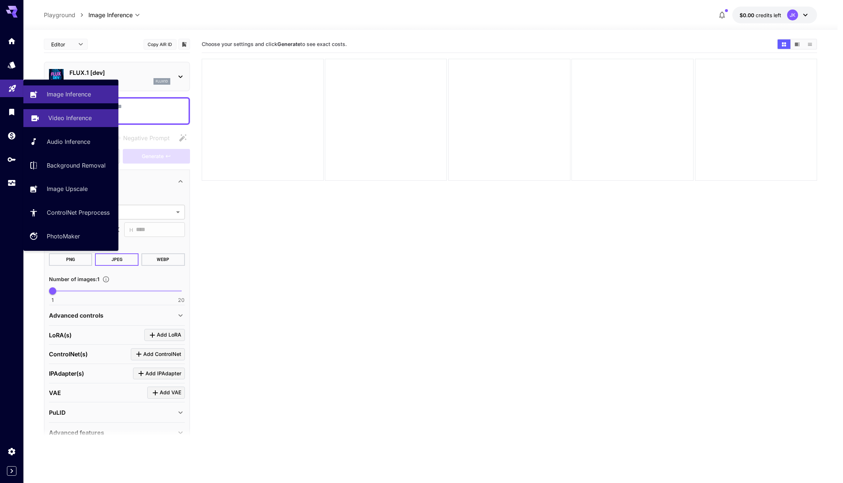
click at [73, 123] on link "Video Inference" at bounding box center [70, 118] width 95 height 18
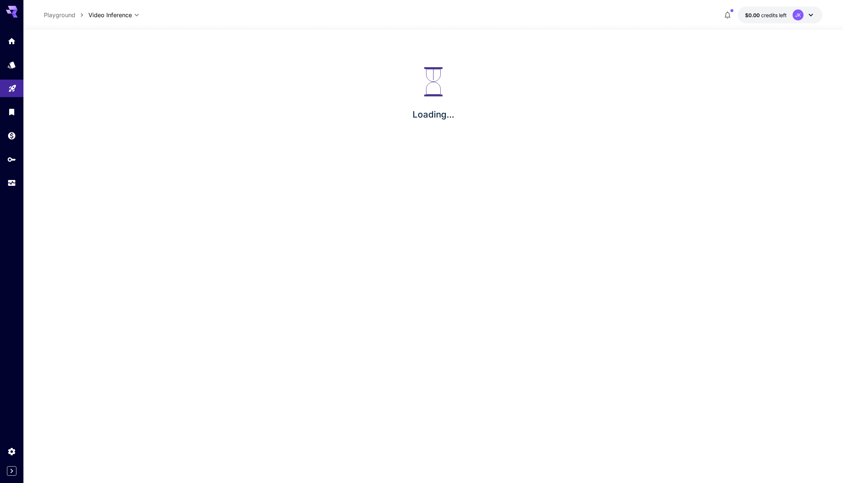
type input "**********"
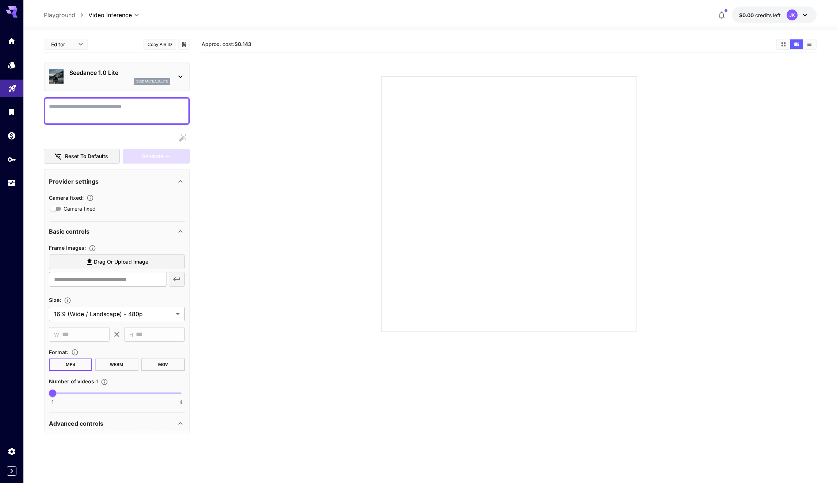
click at [248, 207] on section at bounding box center [509, 195] width 615 height 273
click at [158, 138] on div at bounding box center [117, 138] width 146 height 15
click at [172, 81] on div "Seedance 1.0 Lite seedance_1_0_lite" at bounding box center [117, 76] width 136 height 22
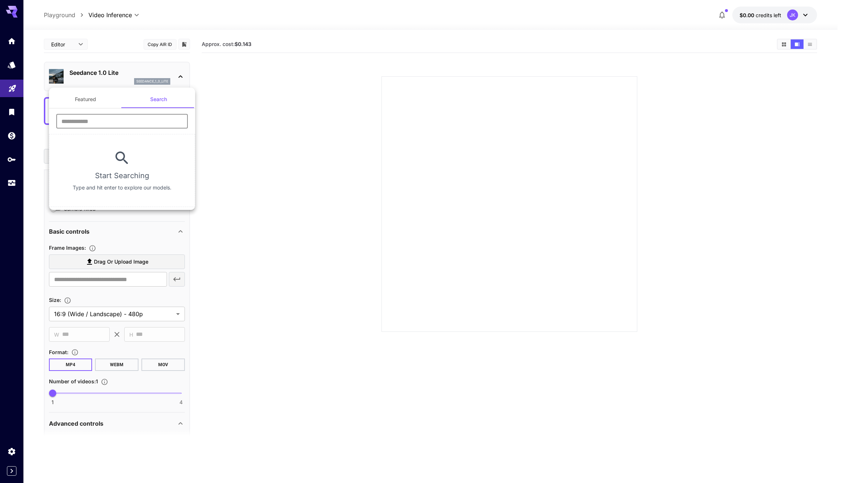
click at [124, 120] on input "text" at bounding box center [121, 121] width 131 height 15
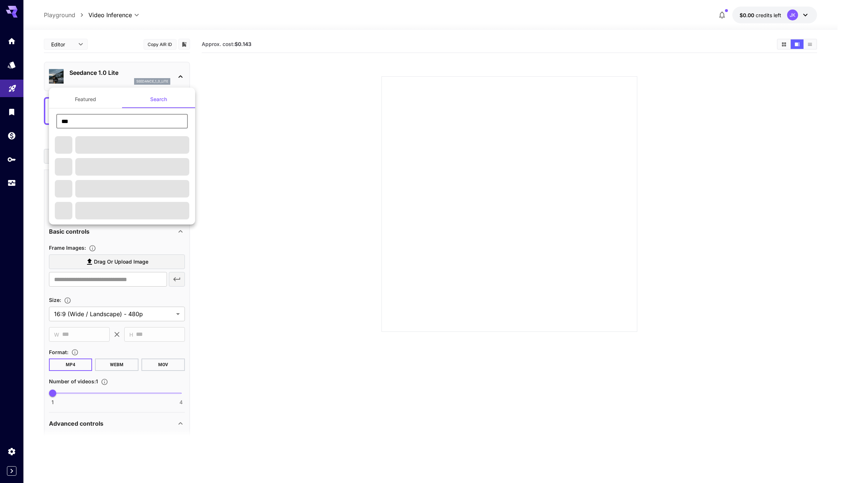
type input "***"
click at [92, 60] on div at bounding box center [421, 241] width 843 height 483
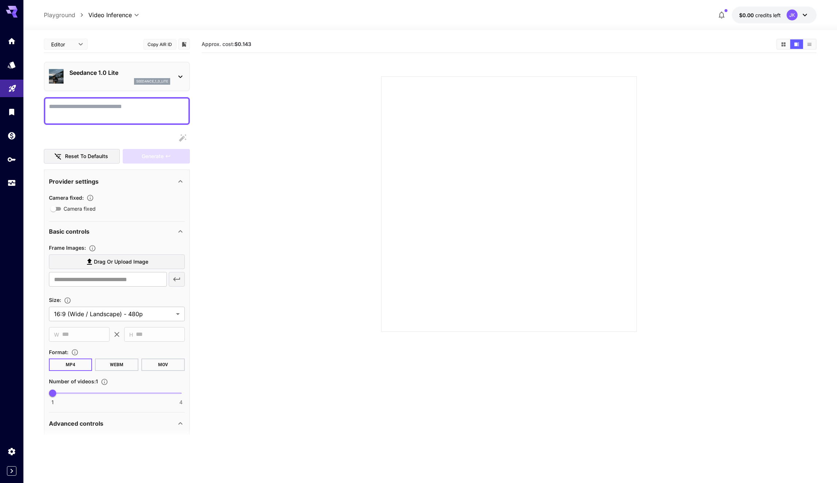
click at [80, 102] on textarea "Camera fixed" at bounding box center [117, 111] width 136 height 18
click at [137, 79] on div "seedance_1_0_lite" at bounding box center [152, 81] width 36 height 7
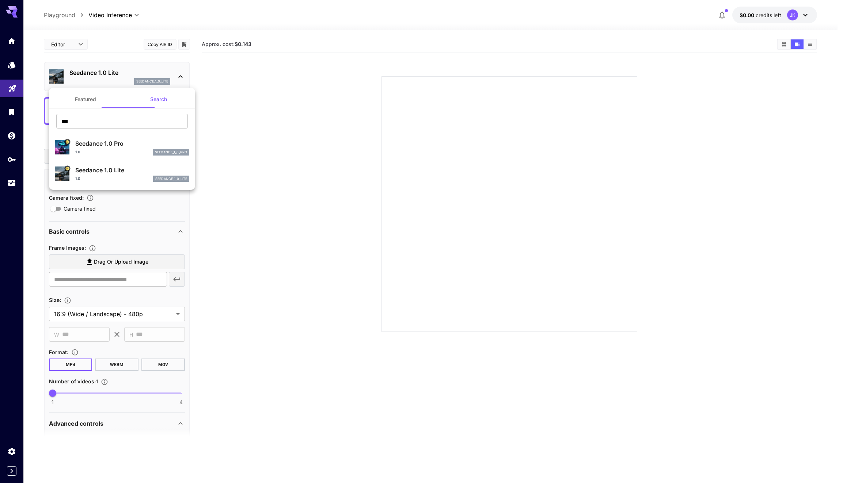
click at [160, 80] on div at bounding box center [421, 241] width 843 height 483
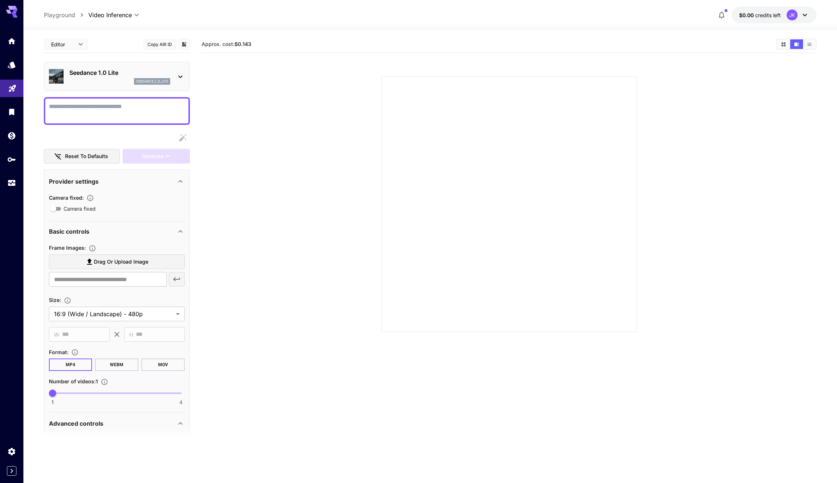
click at [160, 79] on p "seedance_1_0_lite" at bounding box center [152, 81] width 32 height 5
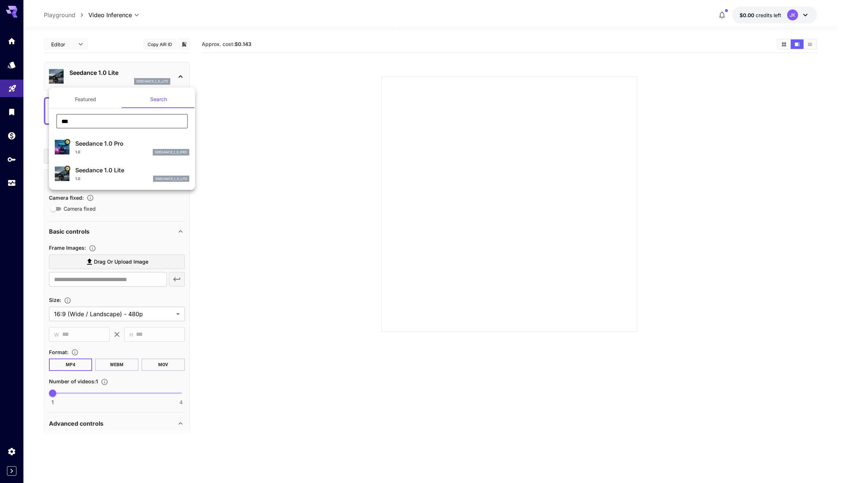
click at [130, 119] on input "***" at bounding box center [121, 121] width 131 height 15
click at [178, 157] on div "Seedance 1.0 Pro 1.0 seedance_1_0_pro" at bounding box center [122, 147] width 134 height 22
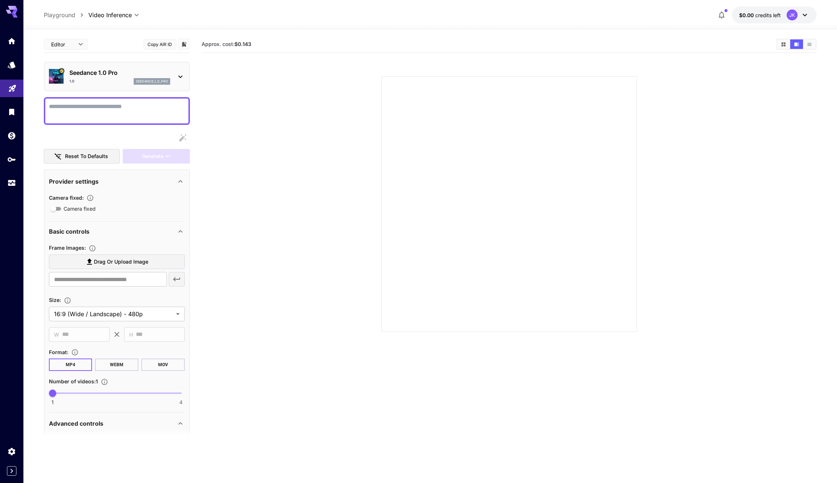
drag, startPoint x: 330, startPoint y: 167, endPoint x: 108, endPoint y: 105, distance: 229.7
click at [329, 167] on section at bounding box center [509, 195] width 502 height 273
click at [106, 105] on textarea "Camera fixed" at bounding box center [117, 111] width 136 height 18
type textarea "*"
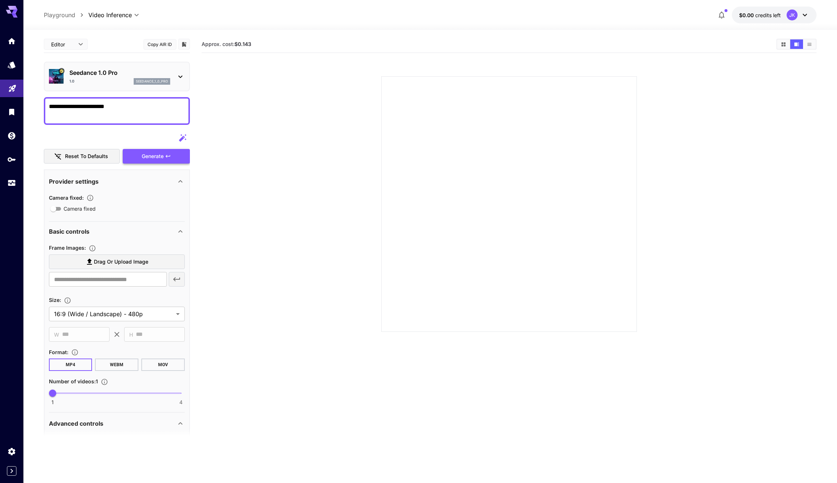
type textarea "**********"
click at [164, 152] on div "Generate" at bounding box center [156, 156] width 67 height 15
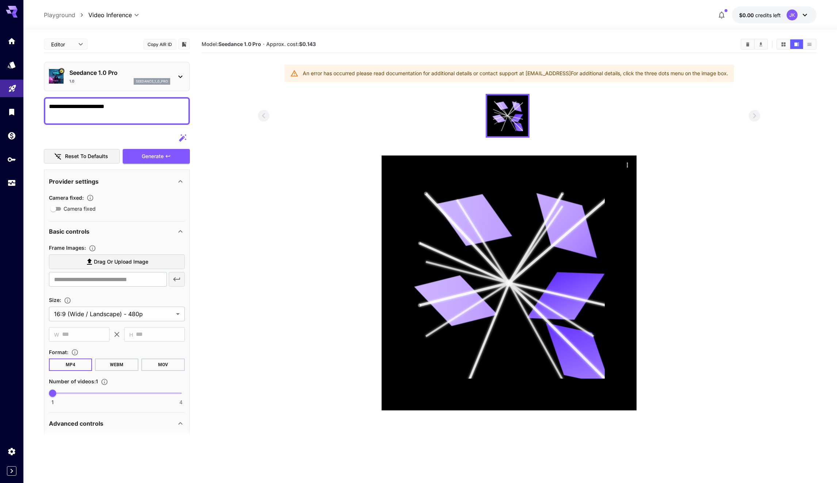
drag, startPoint x: 267, startPoint y: 254, endPoint x: 682, endPoint y: 354, distance: 426.6
click at [672, 349] on section at bounding box center [509, 252] width 502 height 317
click at [693, 359] on section at bounding box center [509, 252] width 502 height 317
click at [477, 83] on section "Model: Seedance 1.0 Pro · Approx. cost: $0.143 An error has occurred please rea…" at bounding box center [509, 277] width 615 height 483
click at [478, 73] on div "An error has occurred please read documentation for additional details or conta…" at bounding box center [515, 73] width 425 height 13
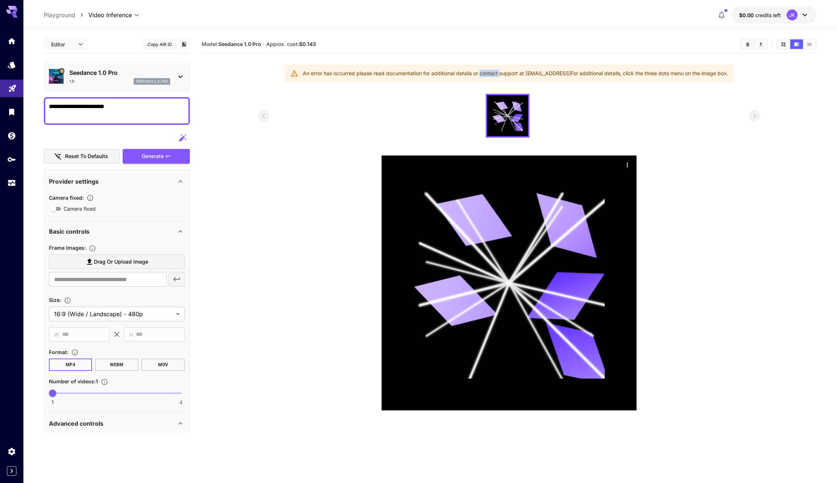
click at [478, 73] on div "An error has occurred please read documentation for additional details or conta…" at bounding box center [515, 73] width 425 height 13
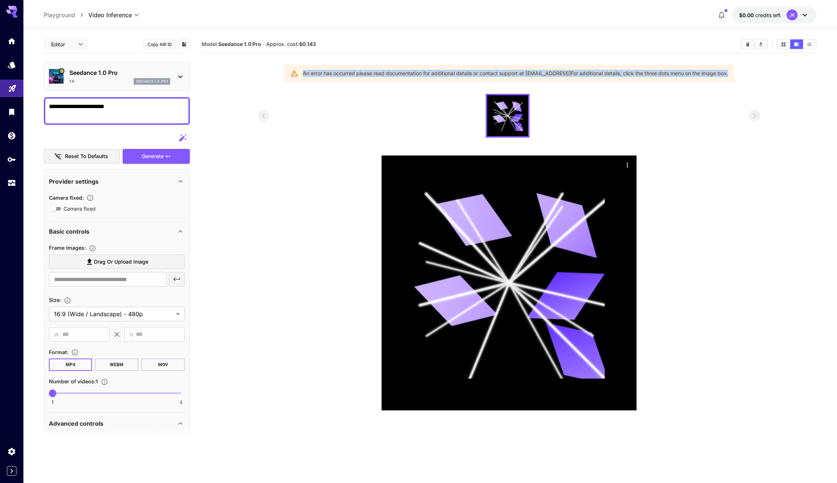
click at [478, 73] on div "An error has occurred please read documentation for additional details or conta…" at bounding box center [515, 73] width 425 height 13
click at [451, 95] on div at bounding box center [509, 116] width 502 height 44
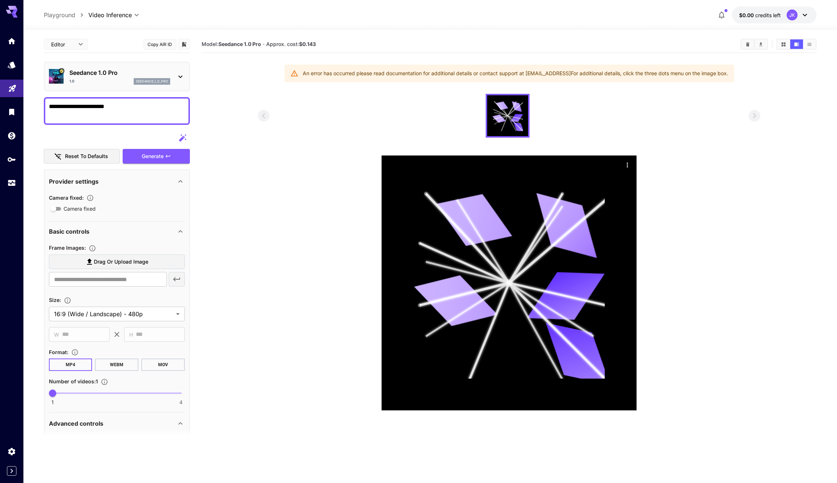
click at [487, 73] on div "An error has occurred please read documentation for additional details or conta…" at bounding box center [515, 73] width 425 height 13
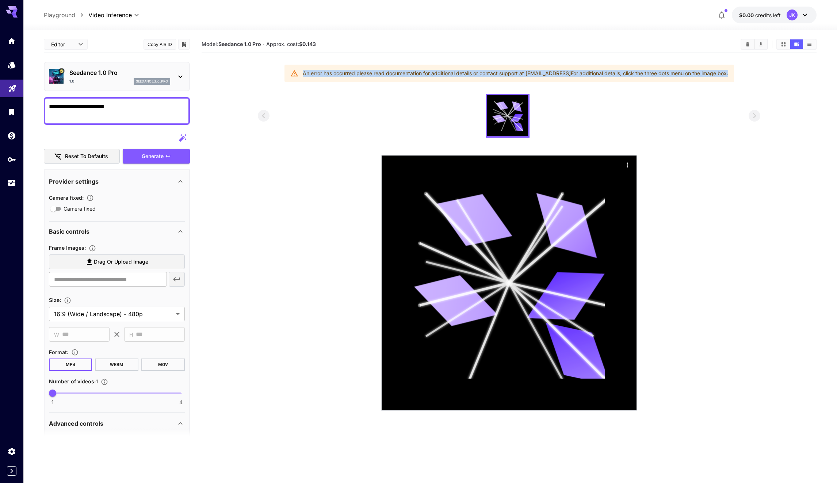
click at [487, 73] on div "An error has occurred please read documentation for additional details or conta…" at bounding box center [515, 73] width 425 height 13
click at [450, 100] on div at bounding box center [509, 116] width 502 height 44
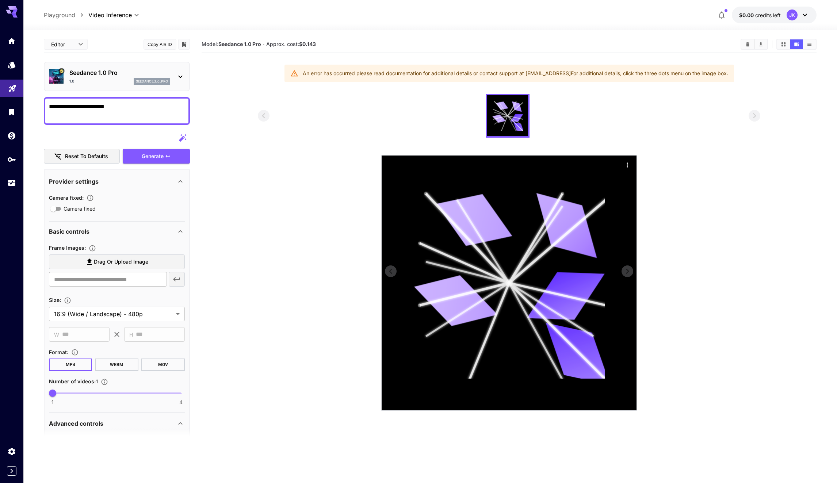
click at [503, 265] on icon at bounding box center [508, 282] width 191 height 191
drag, startPoint x: 126, startPoint y: 366, endPoint x: 154, endPoint y: 370, distance: 28.7
click at [126, 366] on button "WEBM" at bounding box center [116, 365] width 43 height 12
drag, startPoint x: 166, startPoint y: 361, endPoint x: 160, endPoint y: 363, distance: 6.6
click at [165, 361] on button "MOV" at bounding box center [162, 365] width 43 height 12
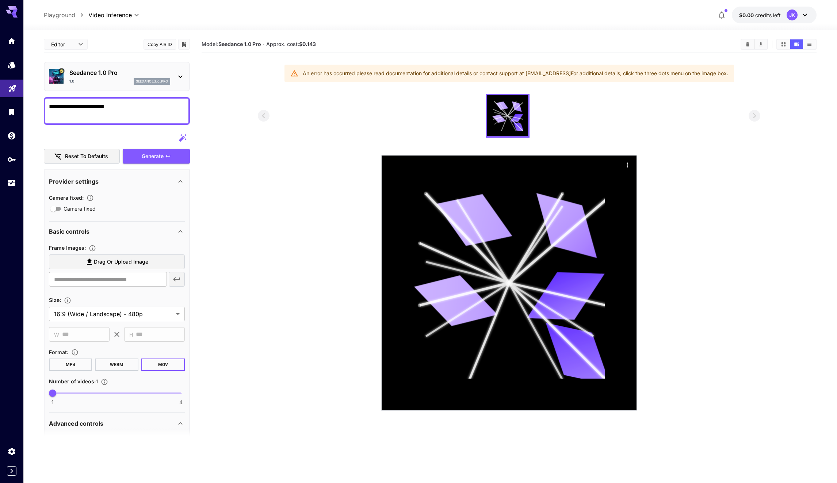
click at [85, 362] on button "MP4" at bounding box center [70, 365] width 43 height 12
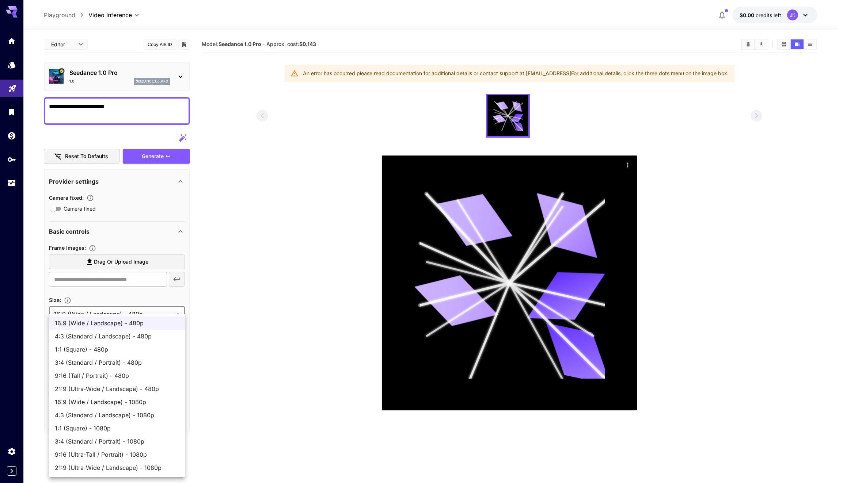
click at [122, 312] on body "**********" at bounding box center [421, 270] width 843 height 541
click at [232, 434] on div at bounding box center [421, 241] width 843 height 483
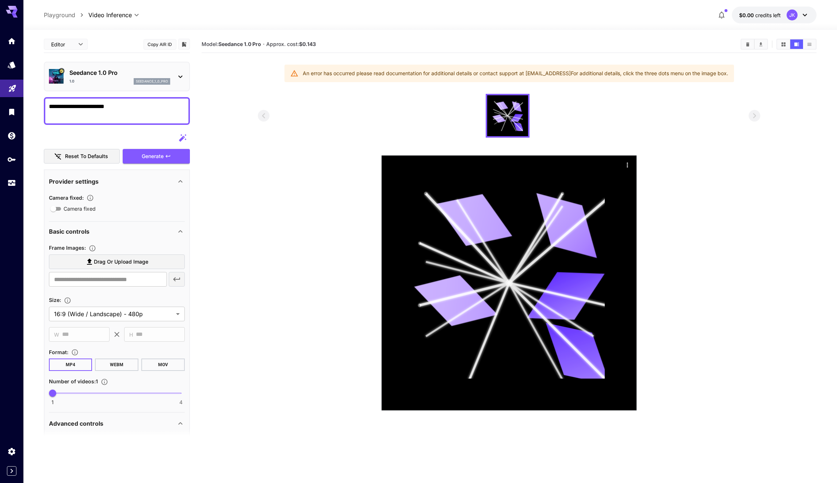
click at [140, 118] on textarea "**********" at bounding box center [117, 111] width 136 height 18
click at [144, 109] on textarea "**********" at bounding box center [117, 111] width 136 height 18
